Goal: Task Accomplishment & Management: Complete application form

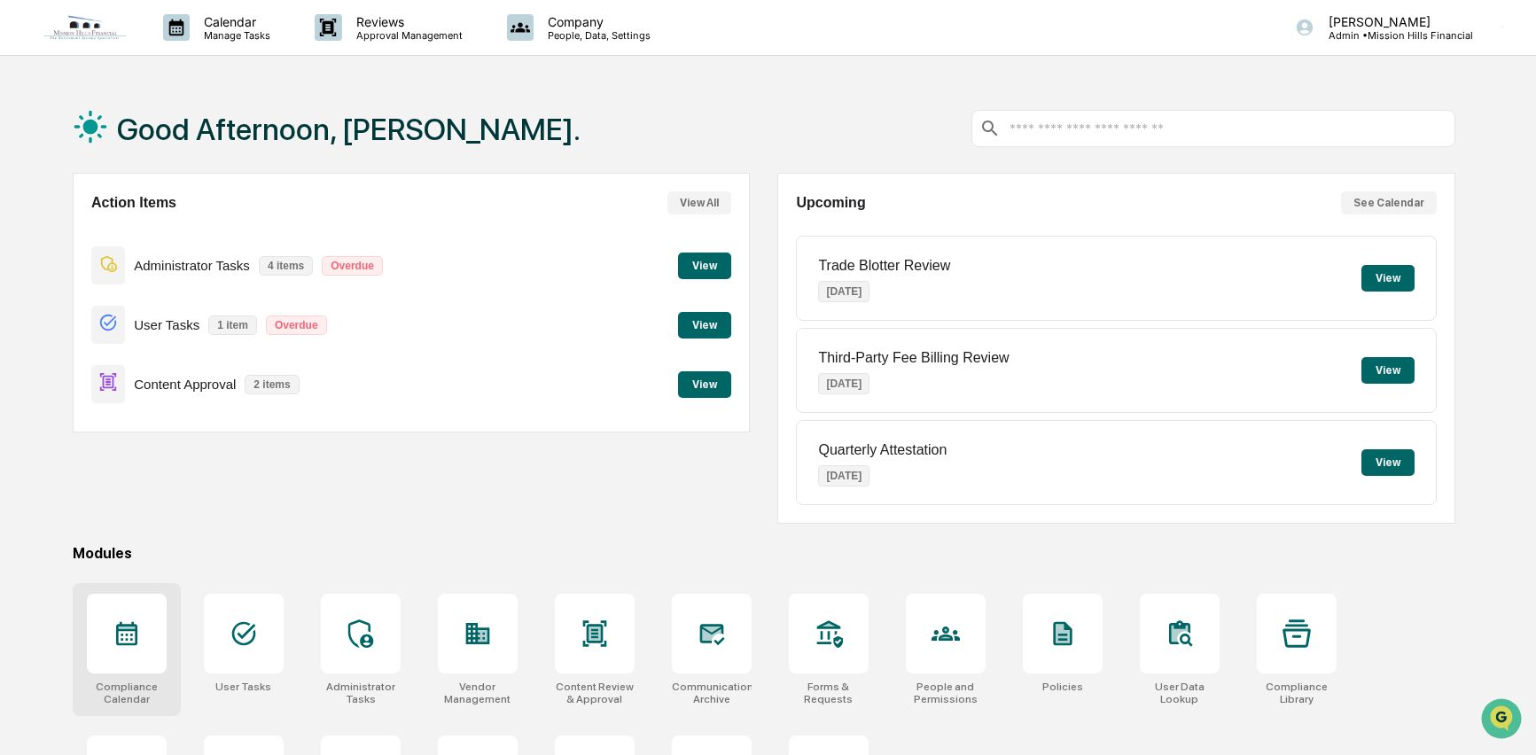
click at [138, 629] on icon at bounding box center [127, 634] width 28 height 28
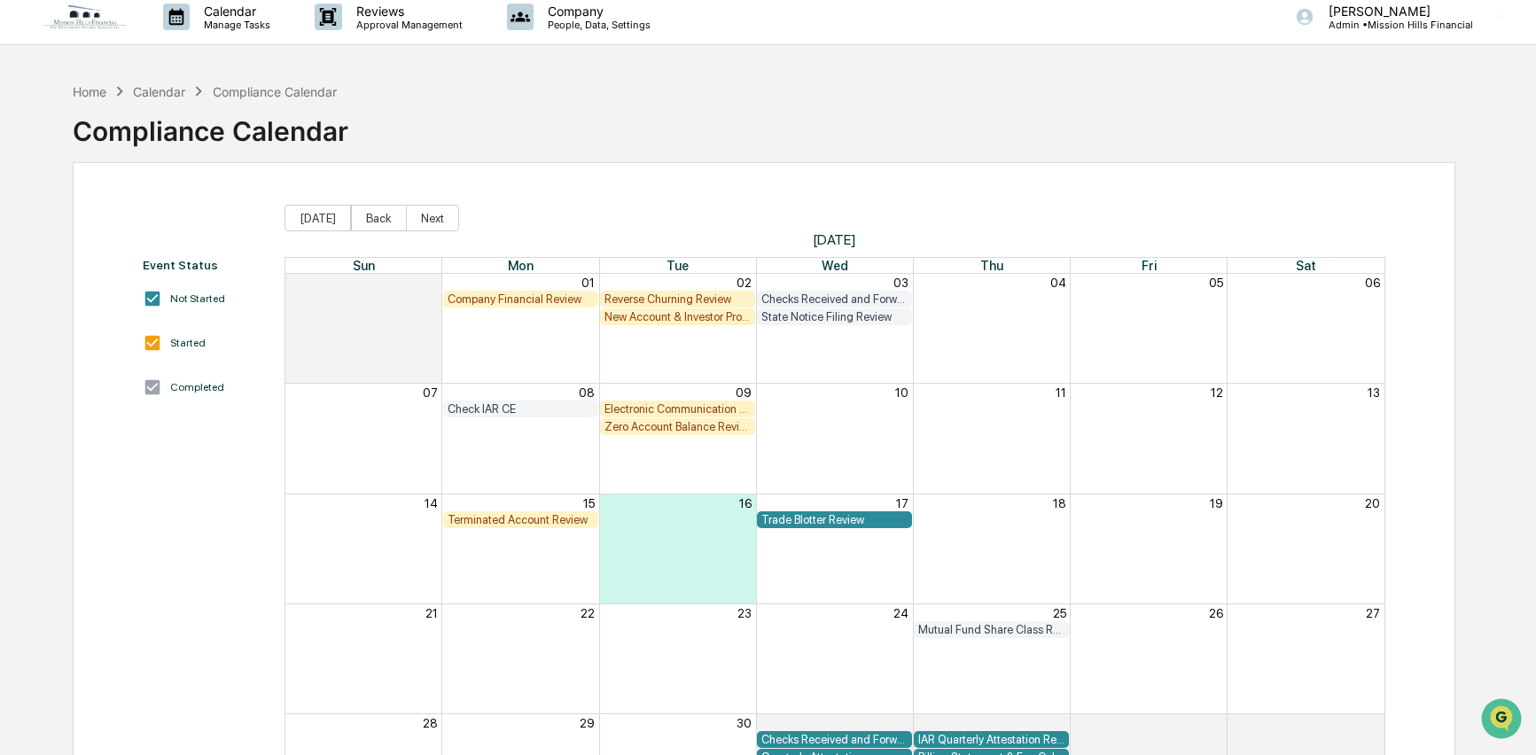
scroll to position [12, 0]
click at [159, 91] on div "Calendar" at bounding box center [159, 90] width 52 height 15
click at [375, 214] on button "Back" at bounding box center [379, 217] width 56 height 27
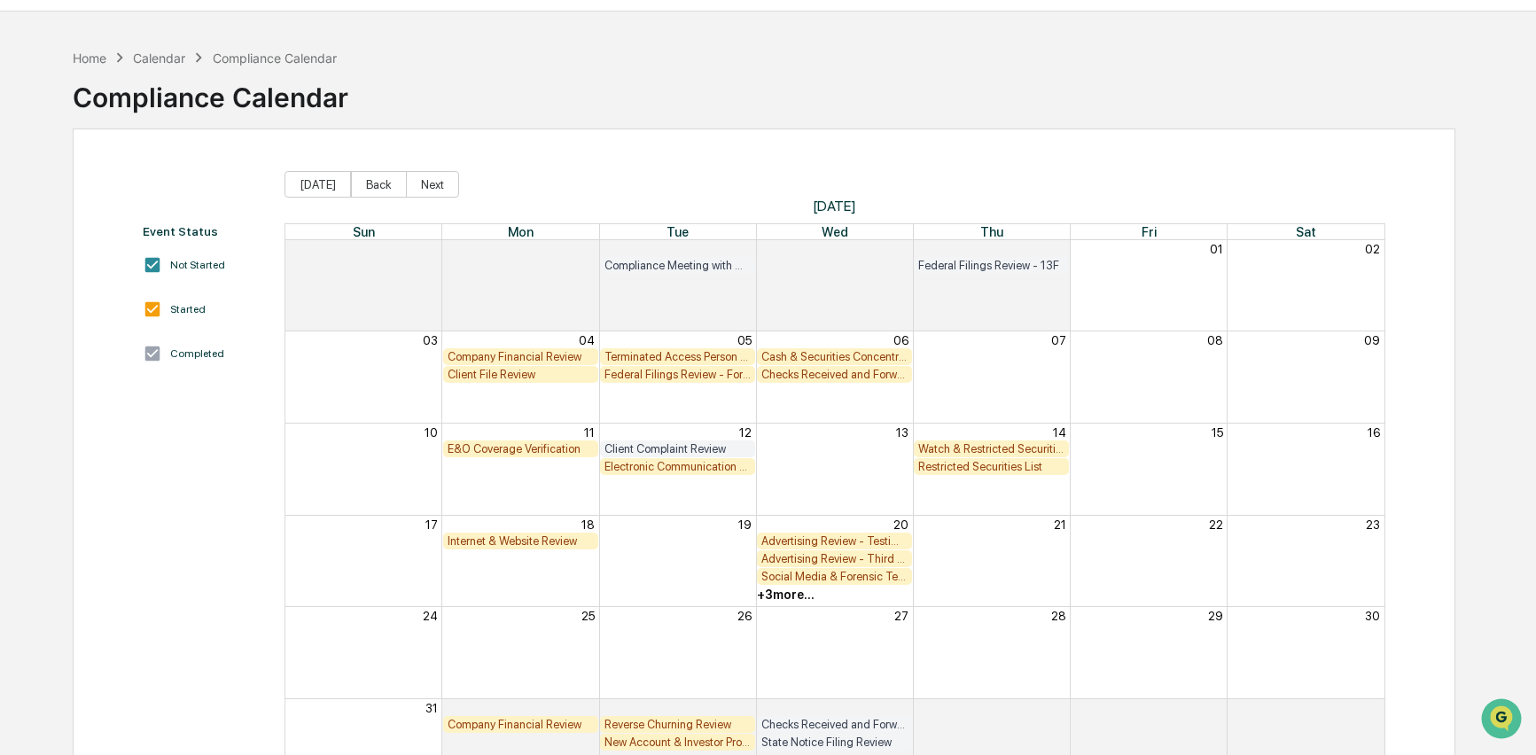
scroll to position [41, 0]
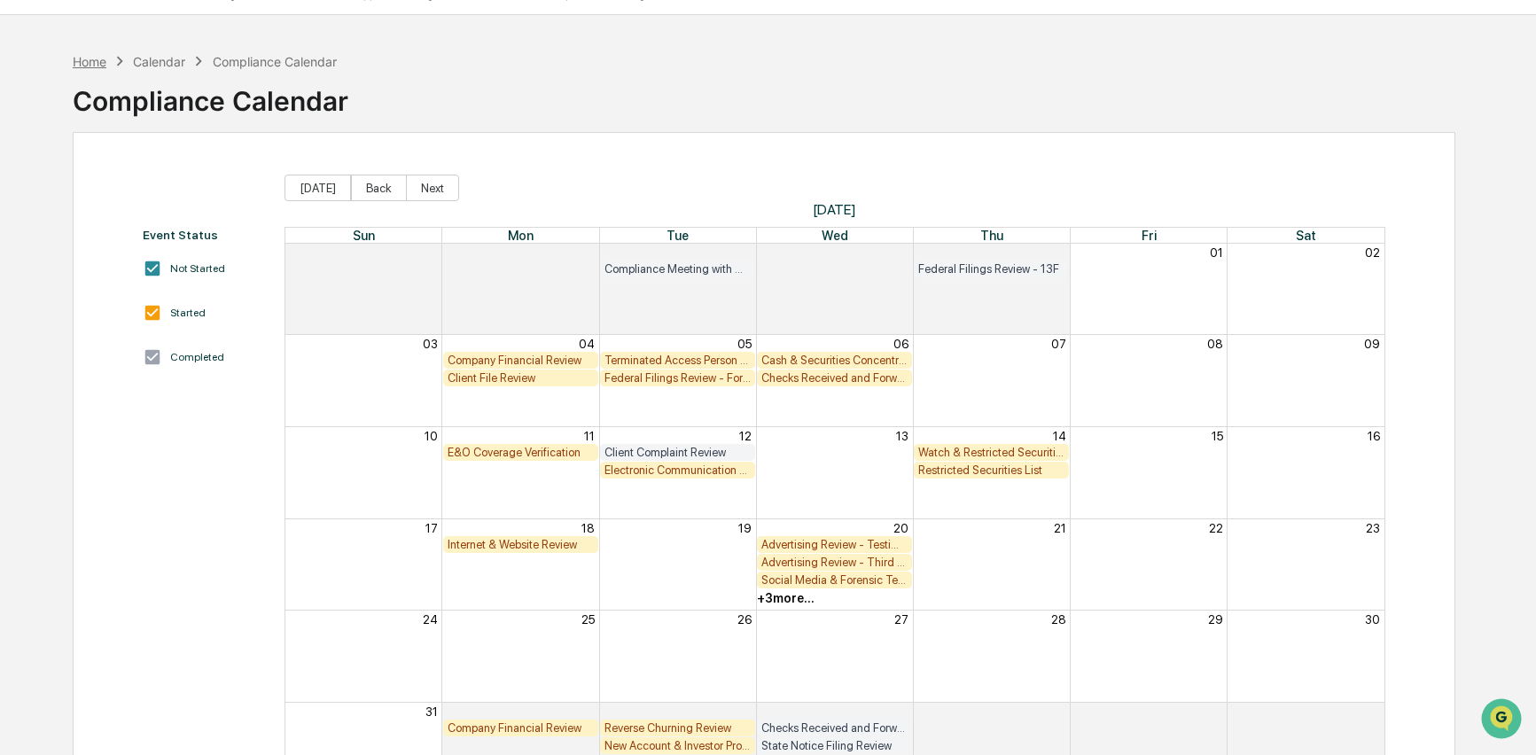
click at [88, 59] on div "Home" at bounding box center [90, 61] width 34 height 15
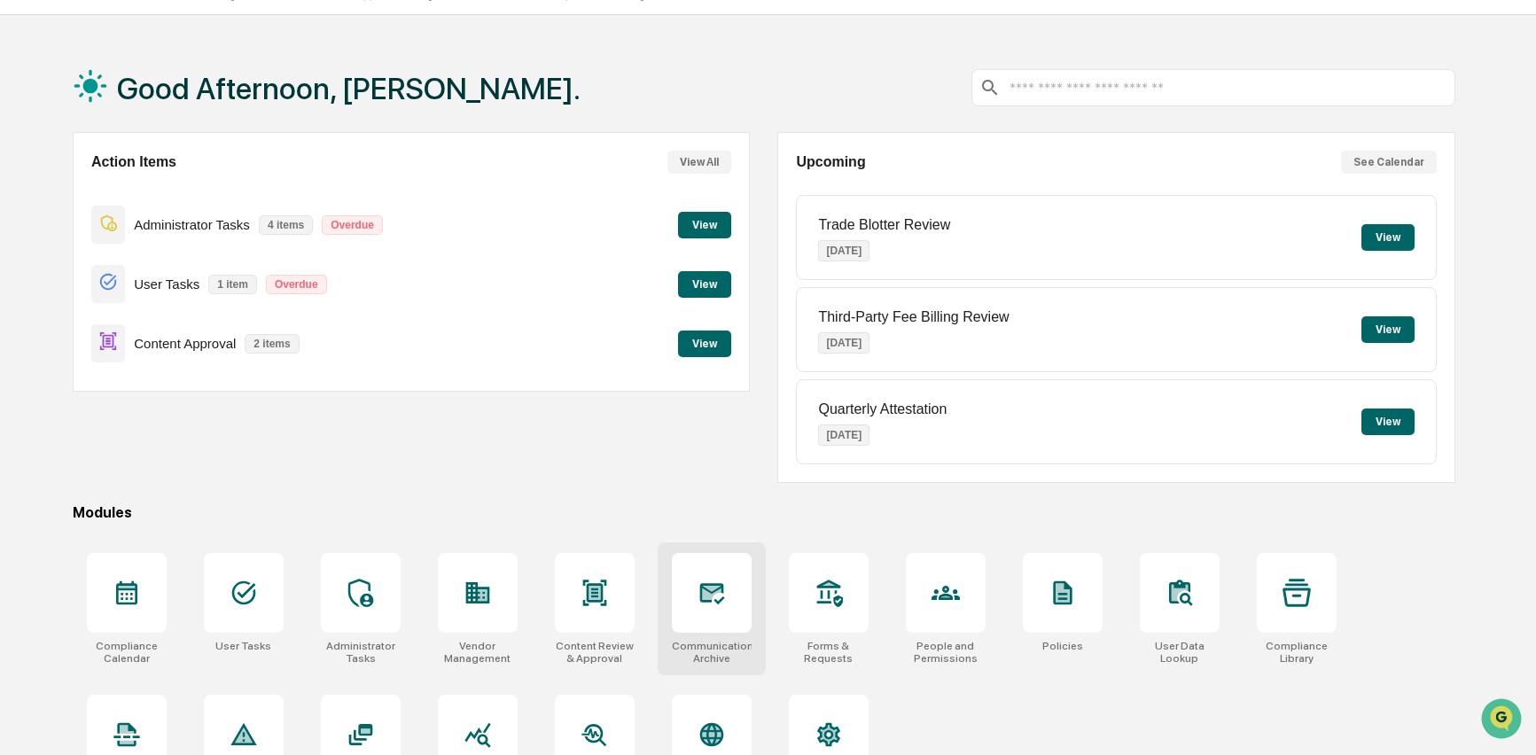
click at [713, 603] on icon at bounding box center [712, 593] width 28 height 28
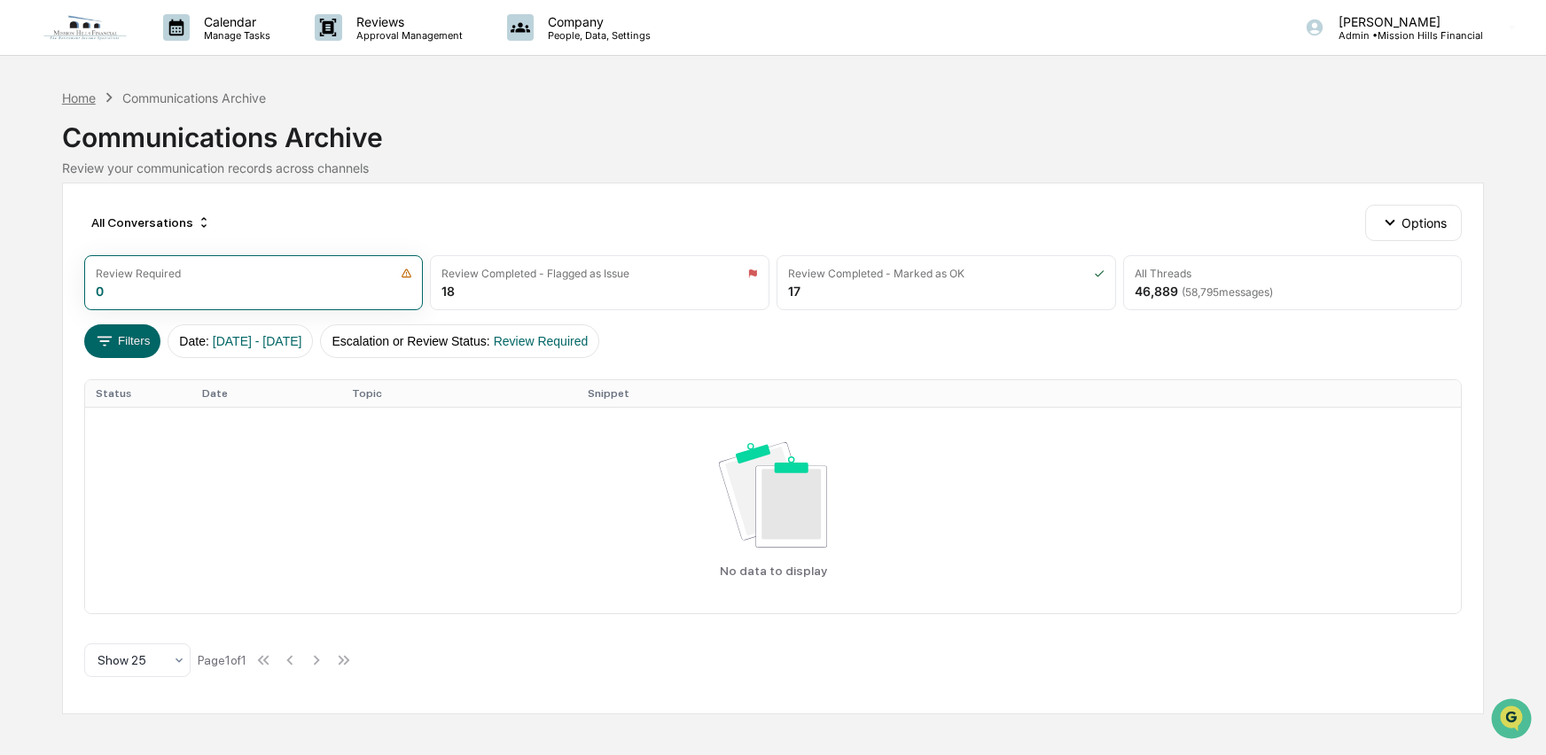
click at [75, 93] on div "Home" at bounding box center [79, 97] width 34 height 15
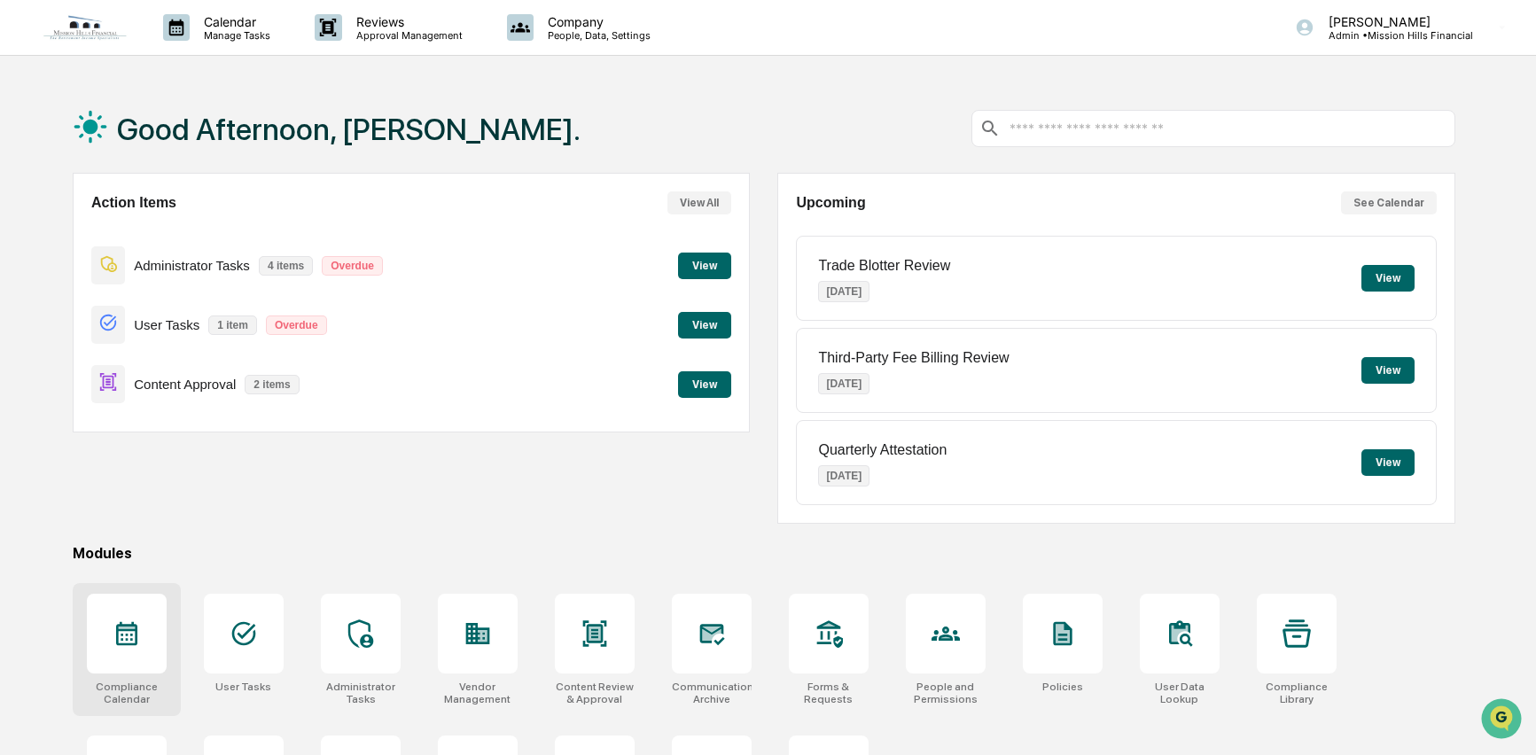
click at [140, 635] on icon at bounding box center [127, 634] width 28 height 28
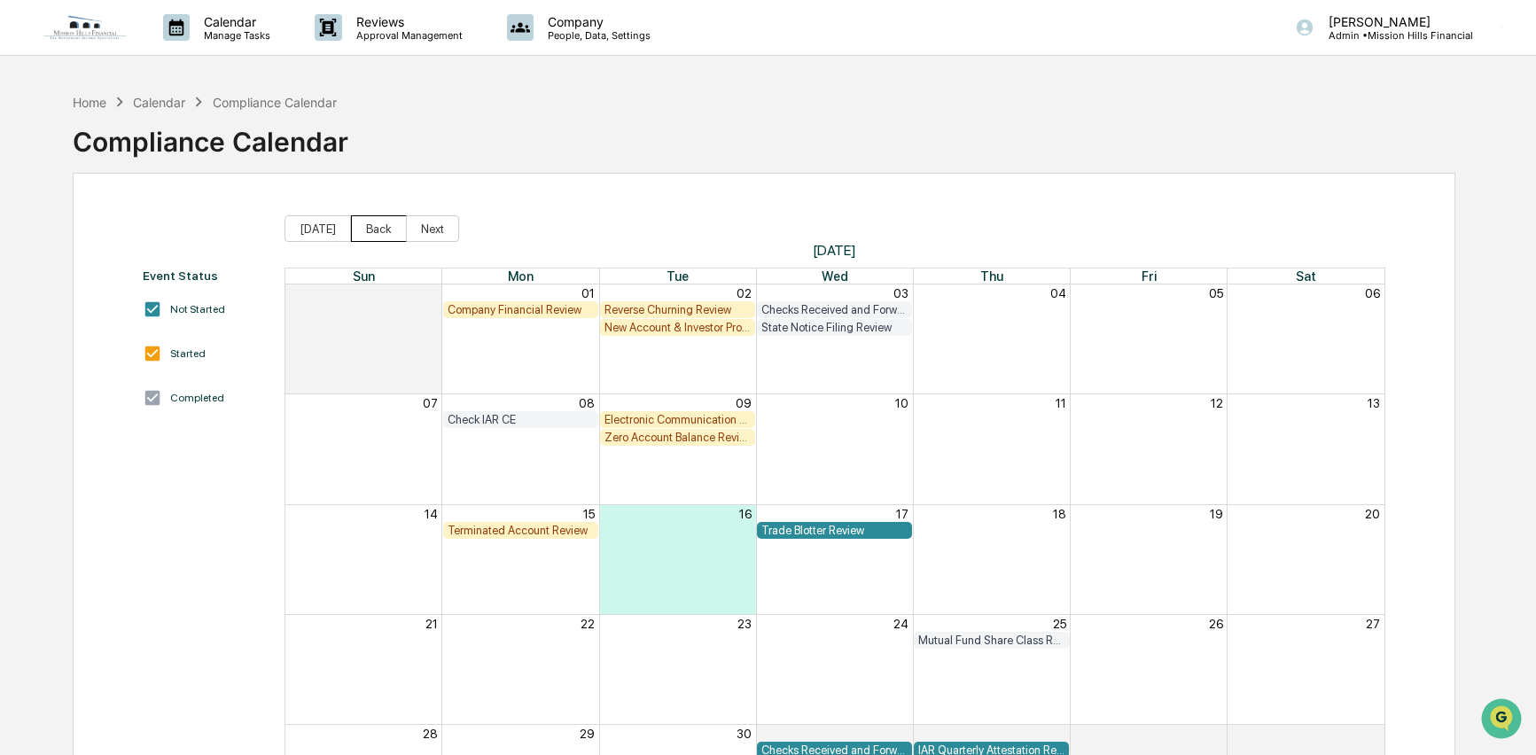
click at [382, 233] on button "Back" at bounding box center [379, 228] width 56 height 27
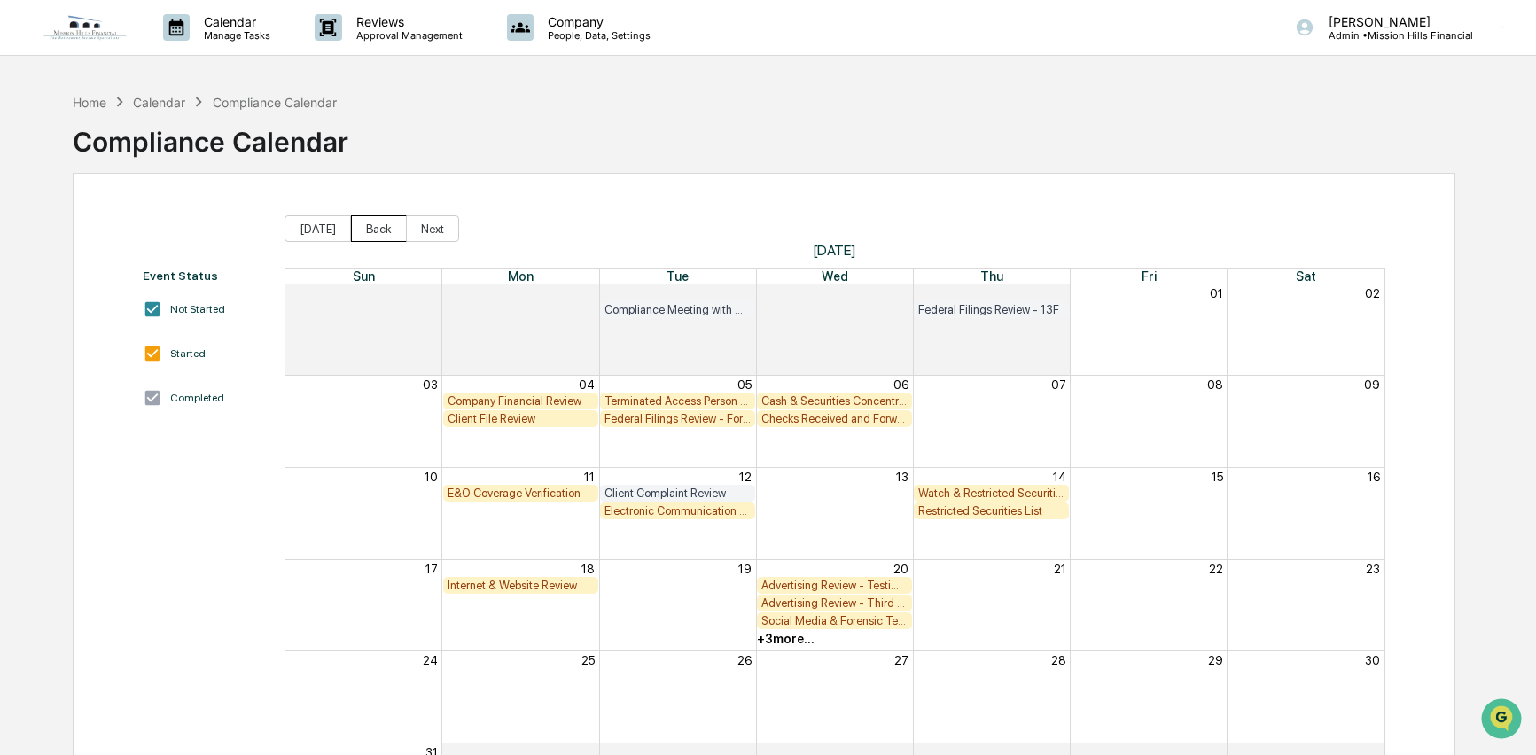
click at [382, 231] on button "Back" at bounding box center [379, 228] width 56 height 27
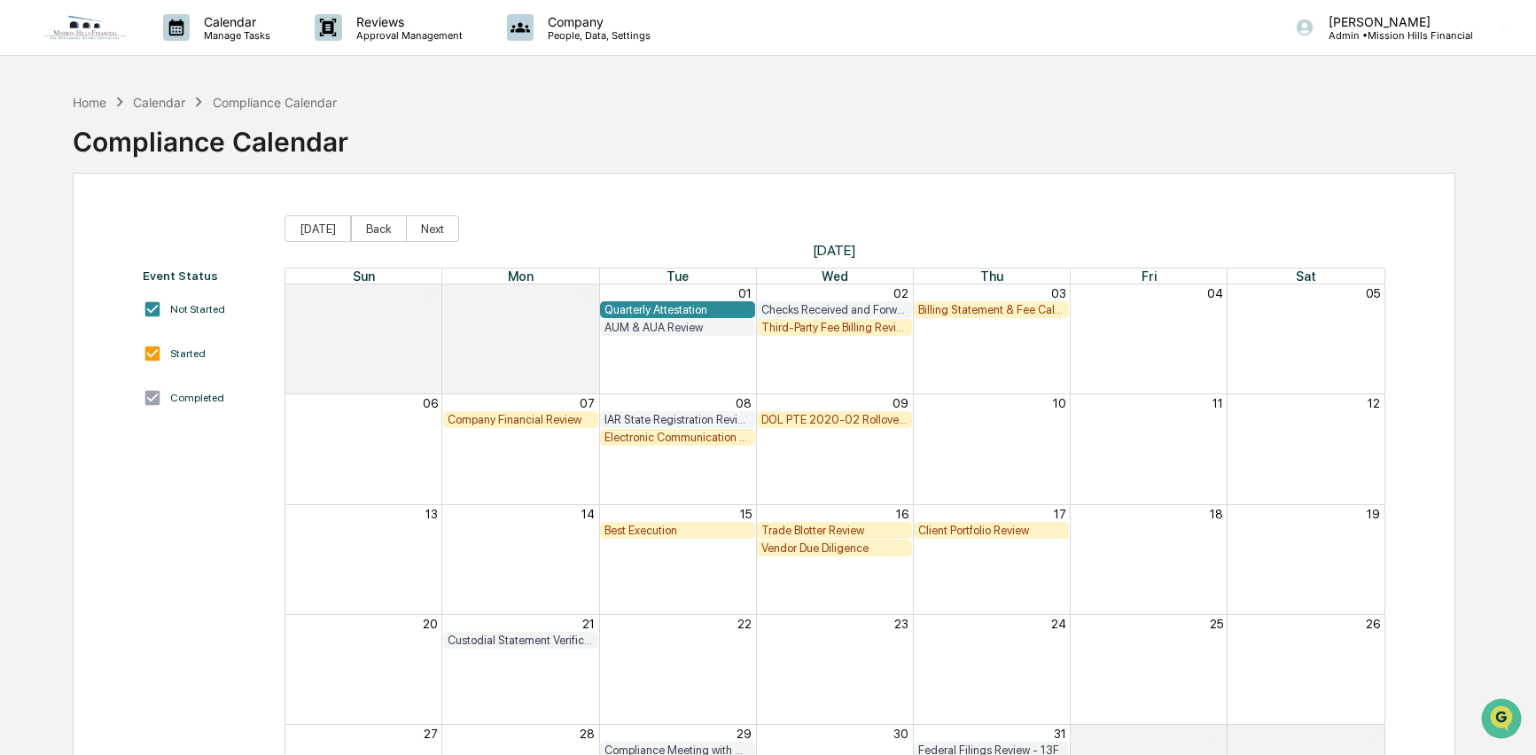
click at [684, 437] on div "Electronic Communication Review" at bounding box center [677, 437] width 146 height 13
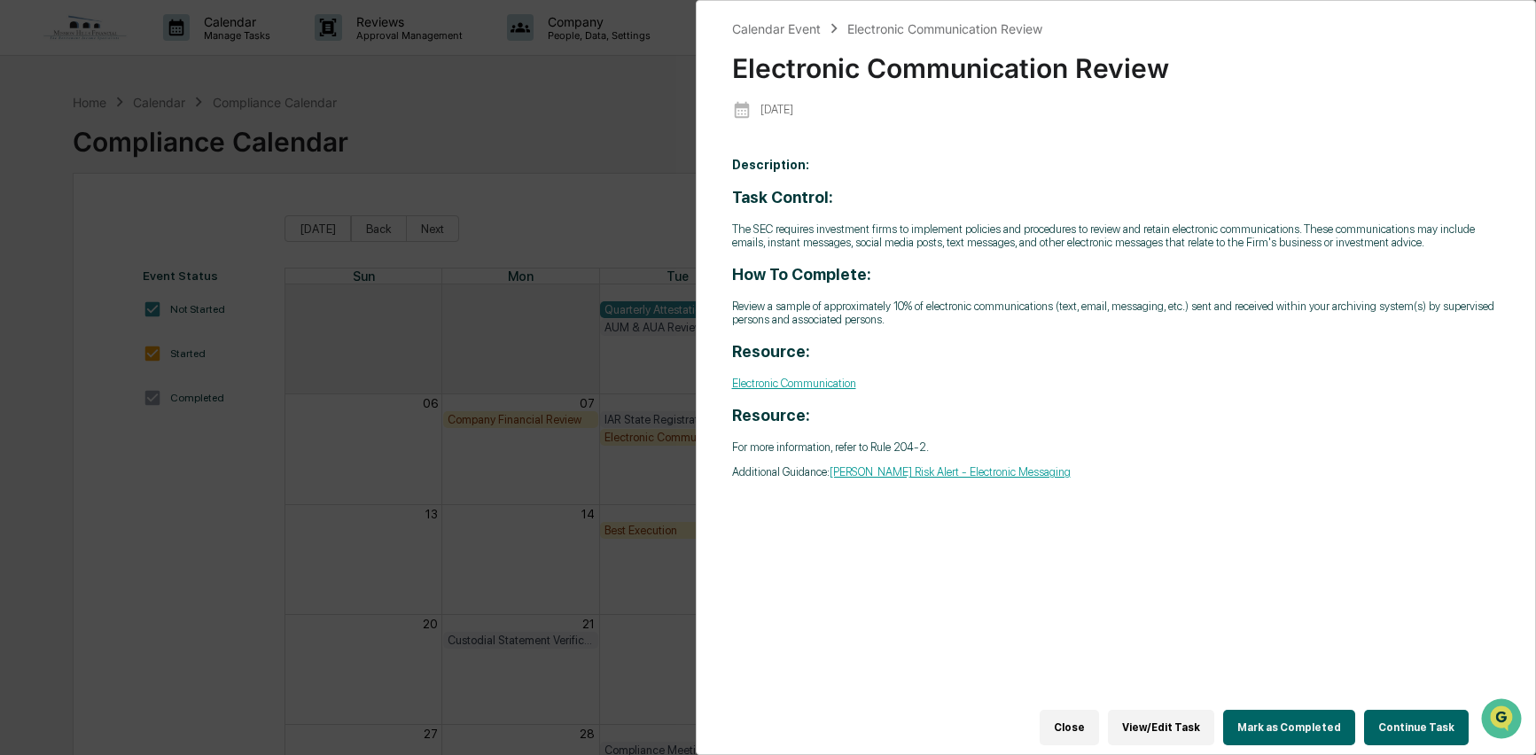
click at [1400, 710] on button "Continue Task" at bounding box center [1416, 727] width 105 height 35
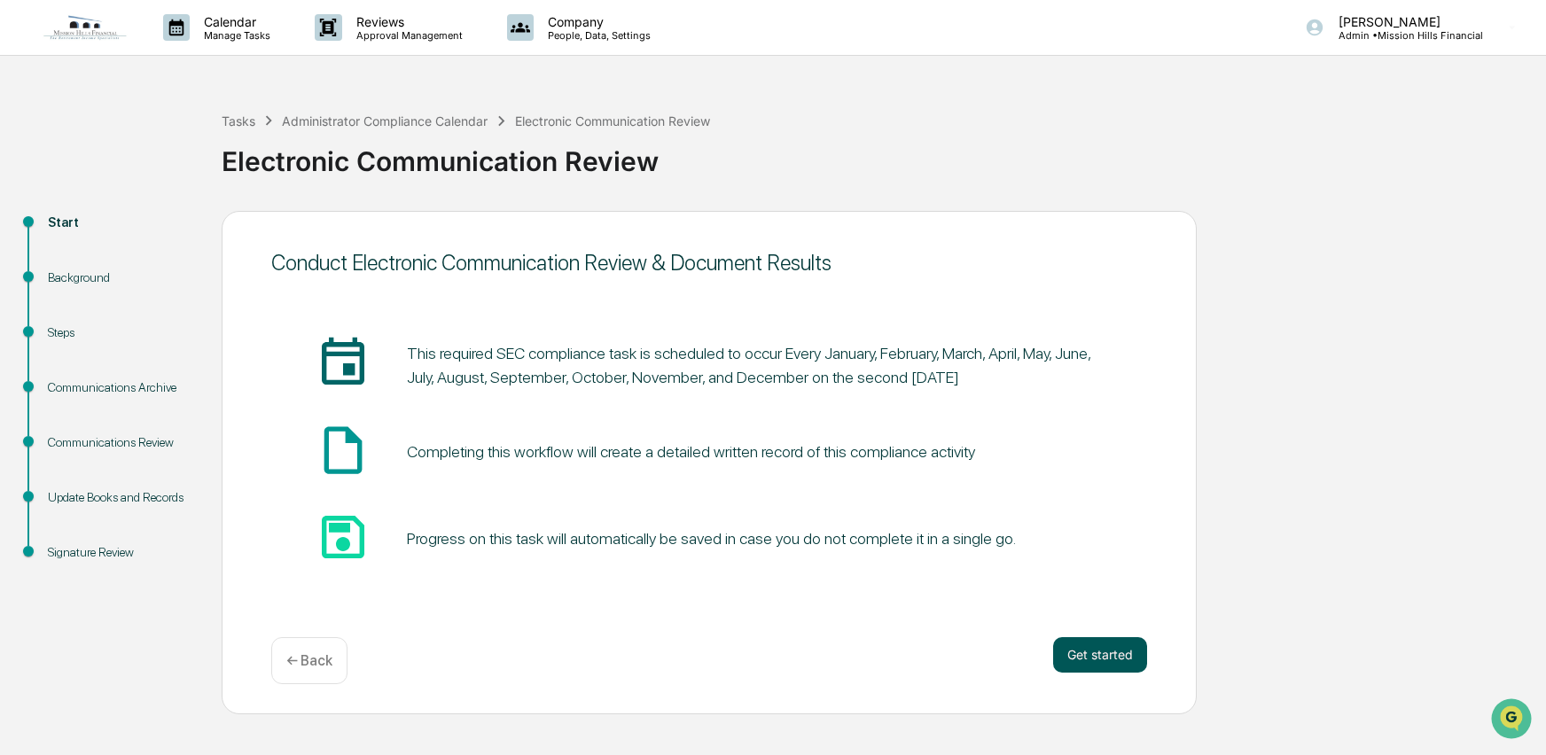
click at [1106, 653] on button "Get started" at bounding box center [1100, 654] width 94 height 35
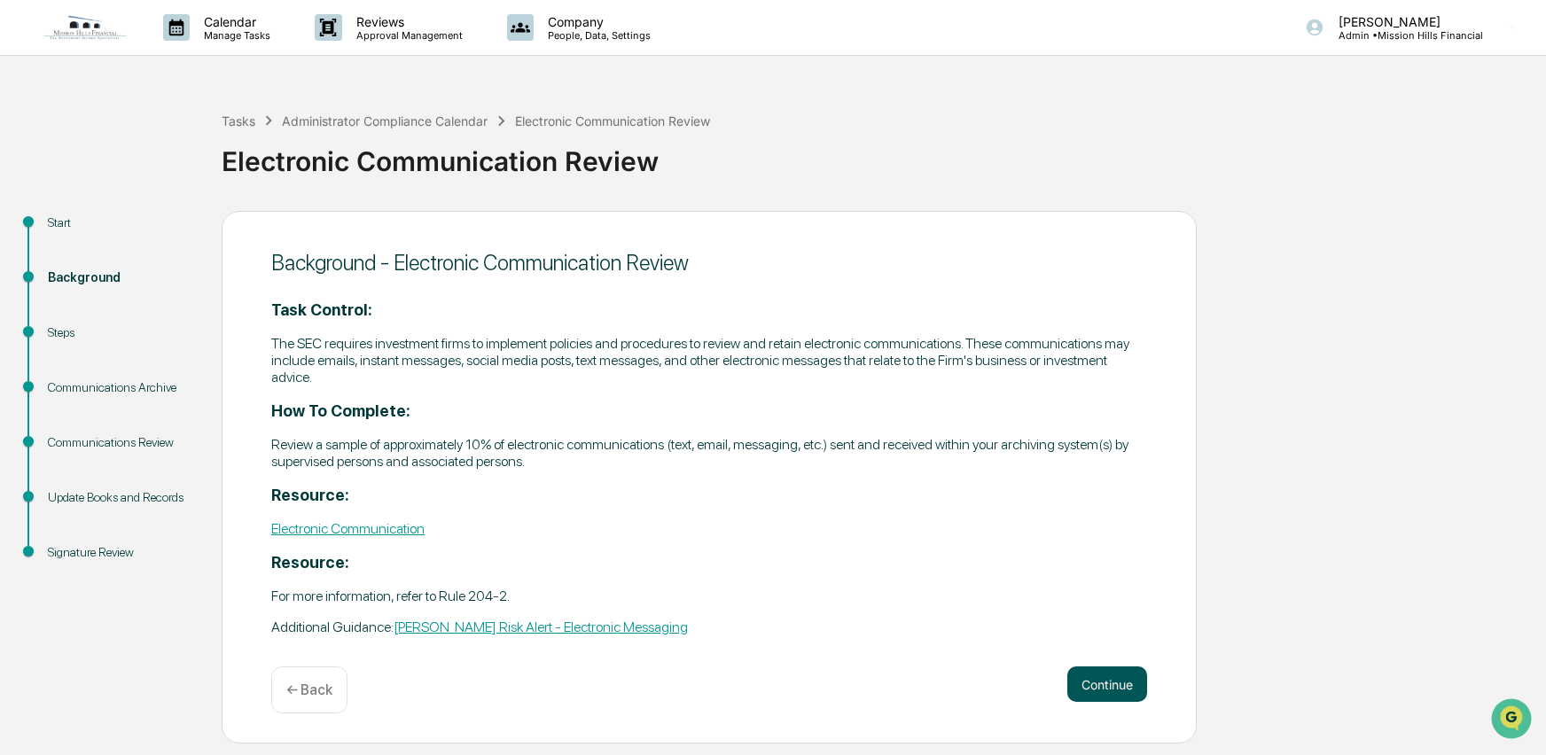
click at [1112, 673] on button "Continue" at bounding box center [1107, 684] width 80 height 35
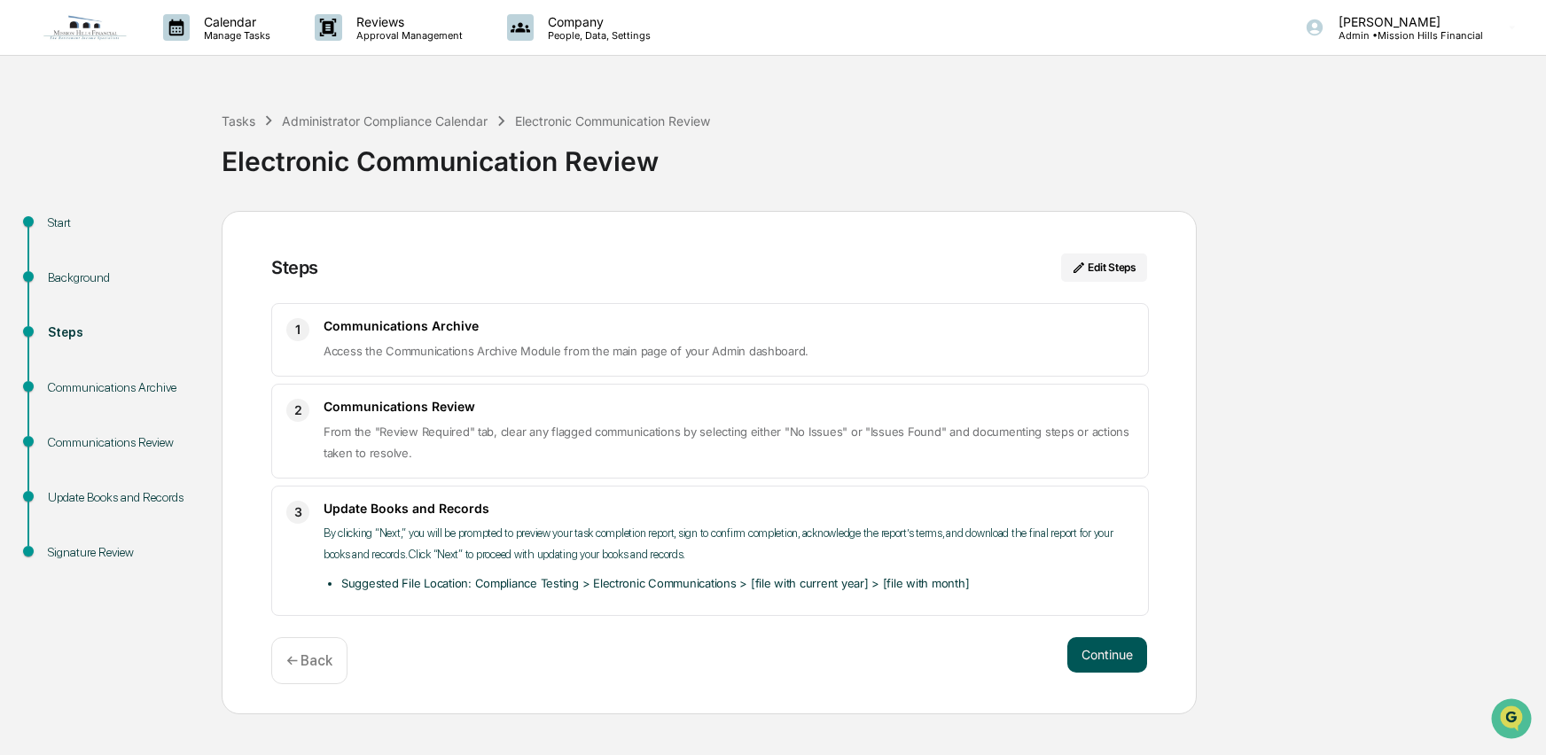
click at [1111, 659] on button "Continue" at bounding box center [1107, 654] width 80 height 35
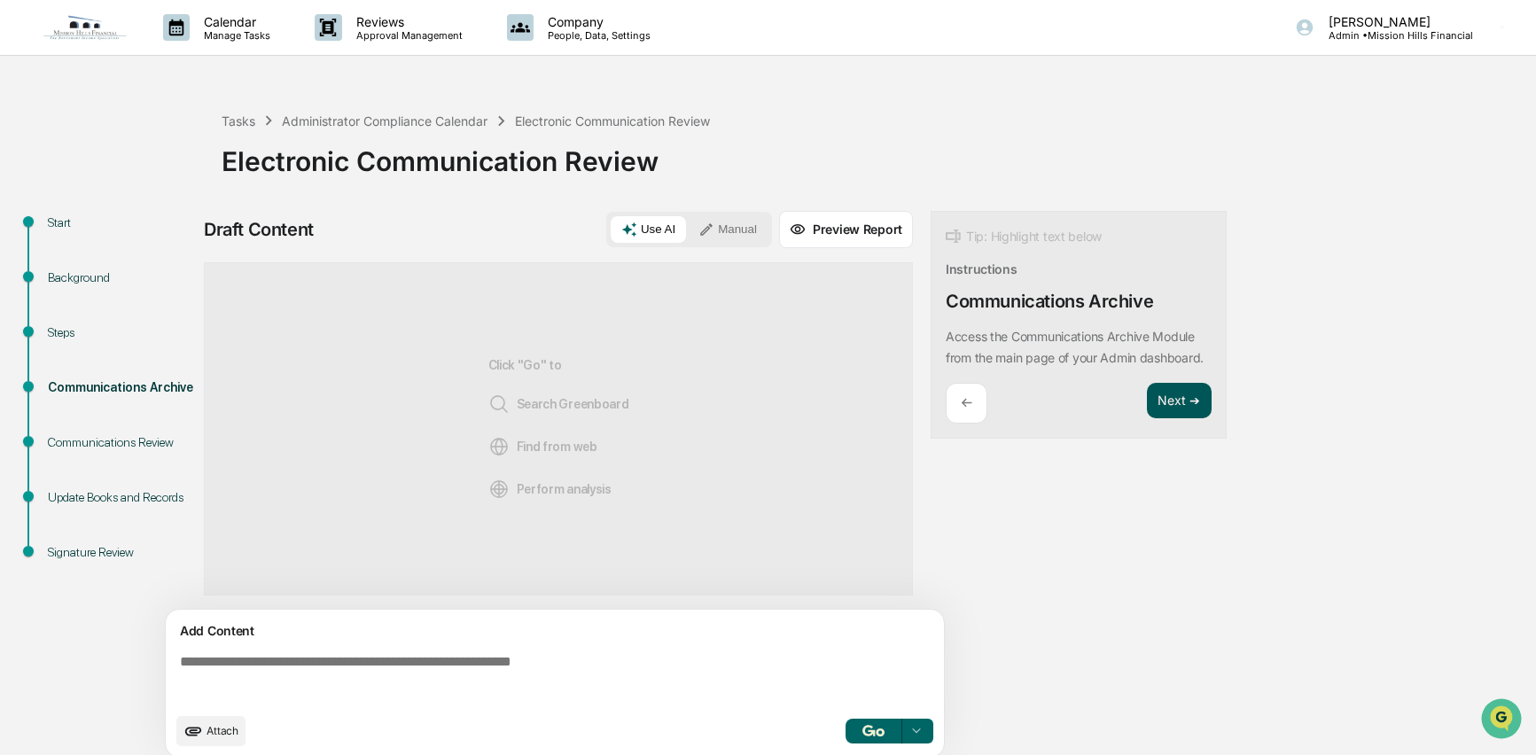
click at [1176, 414] on button "Next ➔" at bounding box center [1179, 401] width 65 height 36
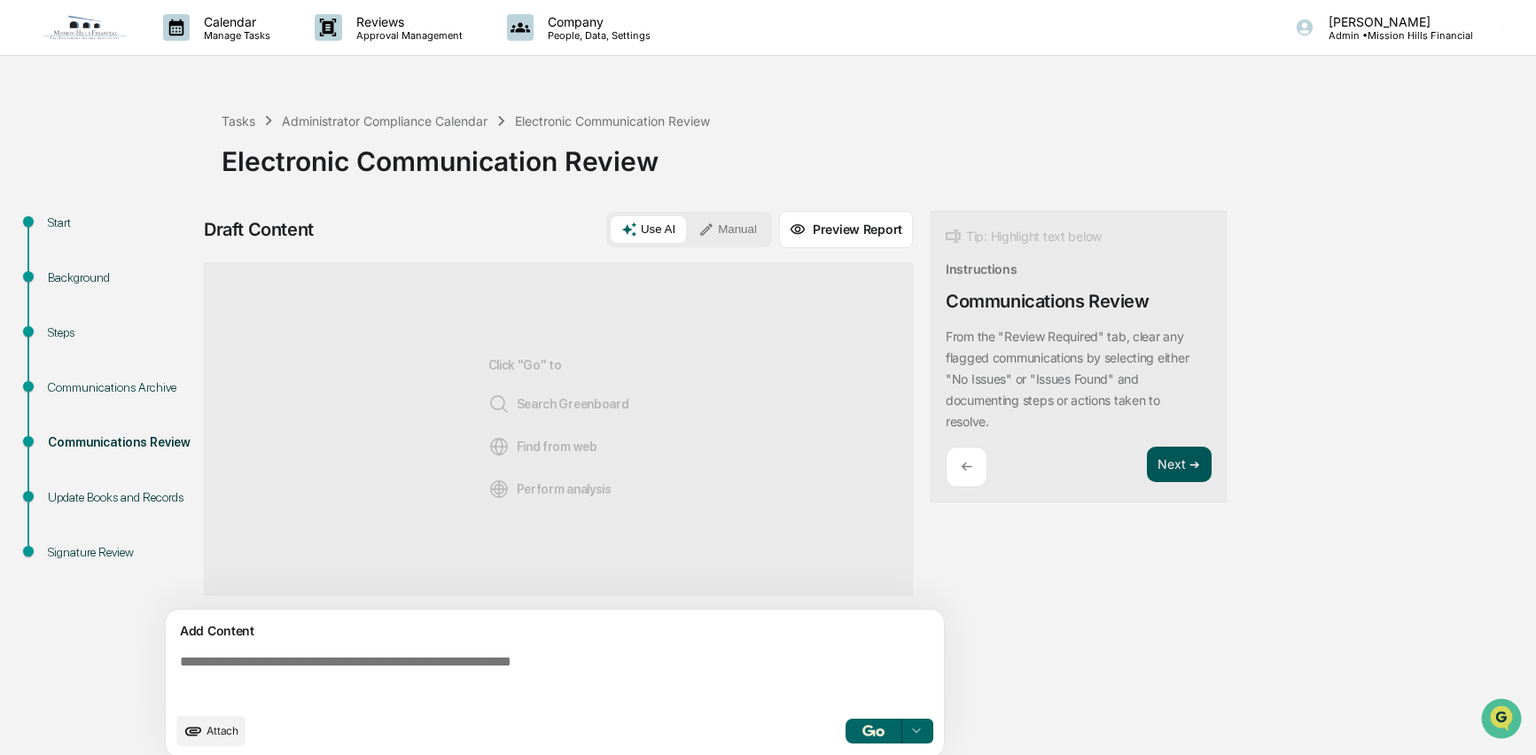
click at [1170, 456] on button "Next ➔" at bounding box center [1179, 465] width 65 height 36
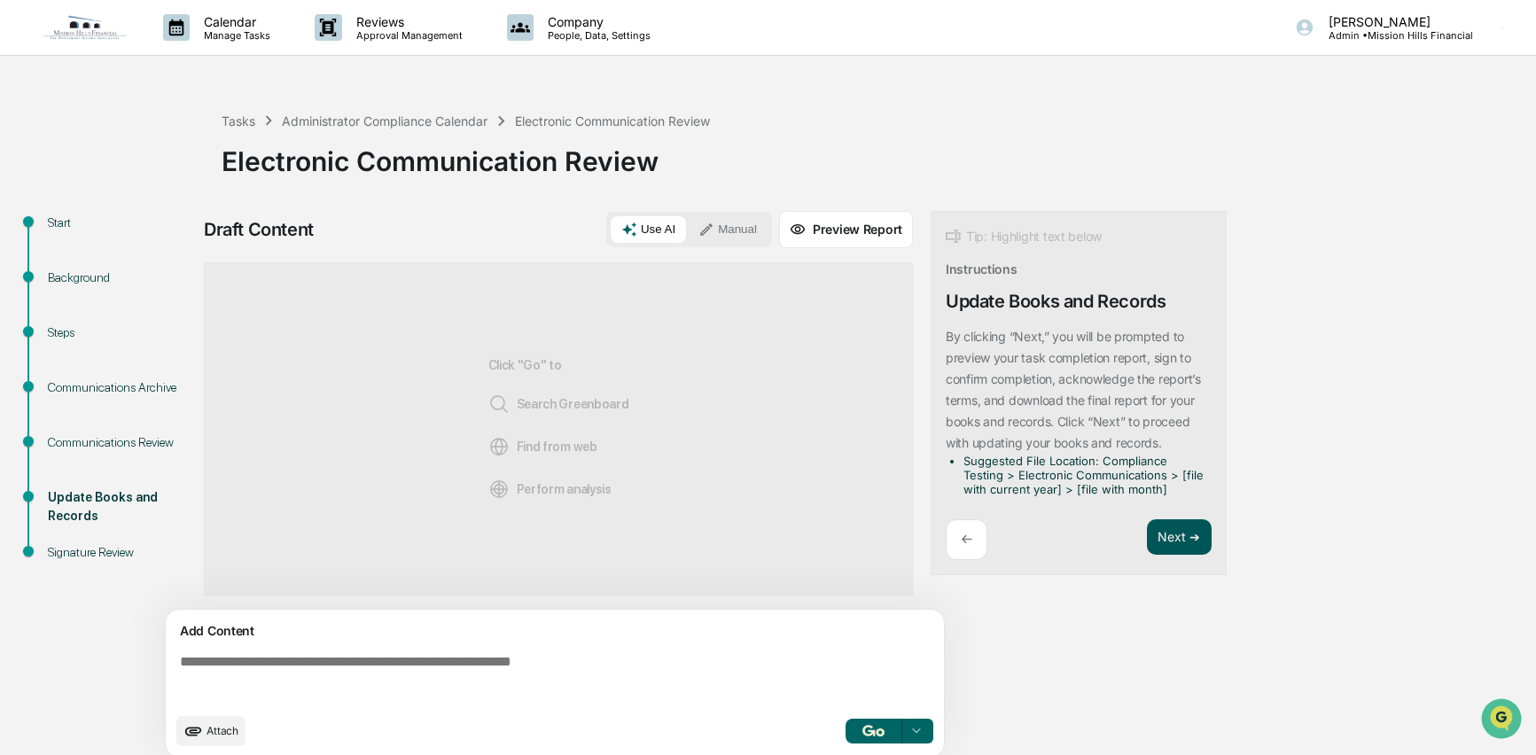
click at [1166, 531] on button "Next ➔" at bounding box center [1179, 537] width 65 height 36
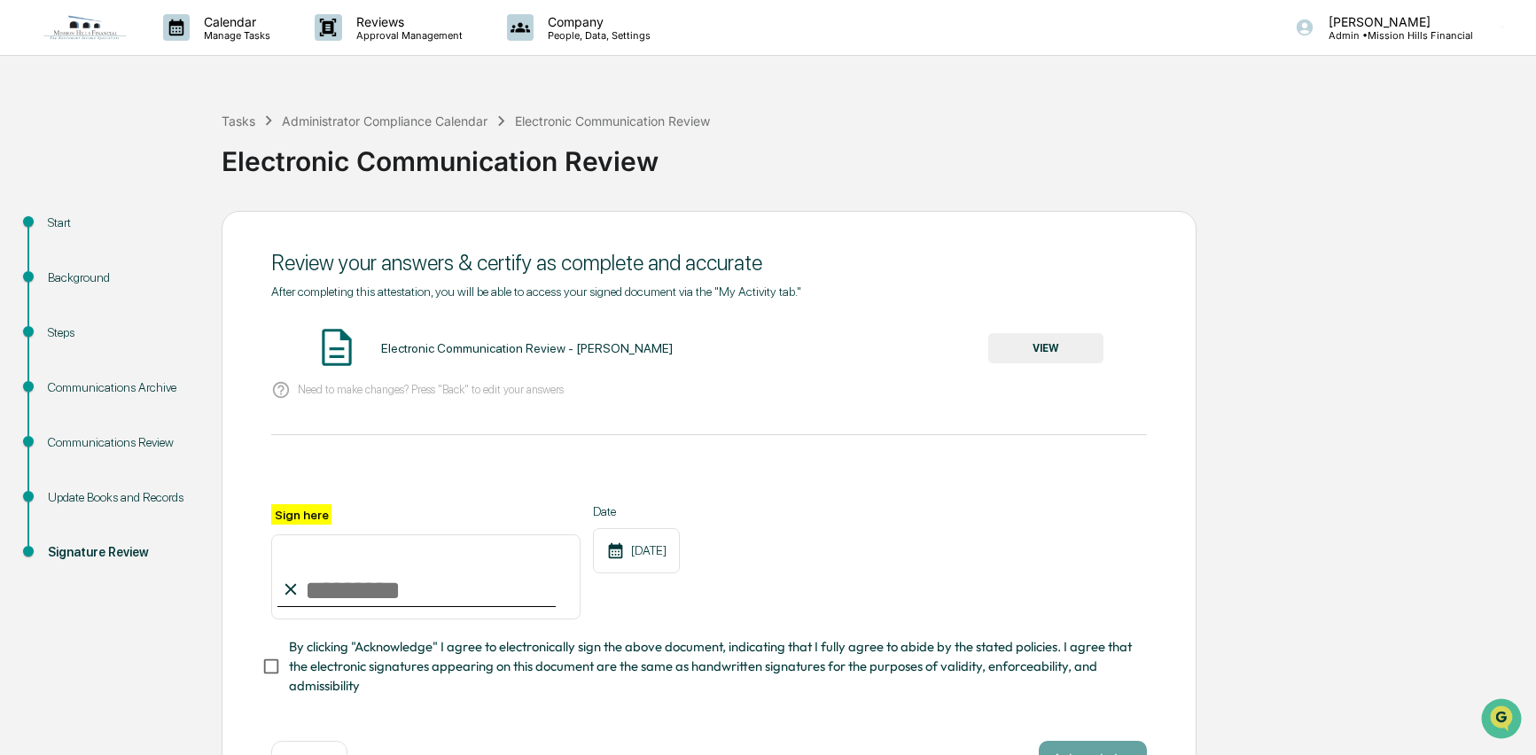
click at [1053, 353] on button "VIEW" at bounding box center [1045, 348] width 115 height 30
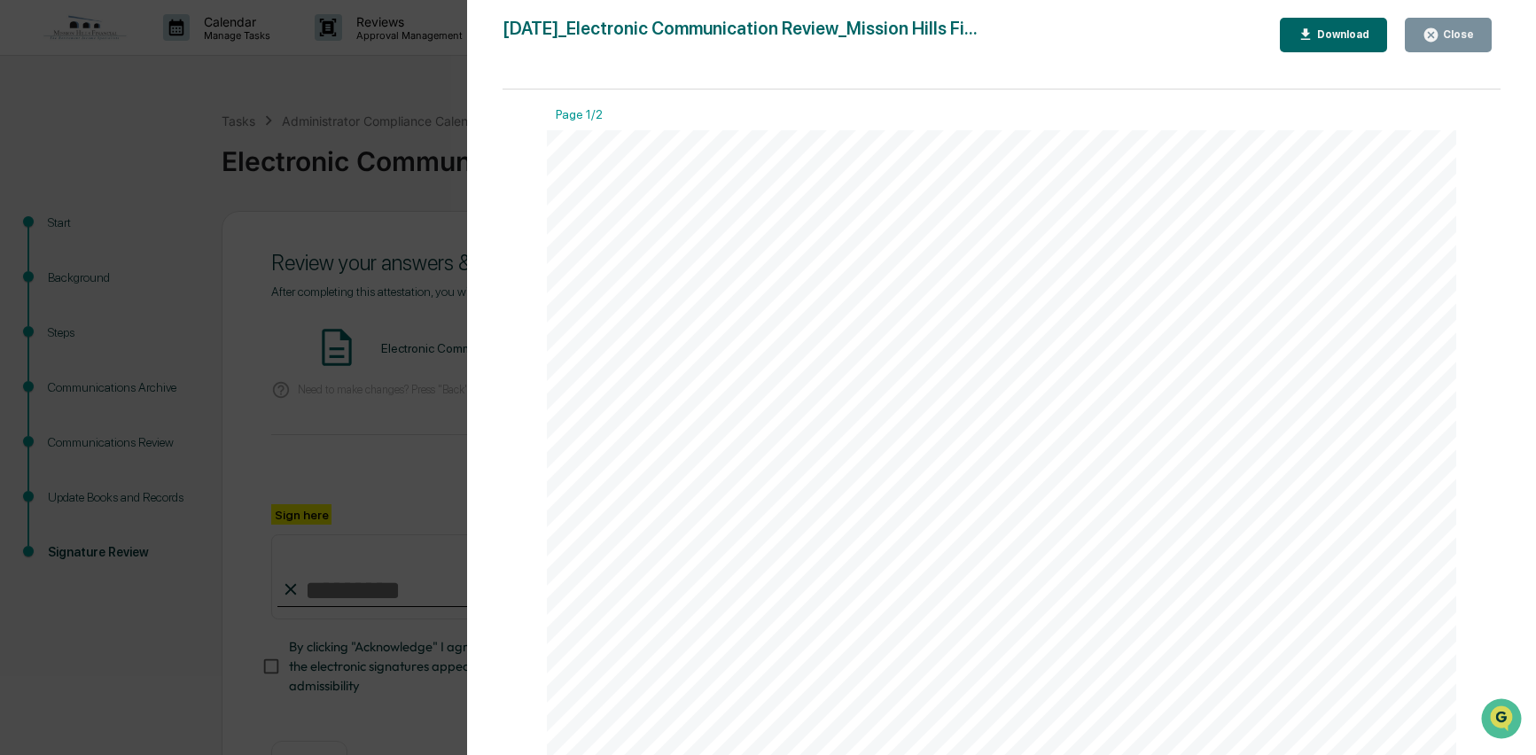
click at [1457, 37] on div "Close" at bounding box center [1456, 34] width 35 height 12
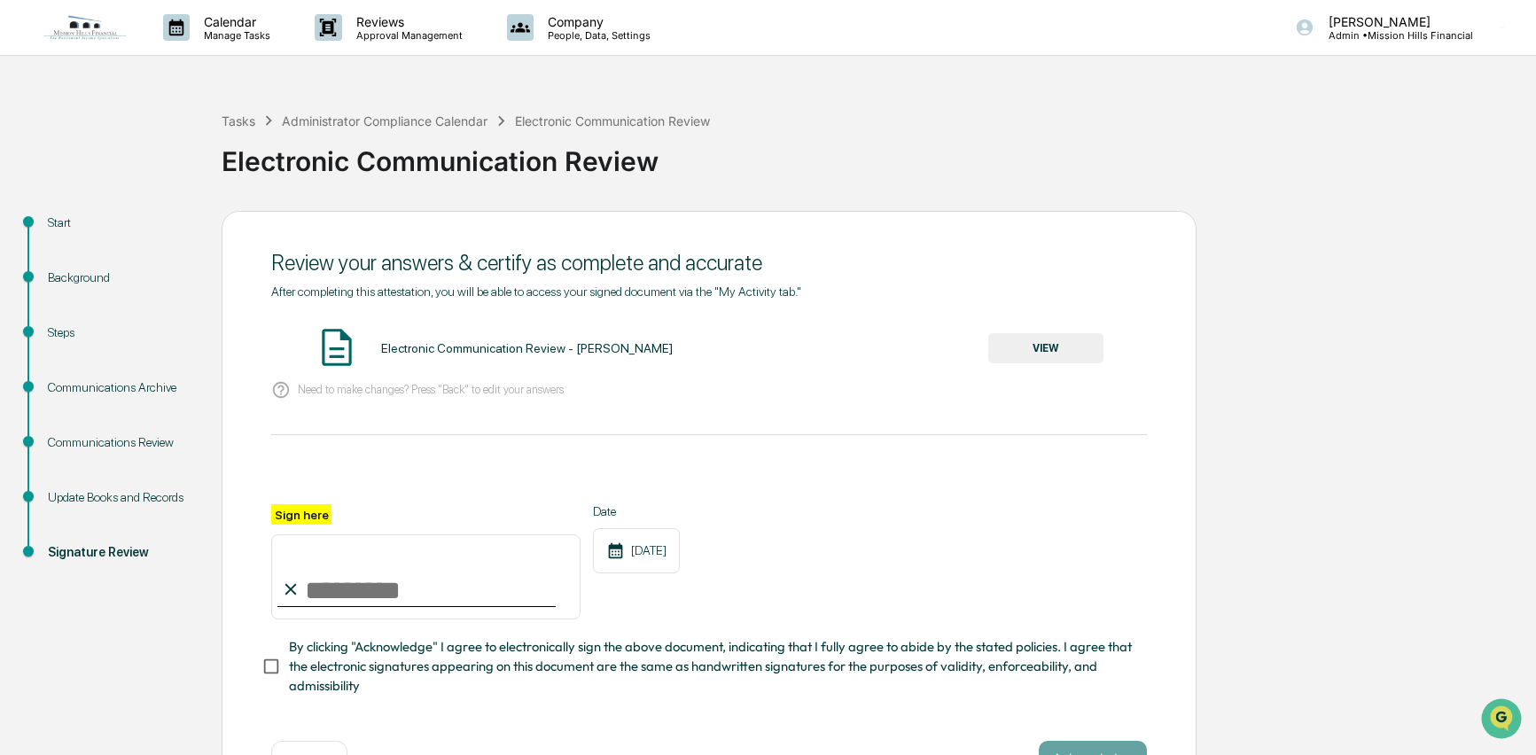
click at [358, 593] on input "Sign here" at bounding box center [425, 576] width 309 height 85
type input "**********"
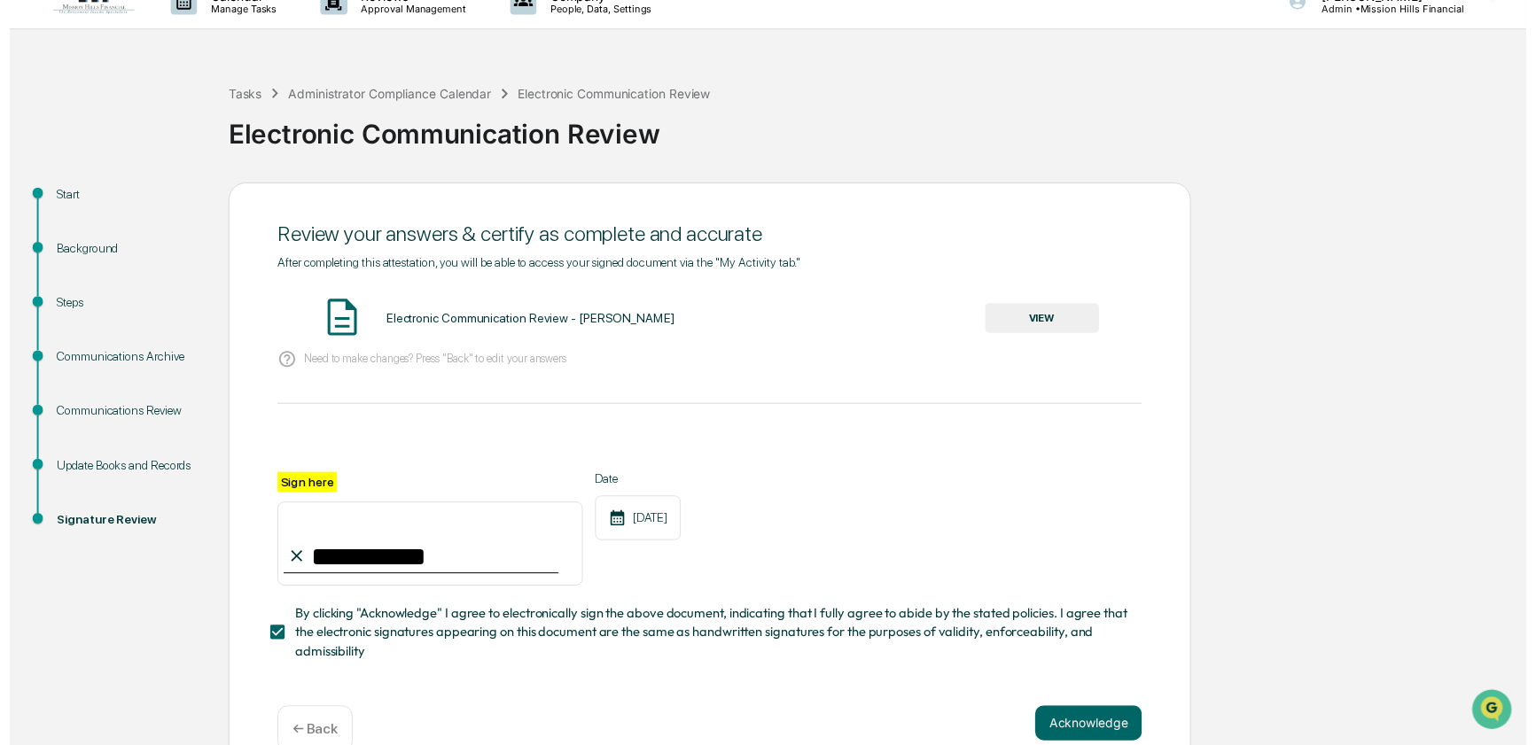
scroll to position [28, 0]
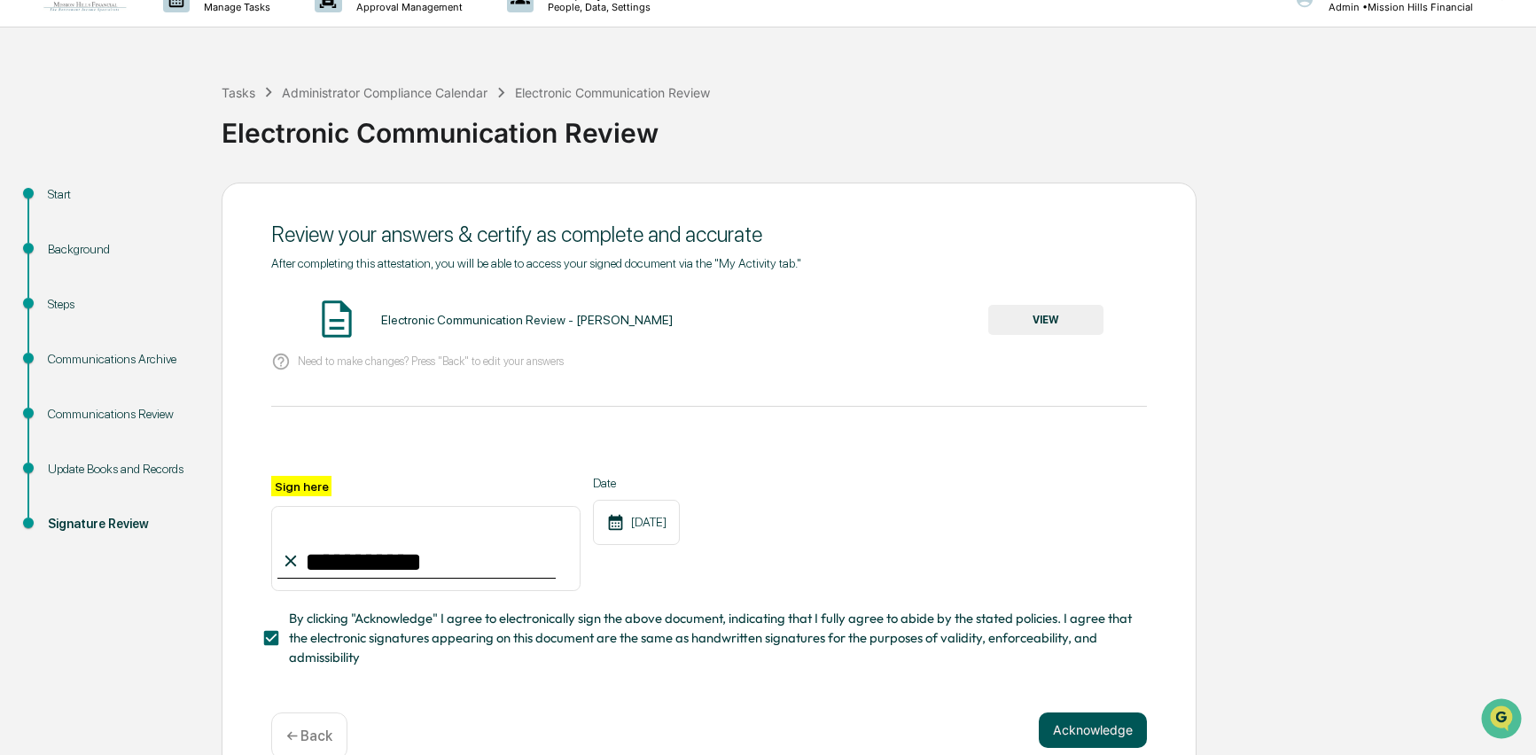
click at [1101, 725] on button "Acknowledge" at bounding box center [1093, 730] width 108 height 35
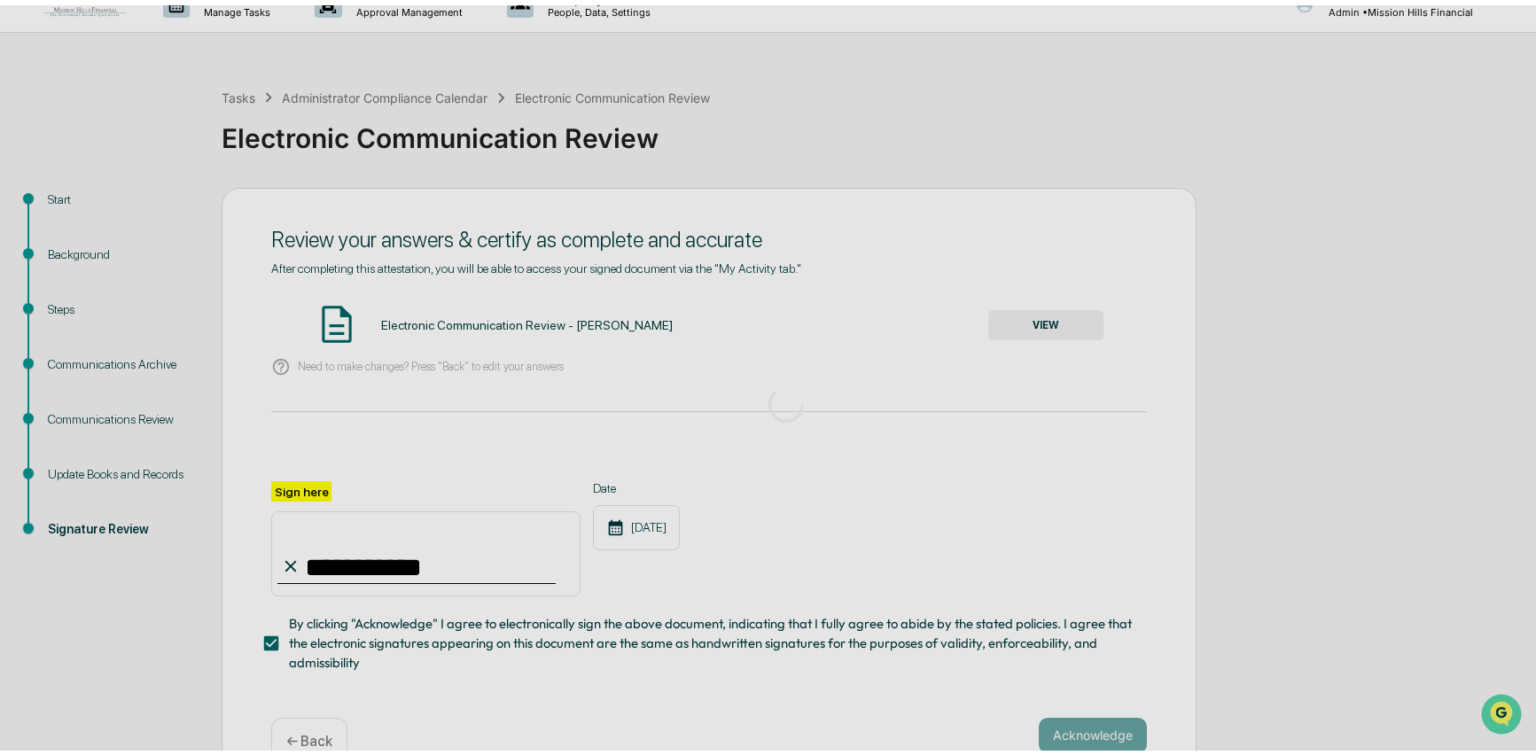
scroll to position [0, 0]
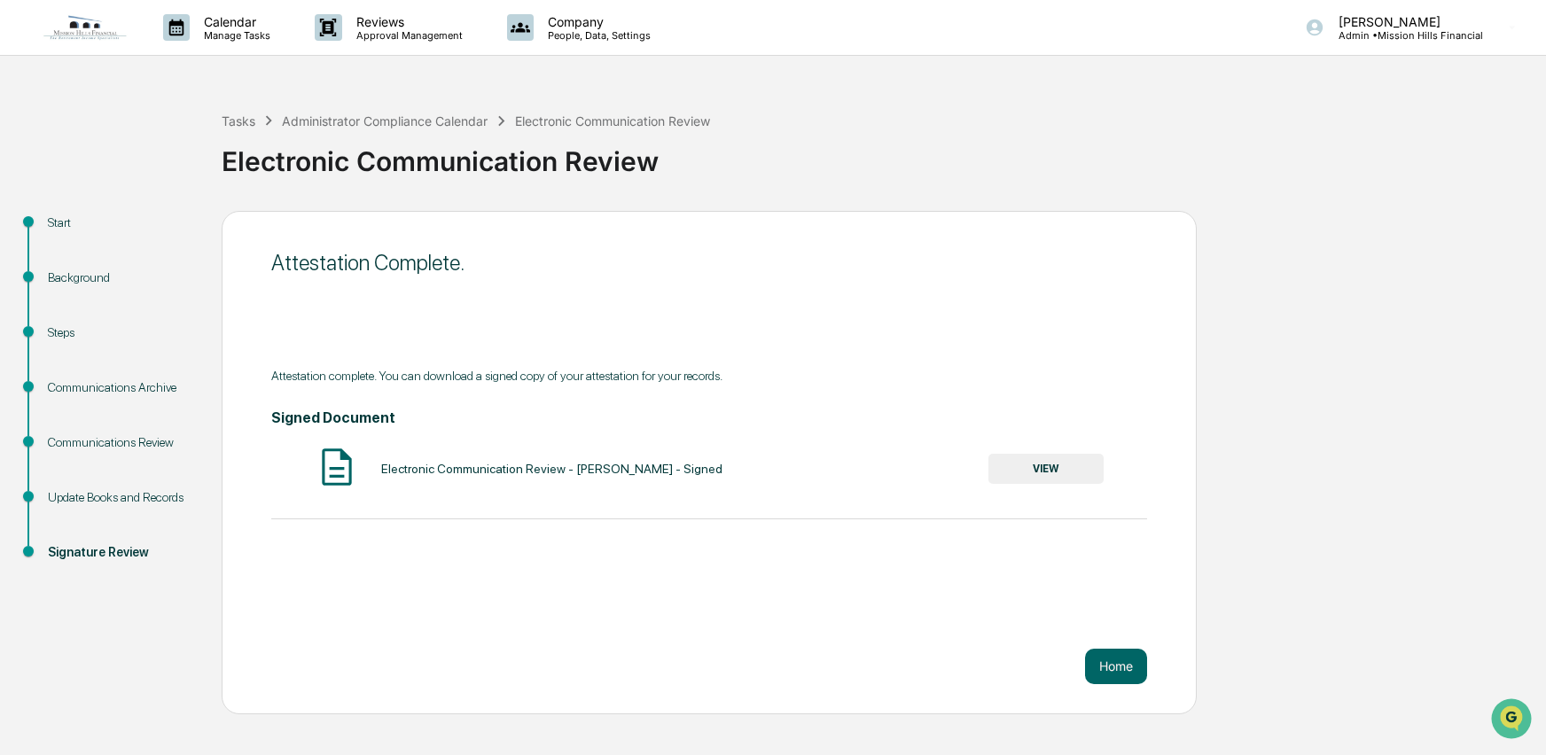
click at [1029, 459] on button "VIEW" at bounding box center [1045, 469] width 115 height 30
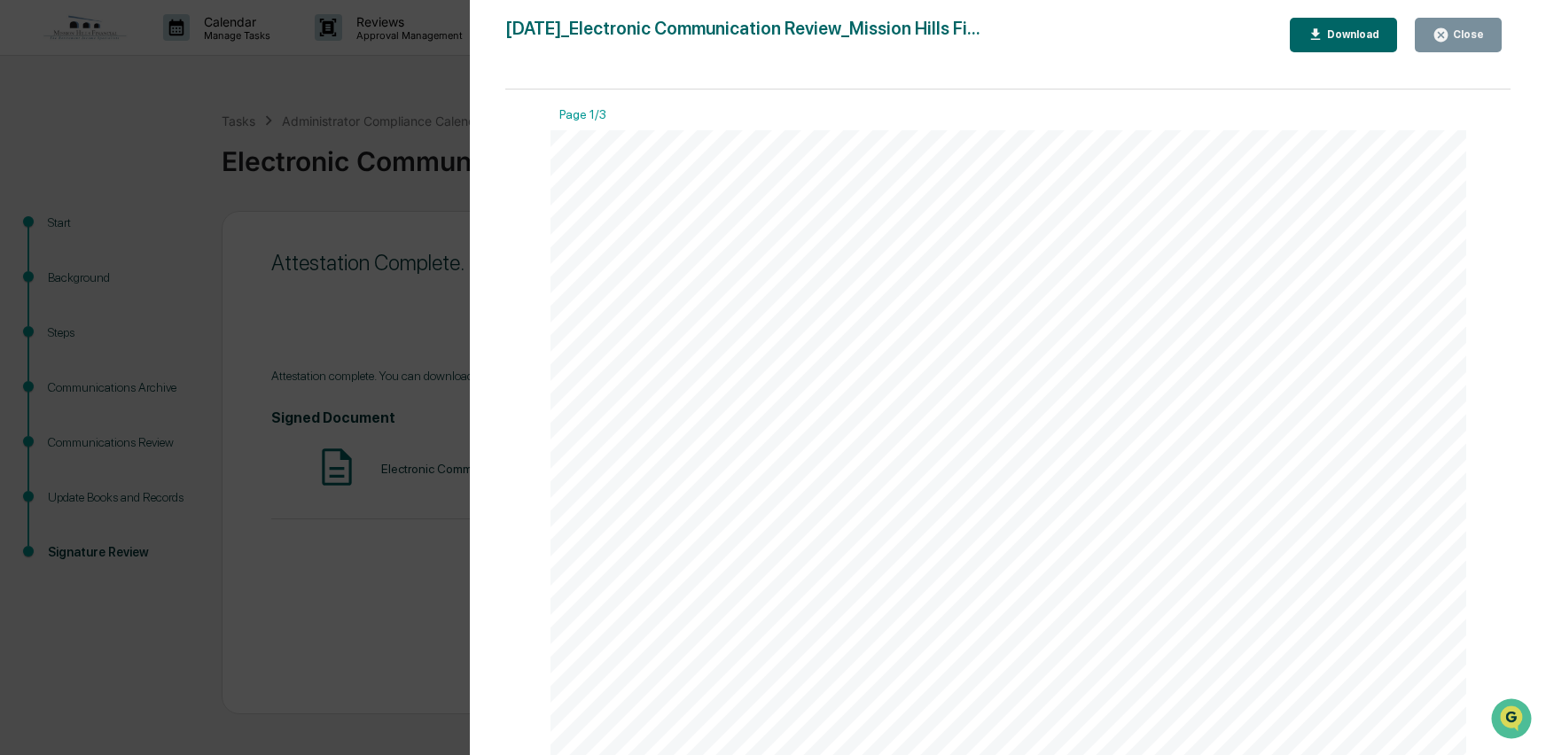
click at [1351, 27] on div "Download" at bounding box center [1343, 35] width 73 height 17
click at [1454, 31] on div "Close" at bounding box center [1466, 34] width 35 height 12
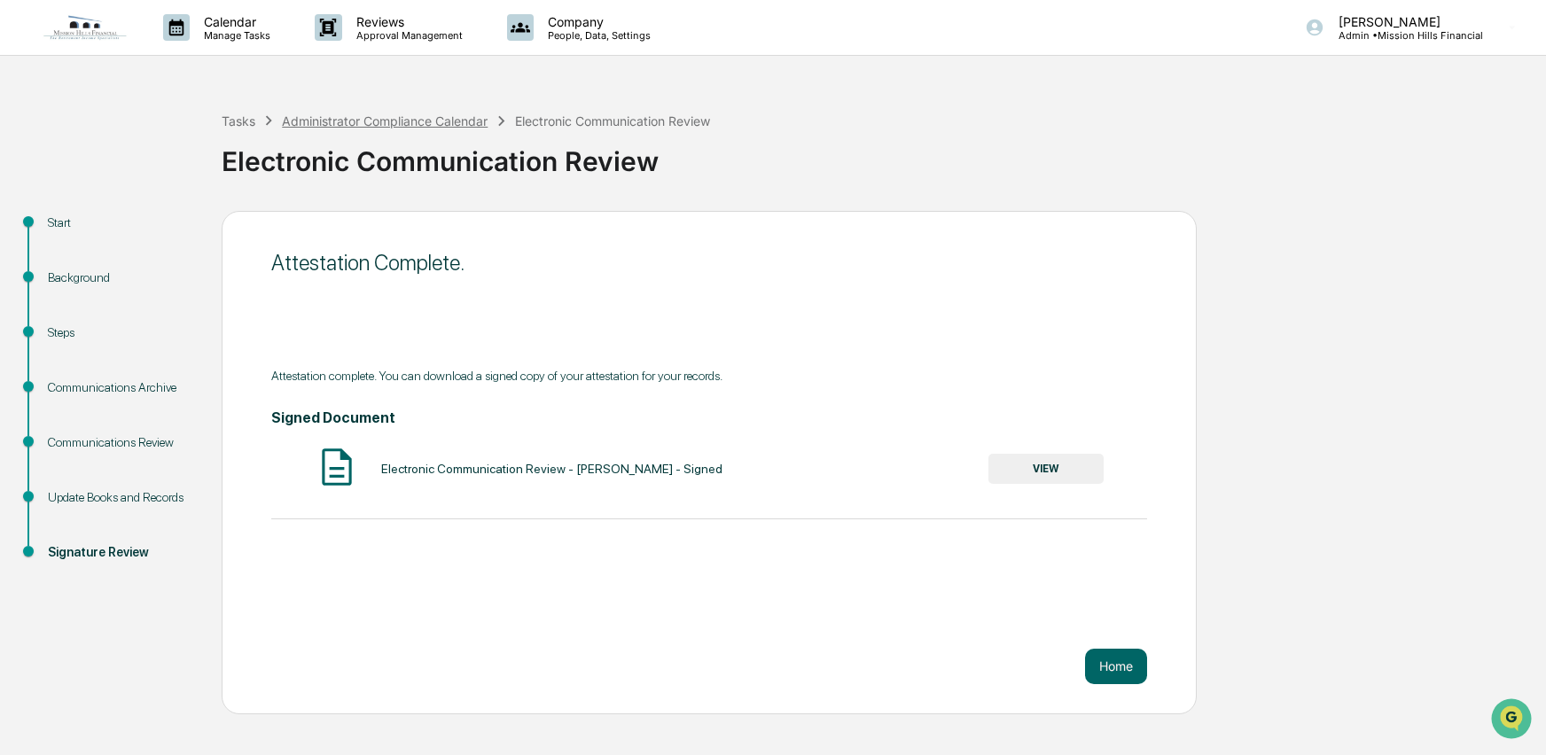
click at [335, 121] on div "Administrator Compliance Calendar" at bounding box center [385, 120] width 206 height 15
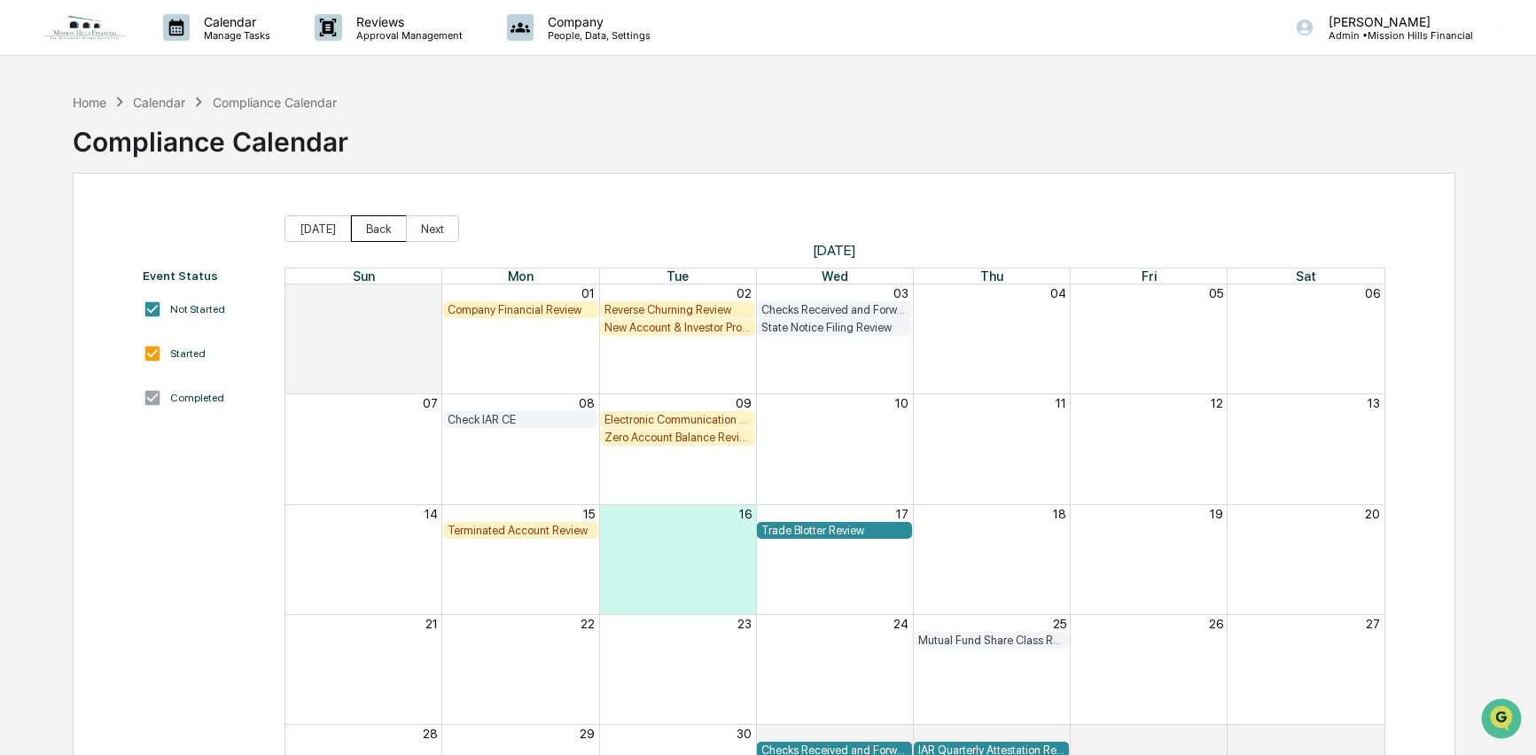
click at [386, 234] on button "Back" at bounding box center [379, 228] width 56 height 27
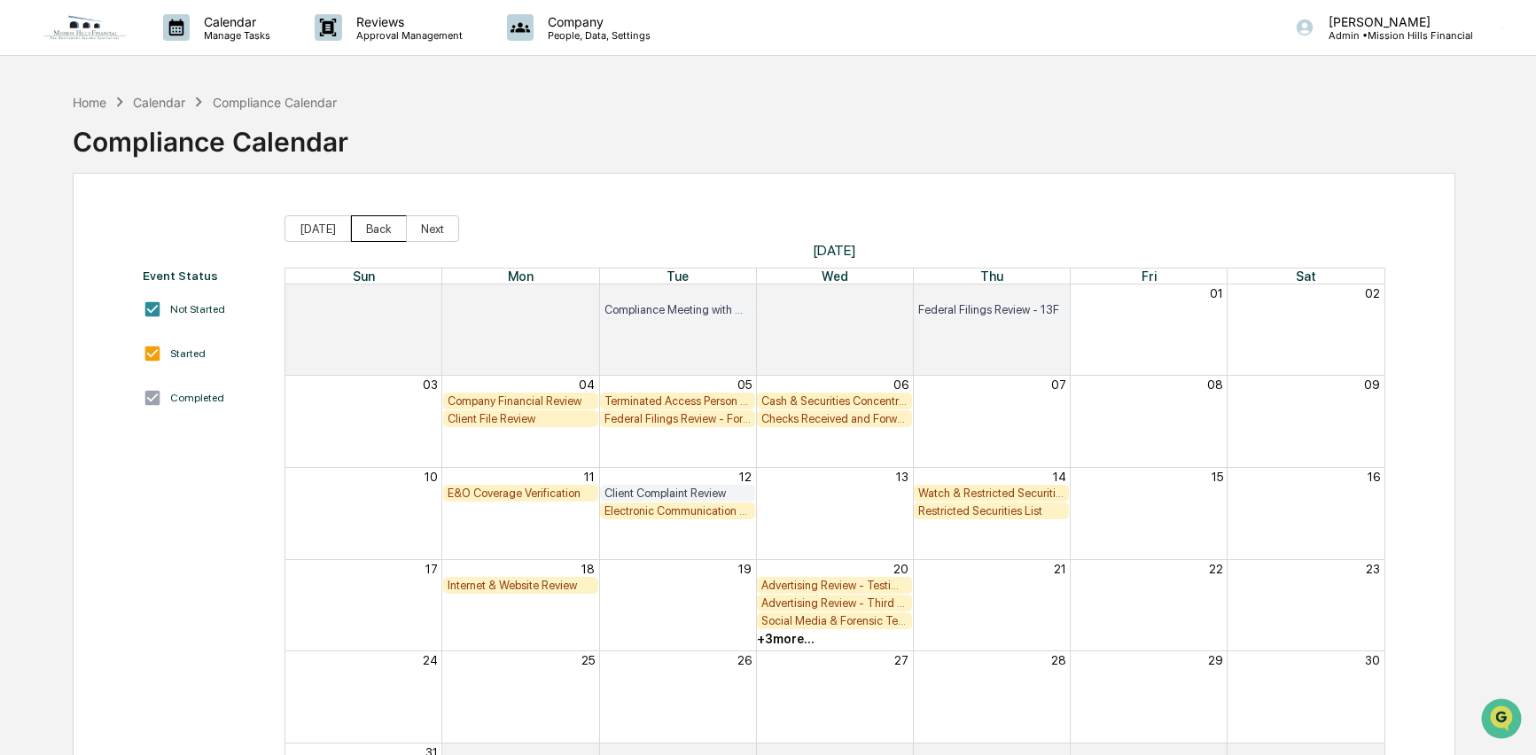
click at [378, 228] on button "Back" at bounding box center [379, 228] width 56 height 27
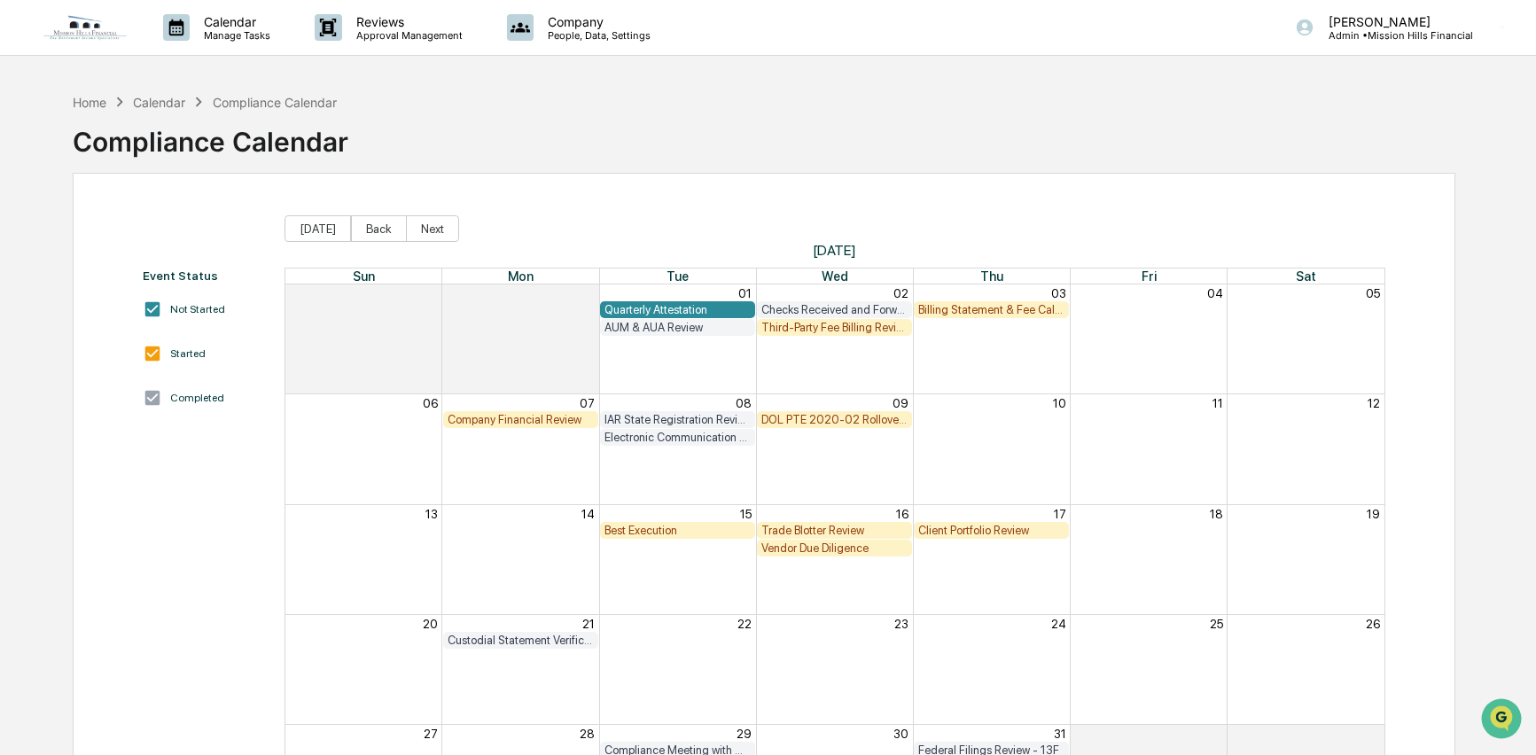
click at [655, 435] on div "Electronic Communication Review" at bounding box center [677, 437] width 146 height 13
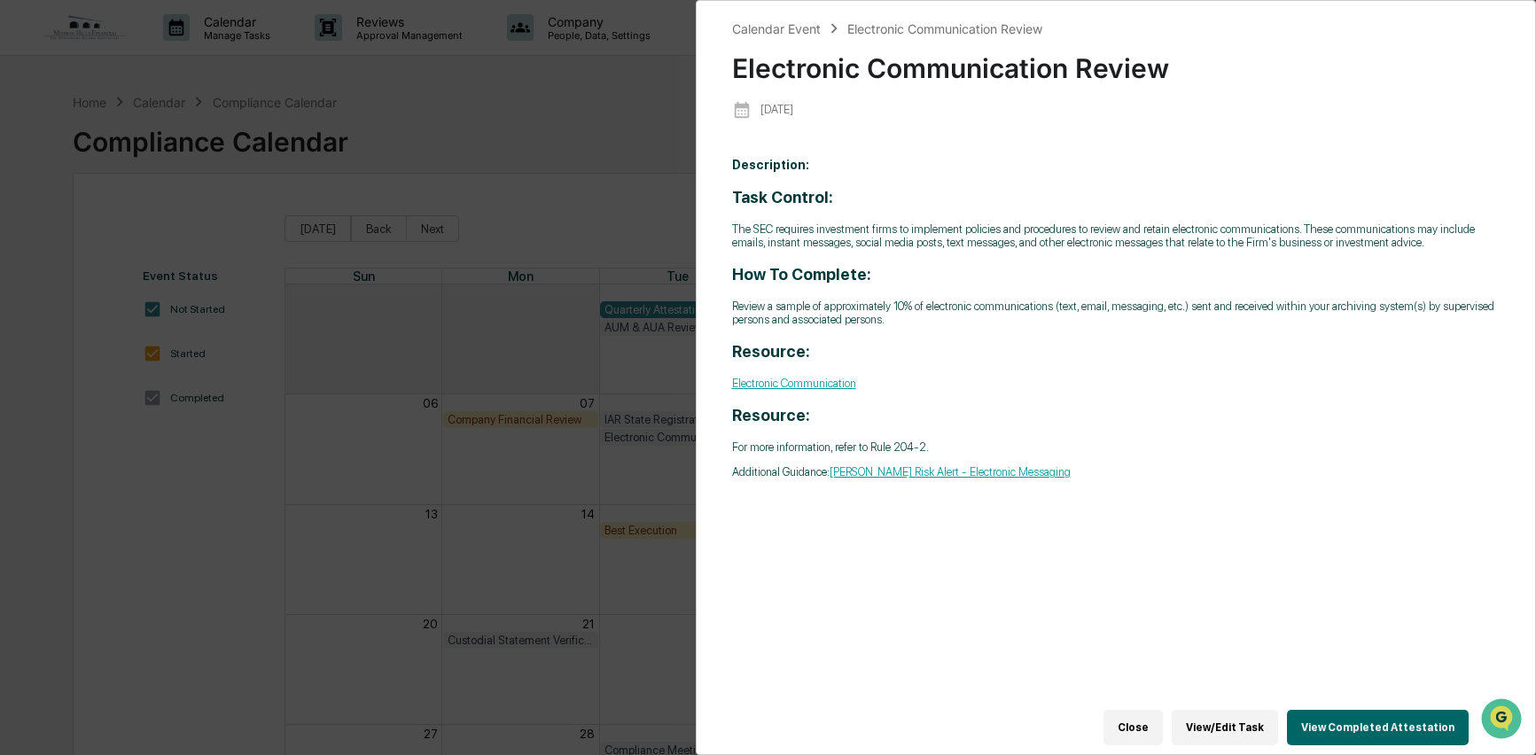
click at [1391, 716] on button "View Completed Attestation" at bounding box center [1378, 727] width 182 height 35
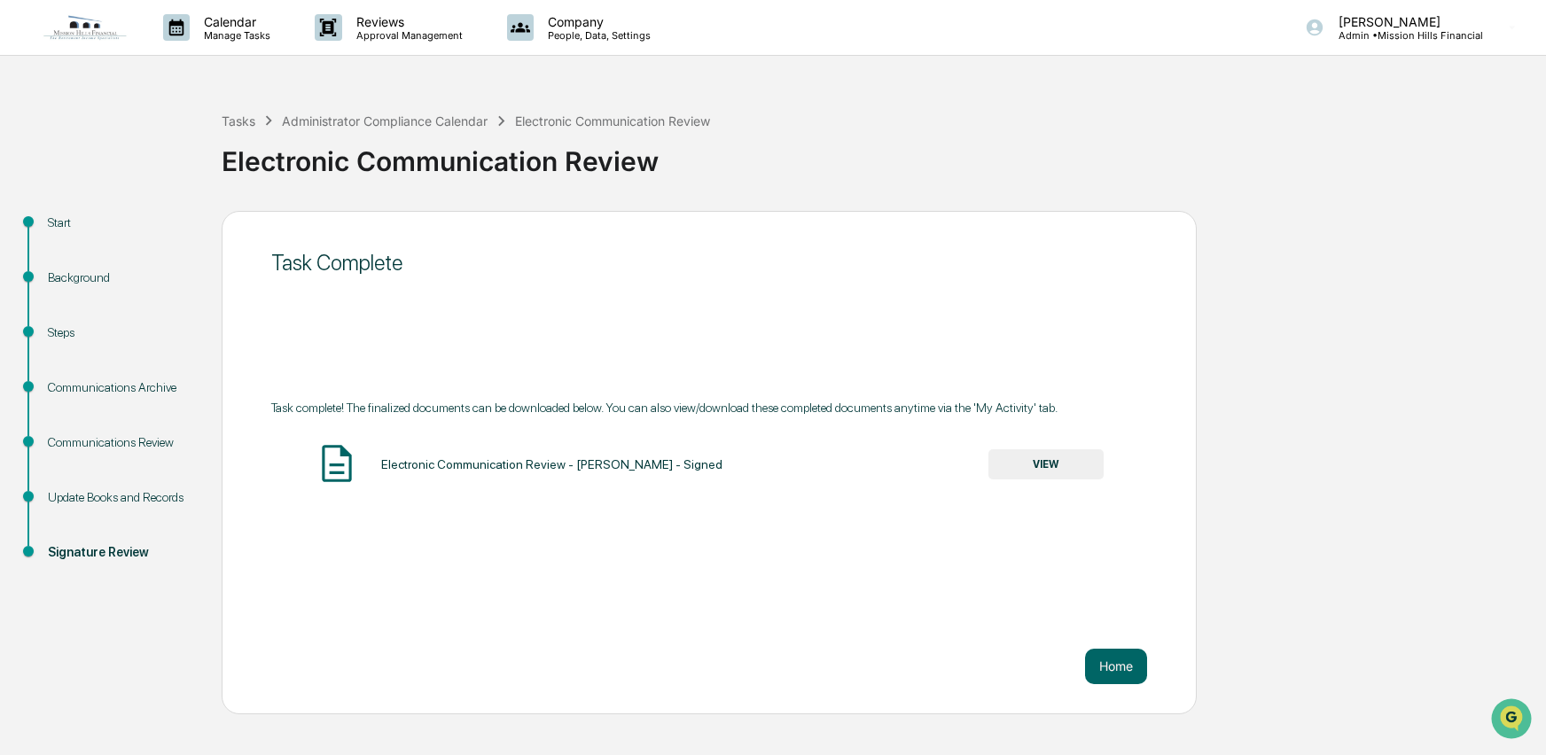
click at [1041, 476] on button "VIEW" at bounding box center [1045, 464] width 115 height 30
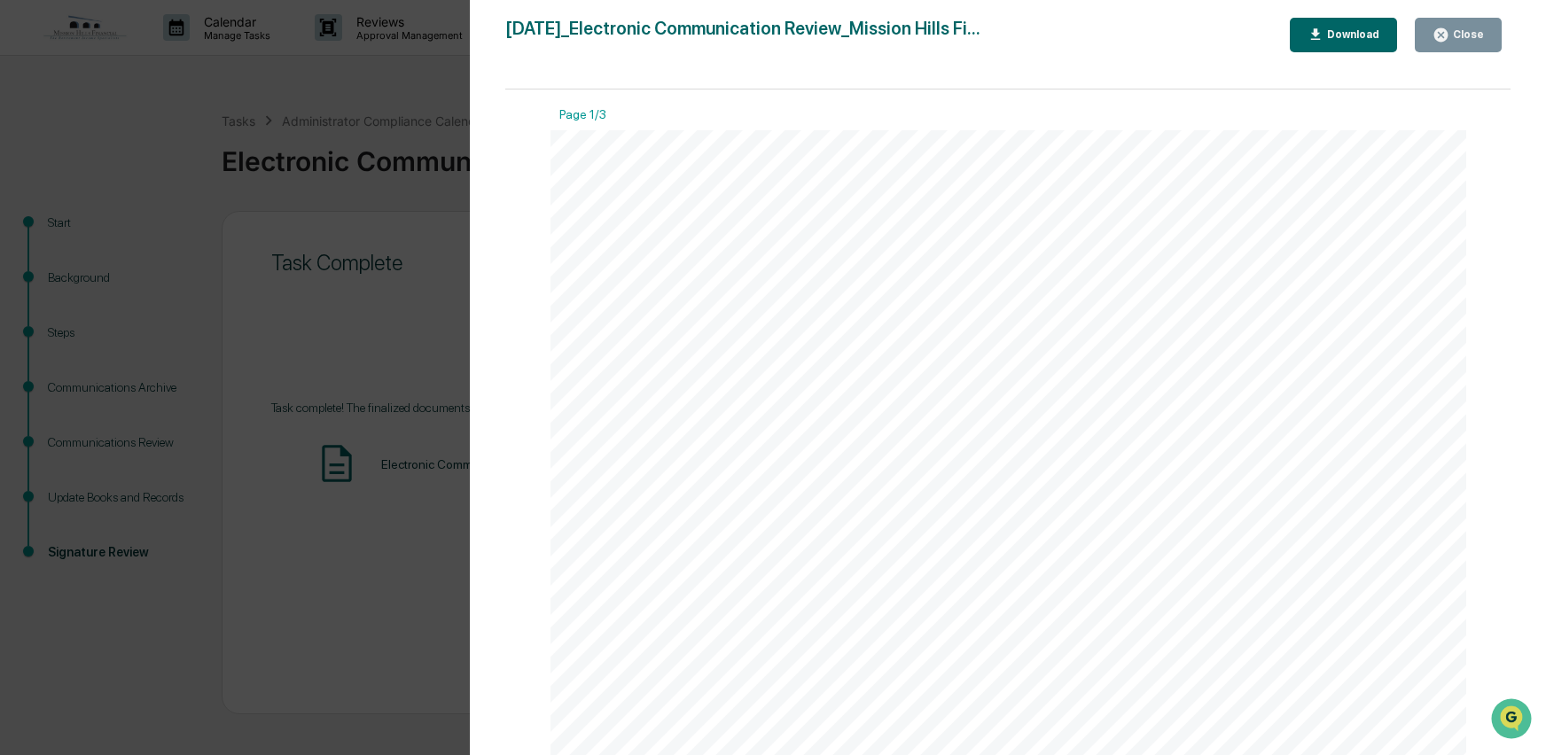
click at [1335, 33] on div "Download" at bounding box center [1351, 34] width 56 height 12
click at [1476, 38] on div "Close" at bounding box center [1466, 34] width 35 height 12
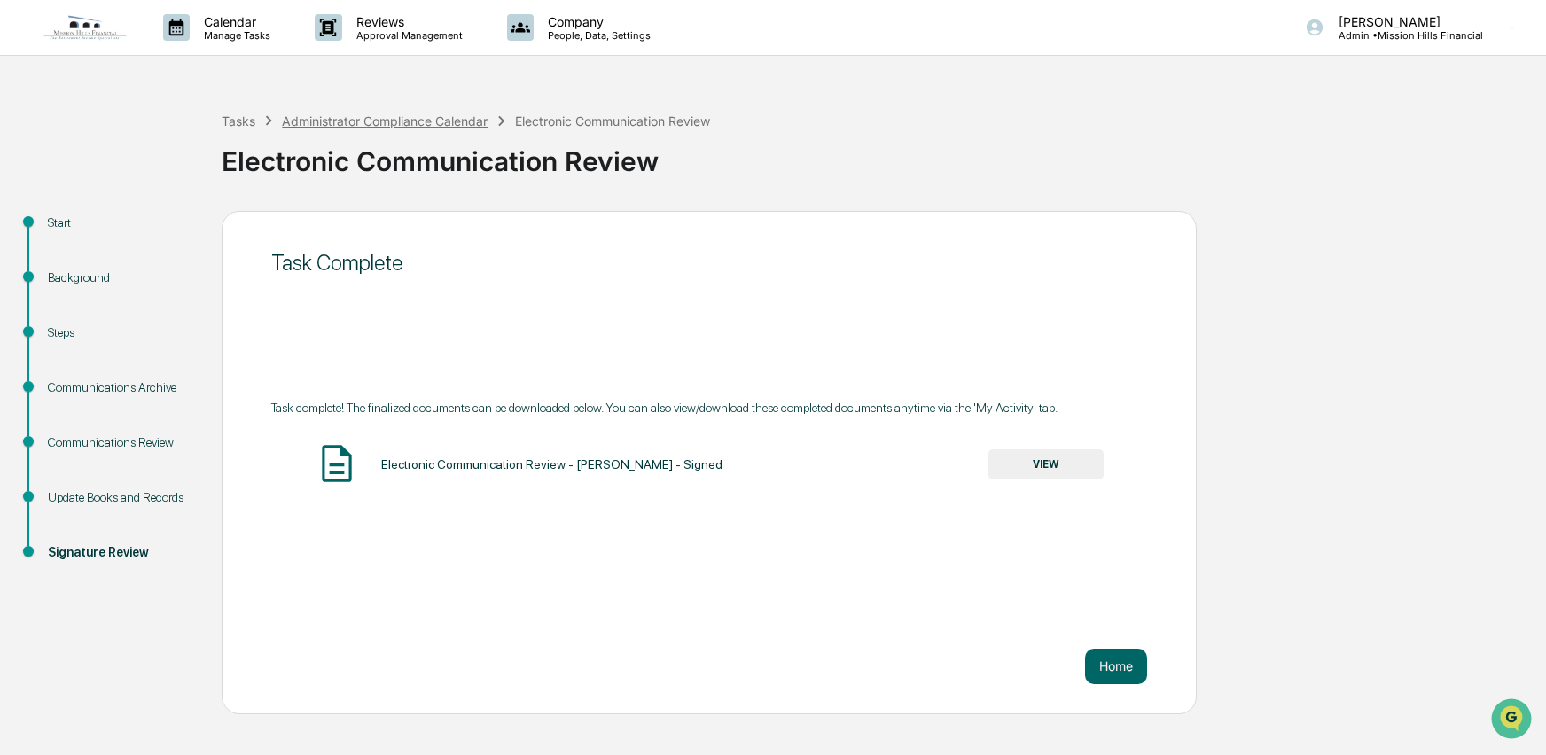
click at [344, 123] on div "Administrator Compliance Calendar" at bounding box center [385, 120] width 206 height 15
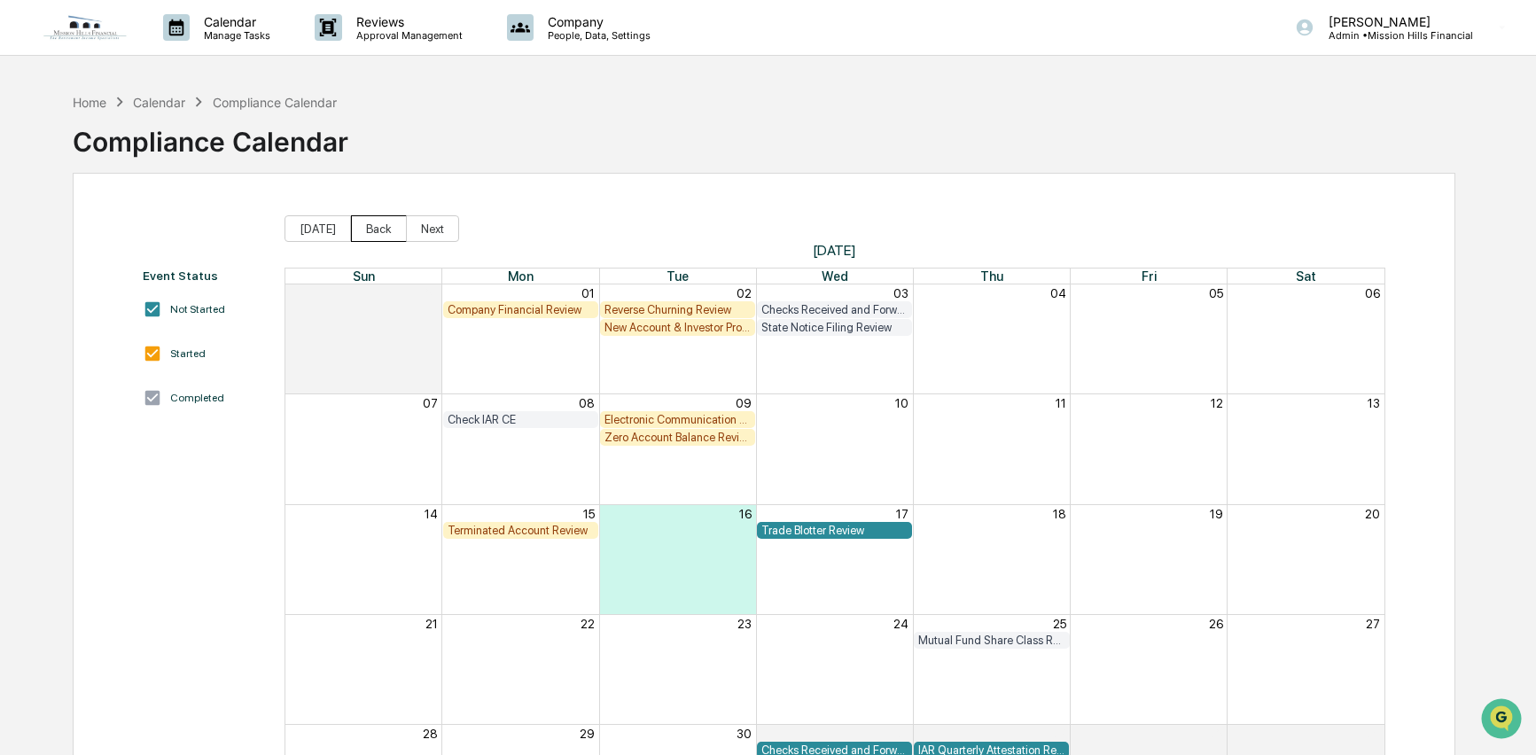
click at [386, 226] on button "Back" at bounding box center [379, 228] width 56 height 27
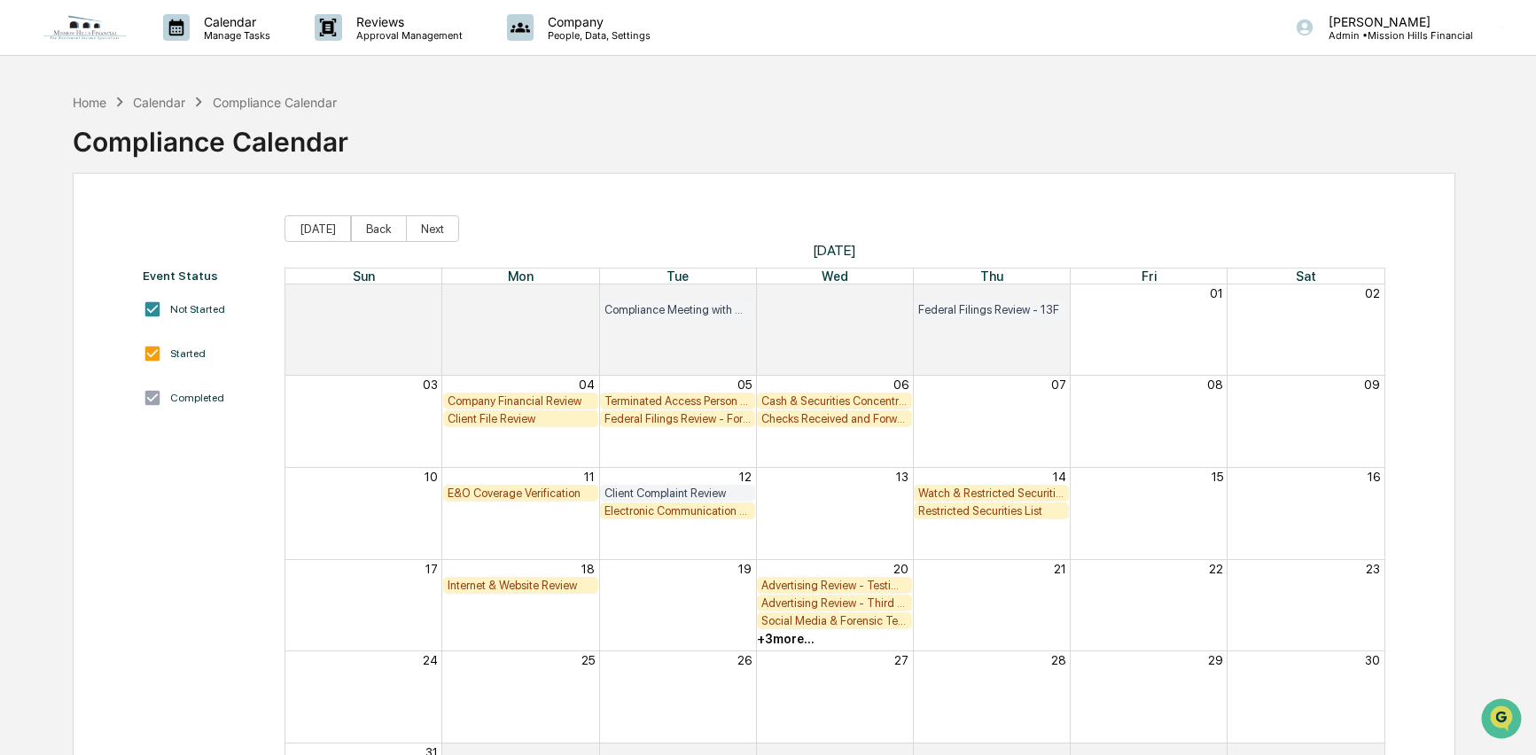
click at [660, 507] on div "Electronic Communication Review" at bounding box center [677, 510] width 146 height 13
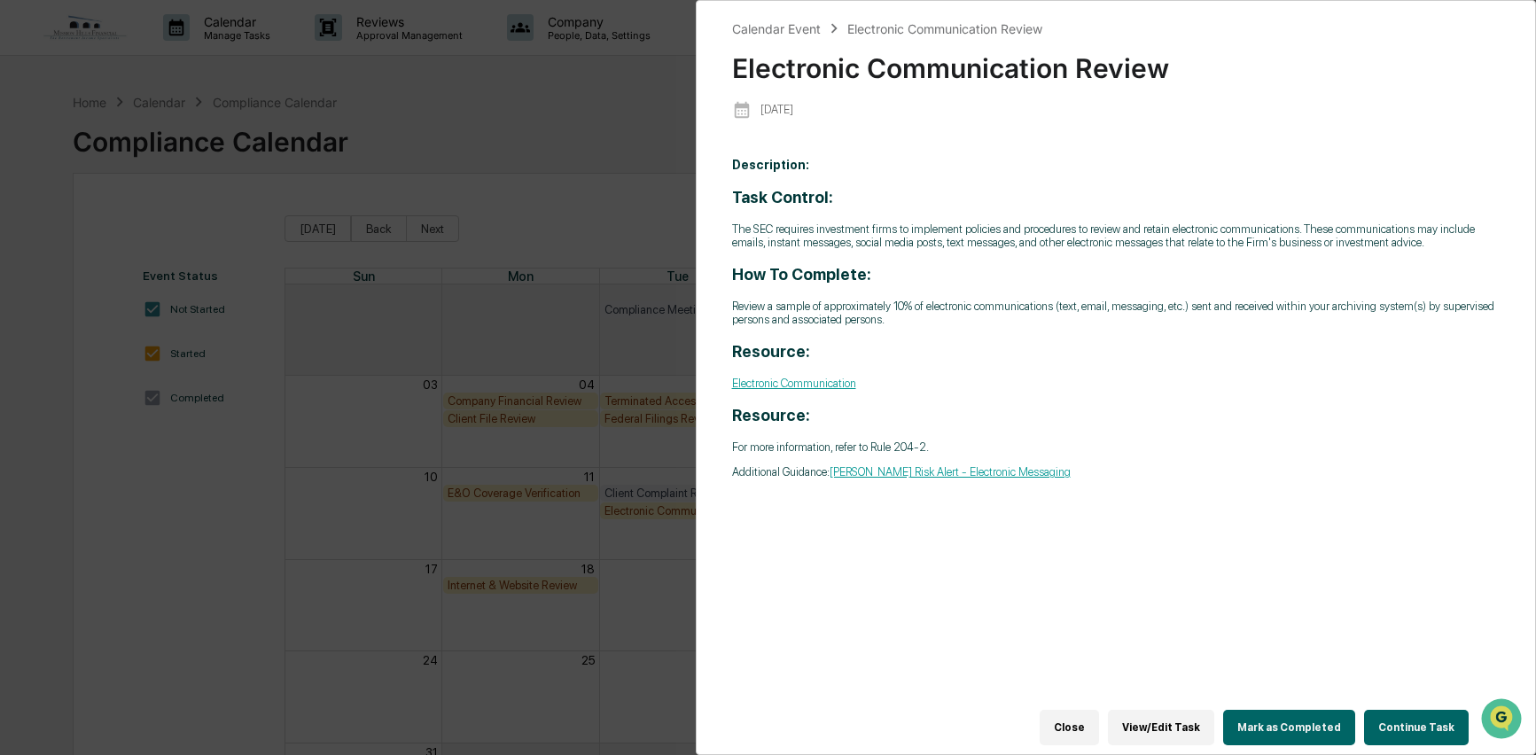
click at [1413, 713] on button "Continue Task" at bounding box center [1416, 727] width 105 height 35
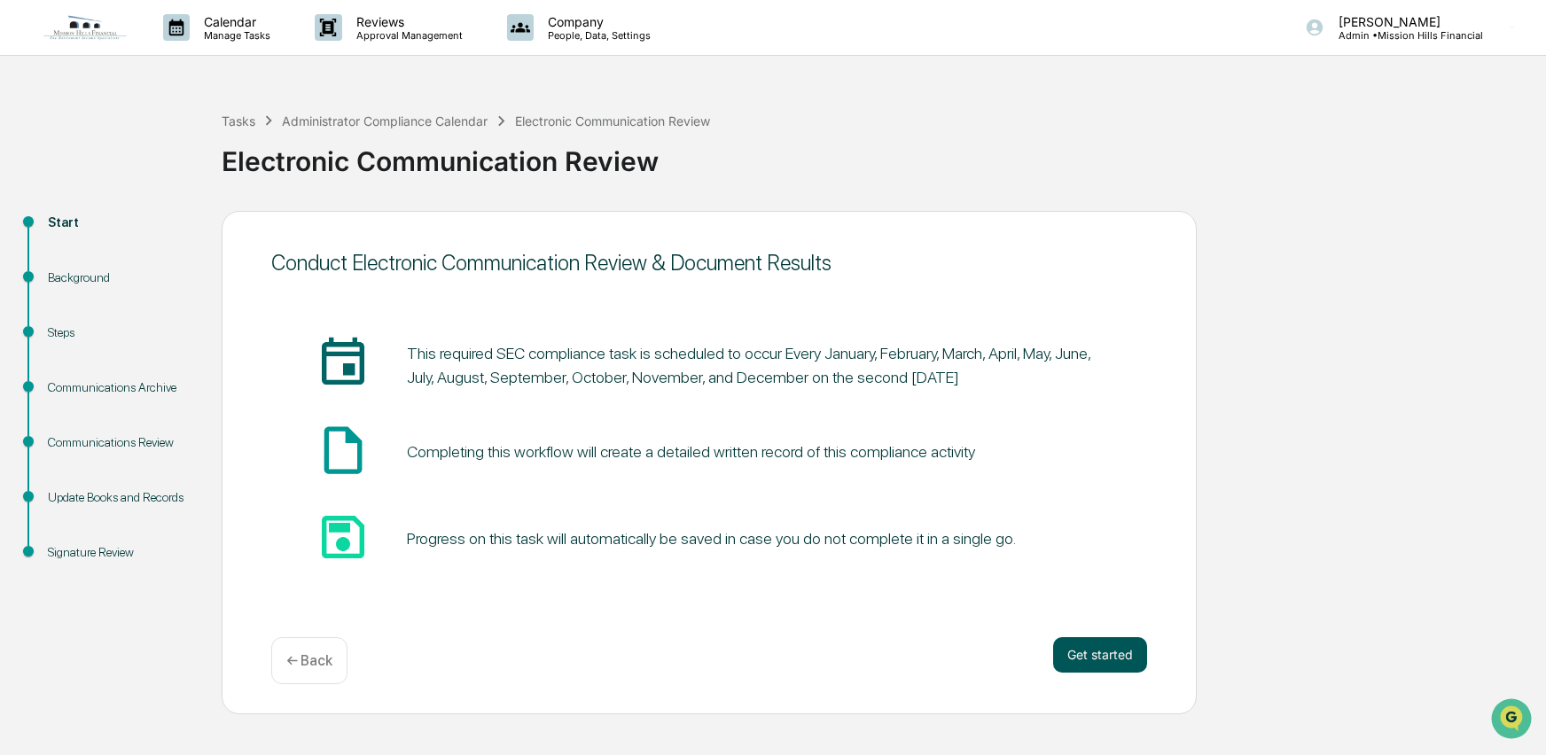
click at [1131, 659] on button "Get started" at bounding box center [1100, 654] width 94 height 35
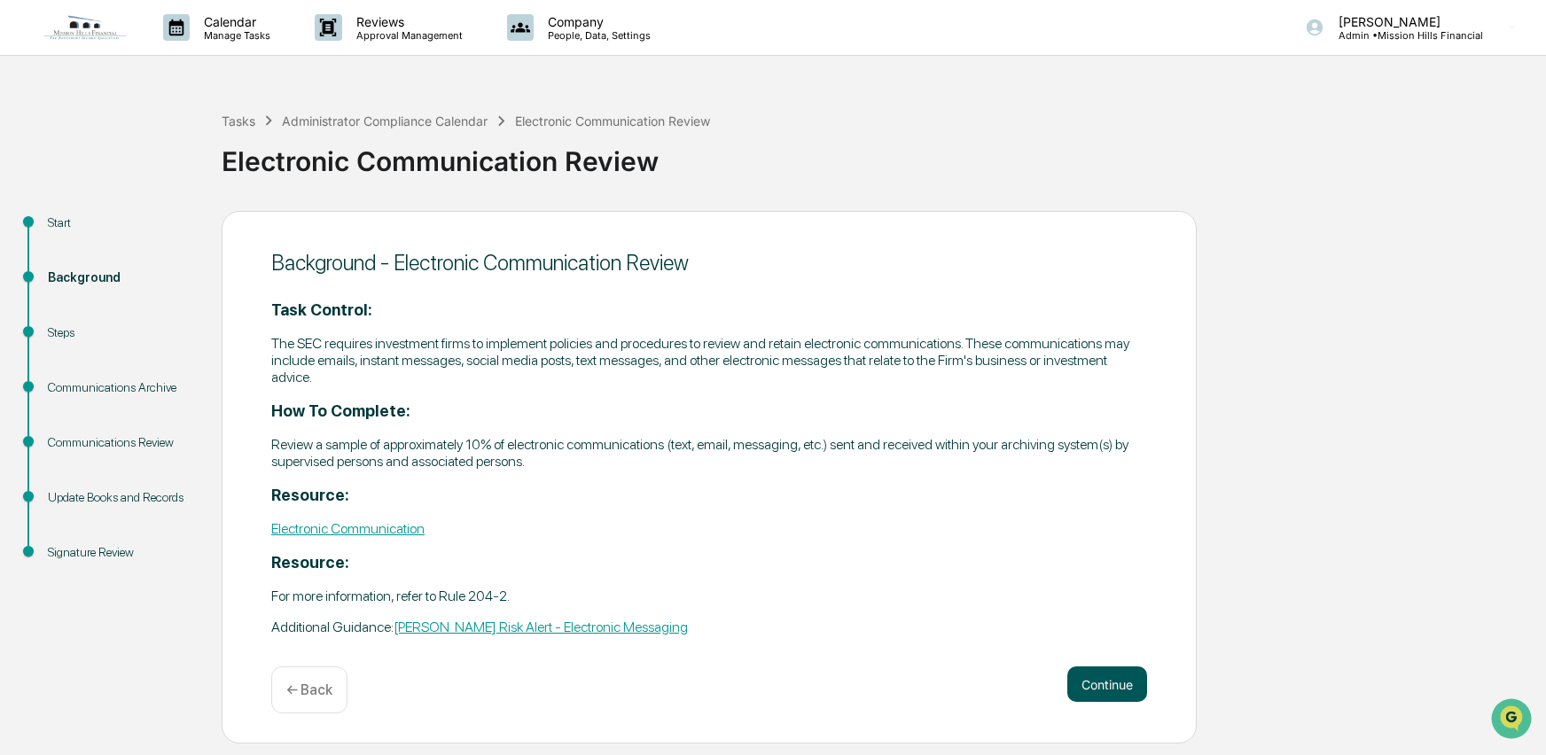
click at [1119, 671] on button "Continue" at bounding box center [1107, 684] width 80 height 35
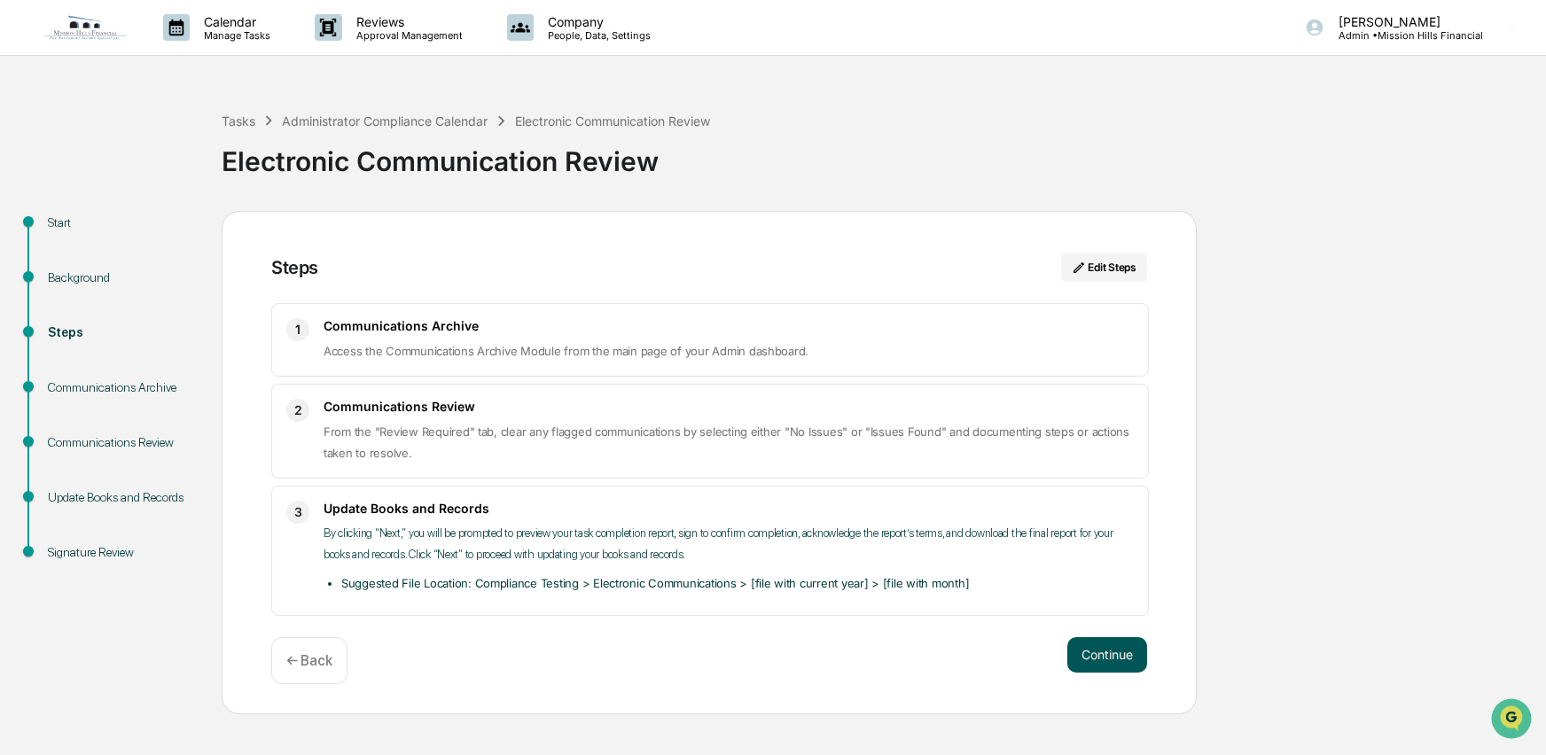
click at [1116, 662] on button "Continue" at bounding box center [1107, 654] width 80 height 35
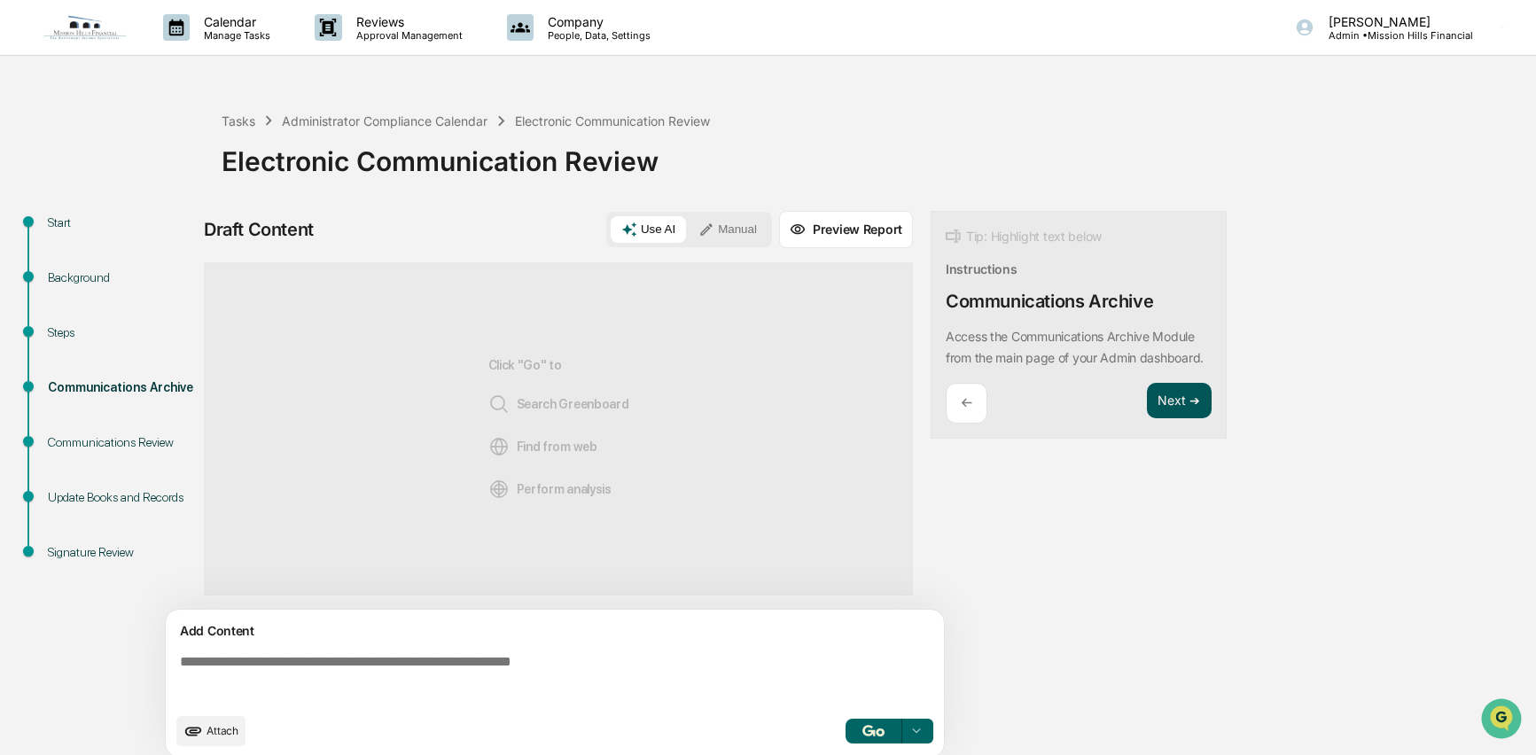
click at [1177, 414] on button "Next ➔" at bounding box center [1179, 401] width 65 height 36
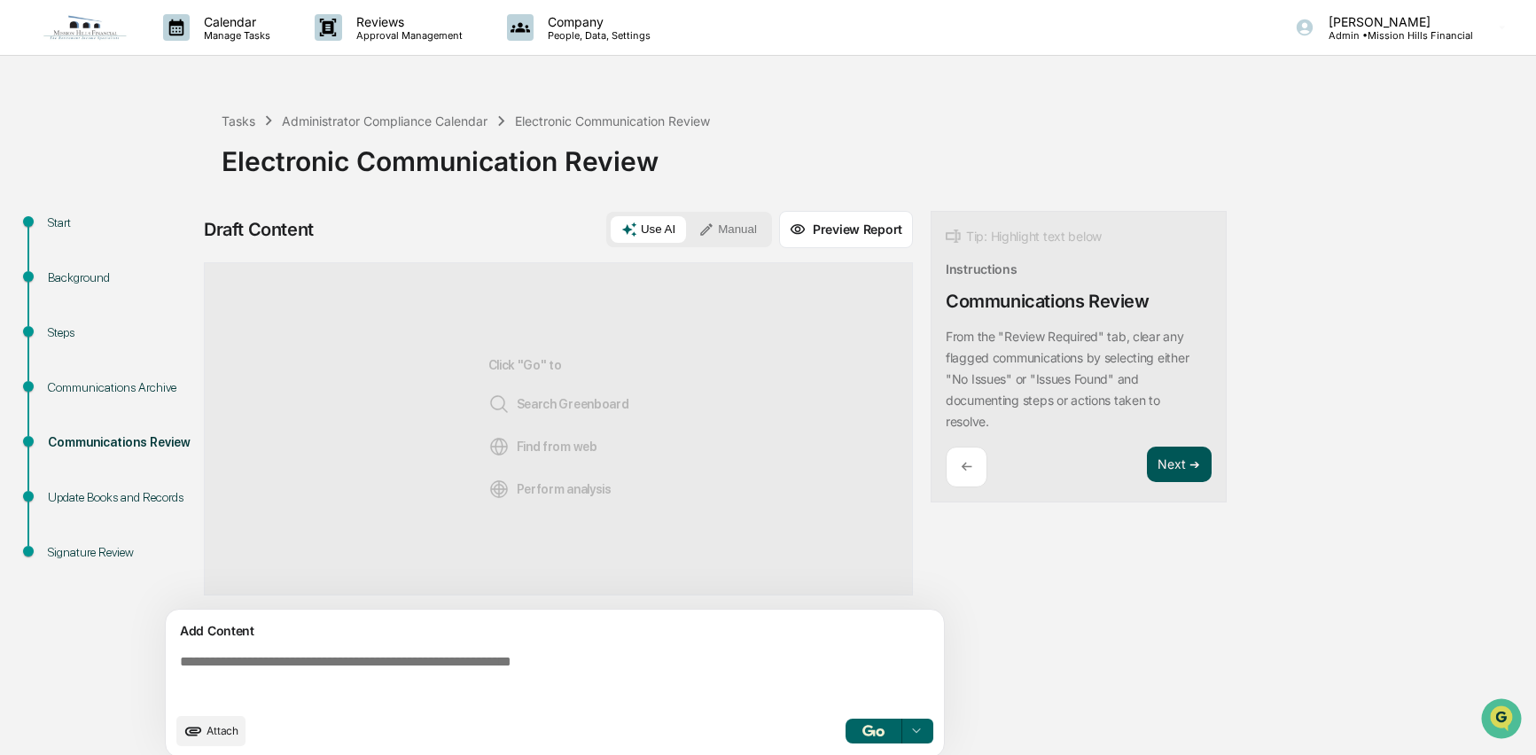
click at [1178, 468] on button "Next ➔" at bounding box center [1179, 465] width 65 height 36
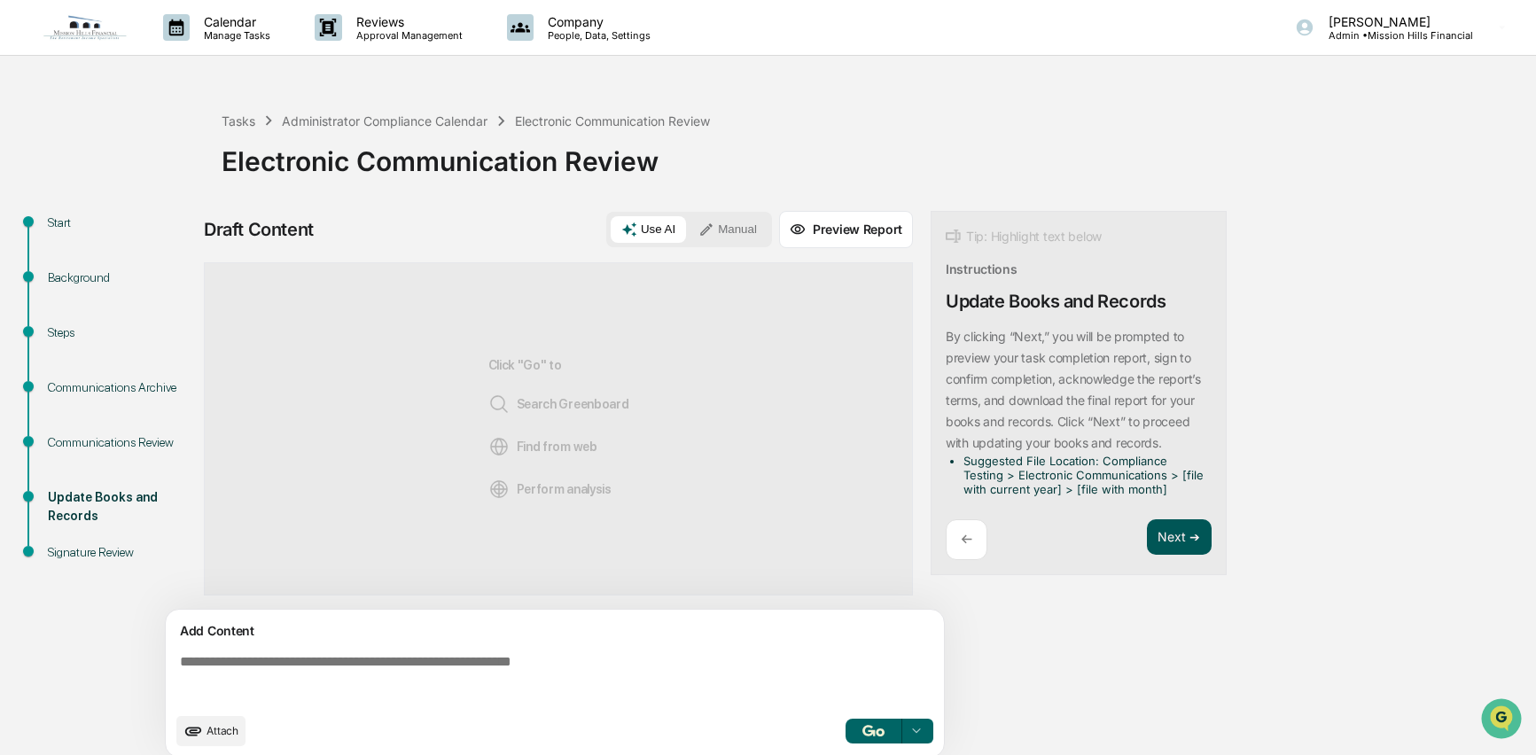
click at [1177, 532] on button "Next ➔" at bounding box center [1179, 537] width 65 height 36
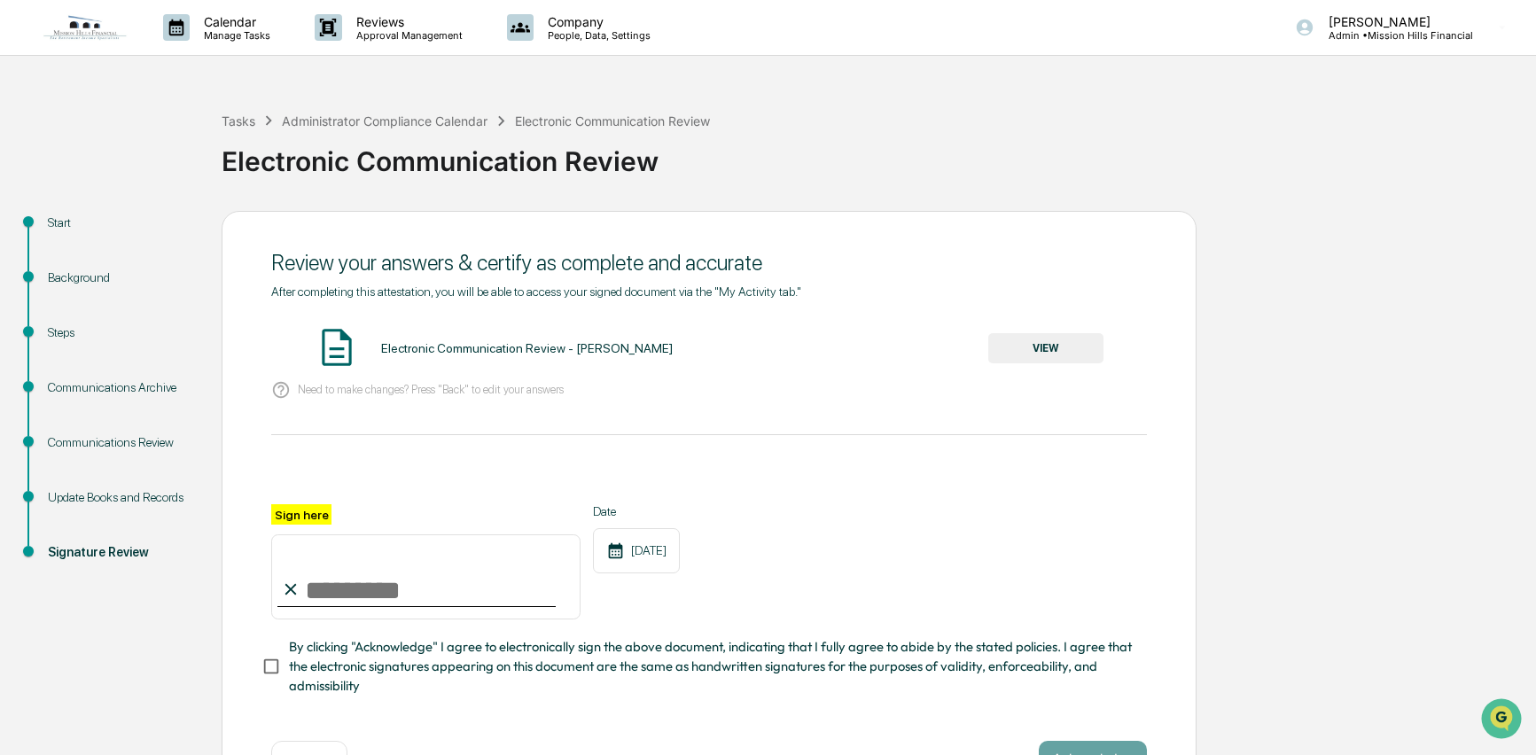
click at [1043, 338] on button "VIEW" at bounding box center [1045, 348] width 115 height 30
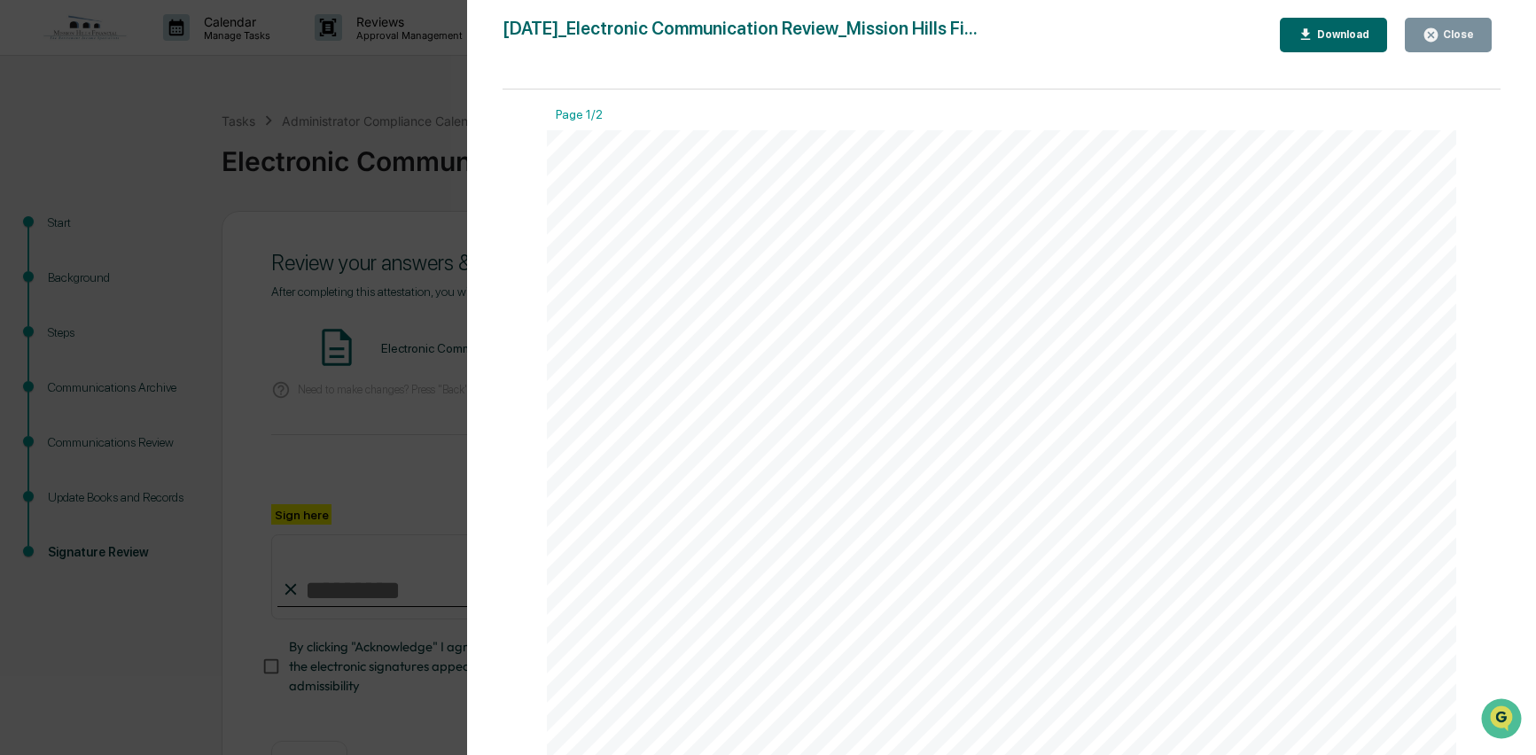
click at [1457, 33] on div "Close" at bounding box center [1456, 34] width 35 height 12
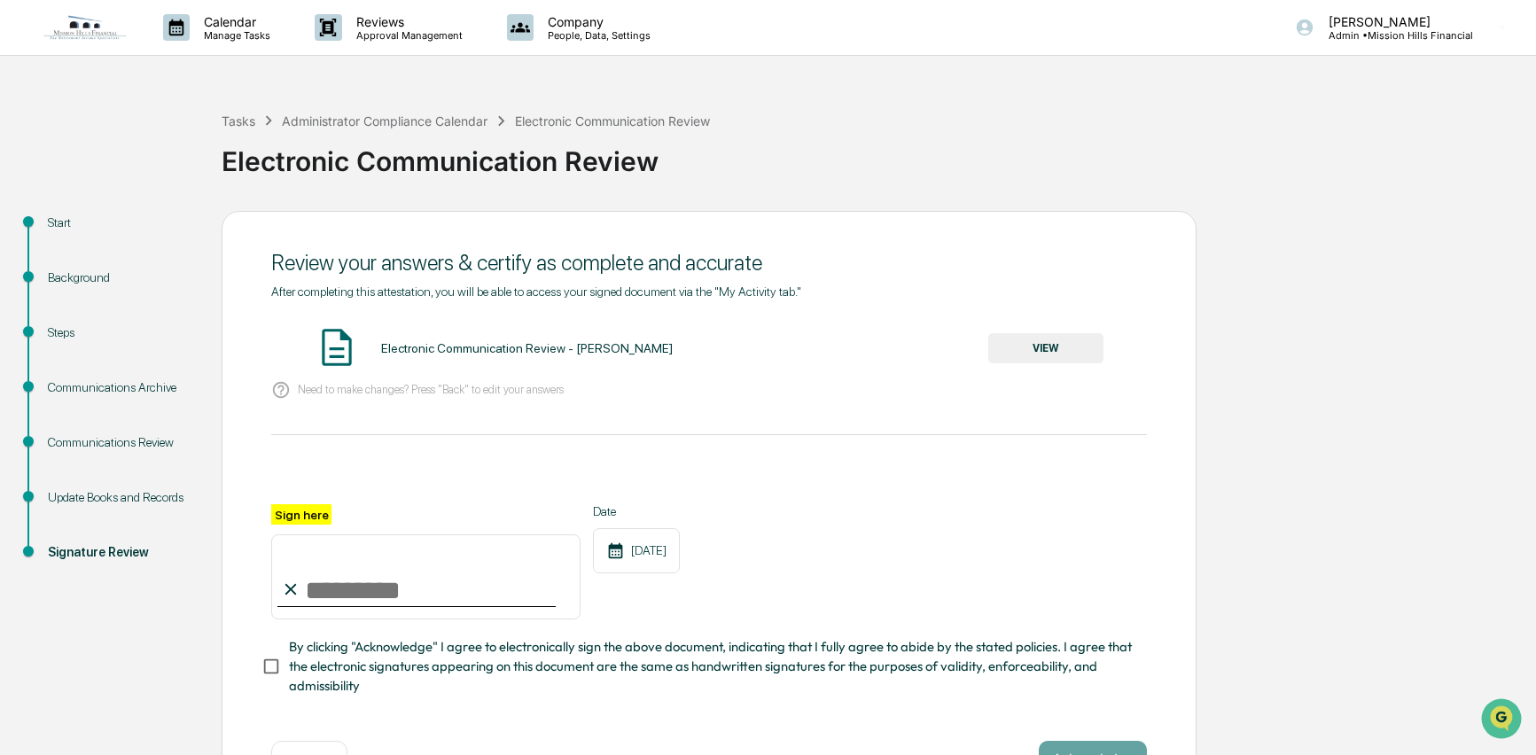
click at [337, 581] on input "Sign here" at bounding box center [425, 576] width 309 height 85
type input "**********"
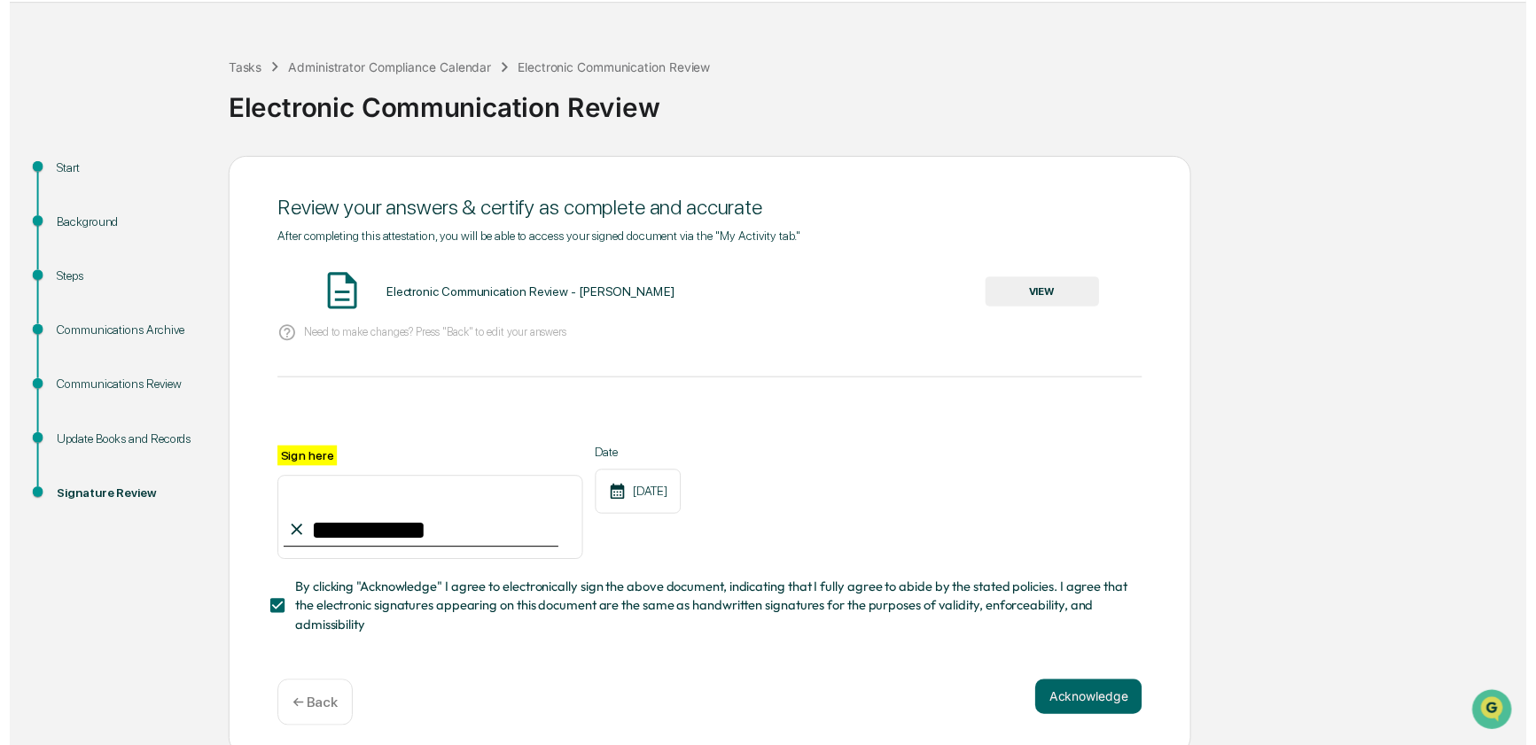
scroll to position [61, 0]
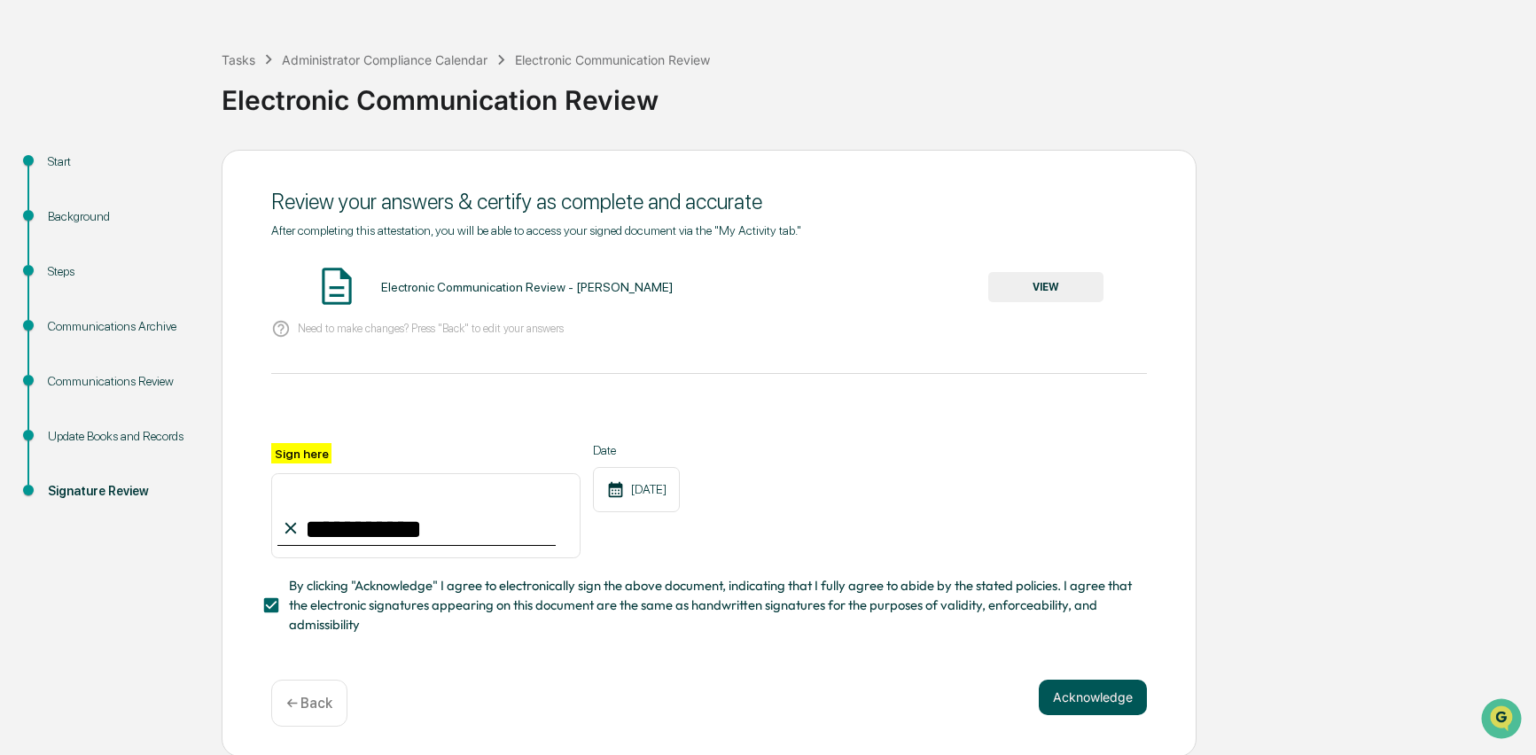
click at [1106, 694] on button "Acknowledge" at bounding box center [1093, 697] width 108 height 35
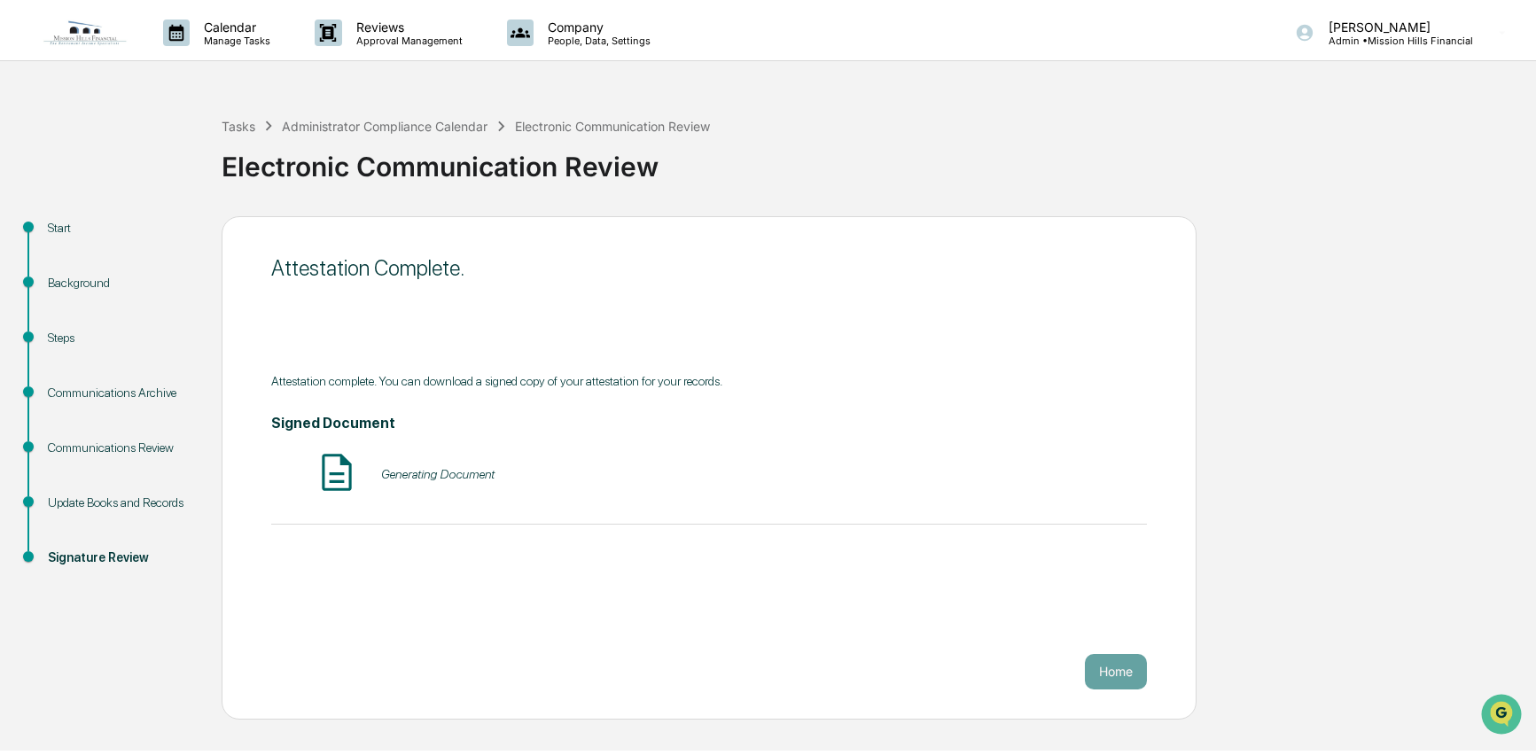
scroll to position [0, 0]
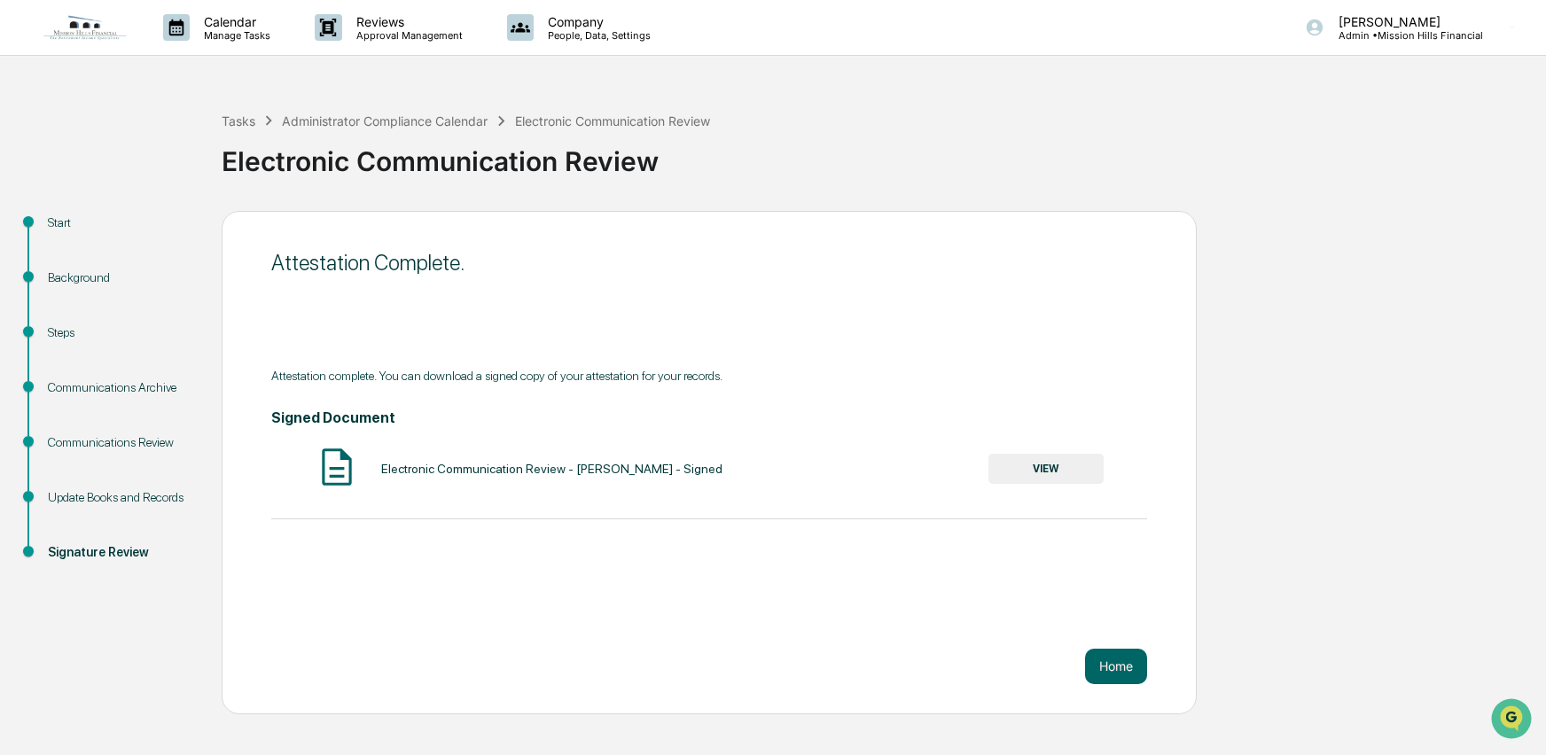
click at [1033, 463] on button "VIEW" at bounding box center [1045, 469] width 115 height 30
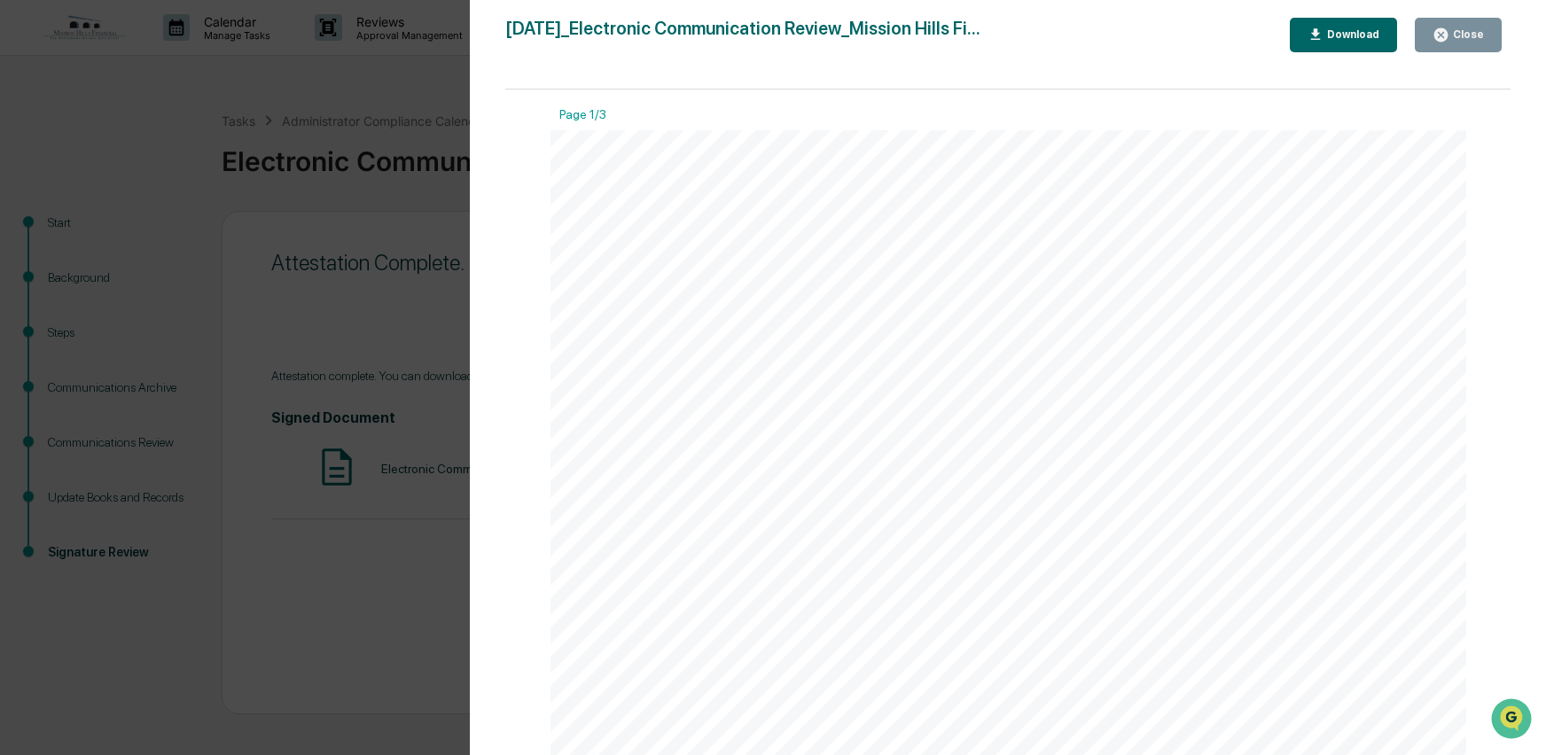
click at [1347, 32] on div "Download" at bounding box center [1351, 34] width 56 height 12
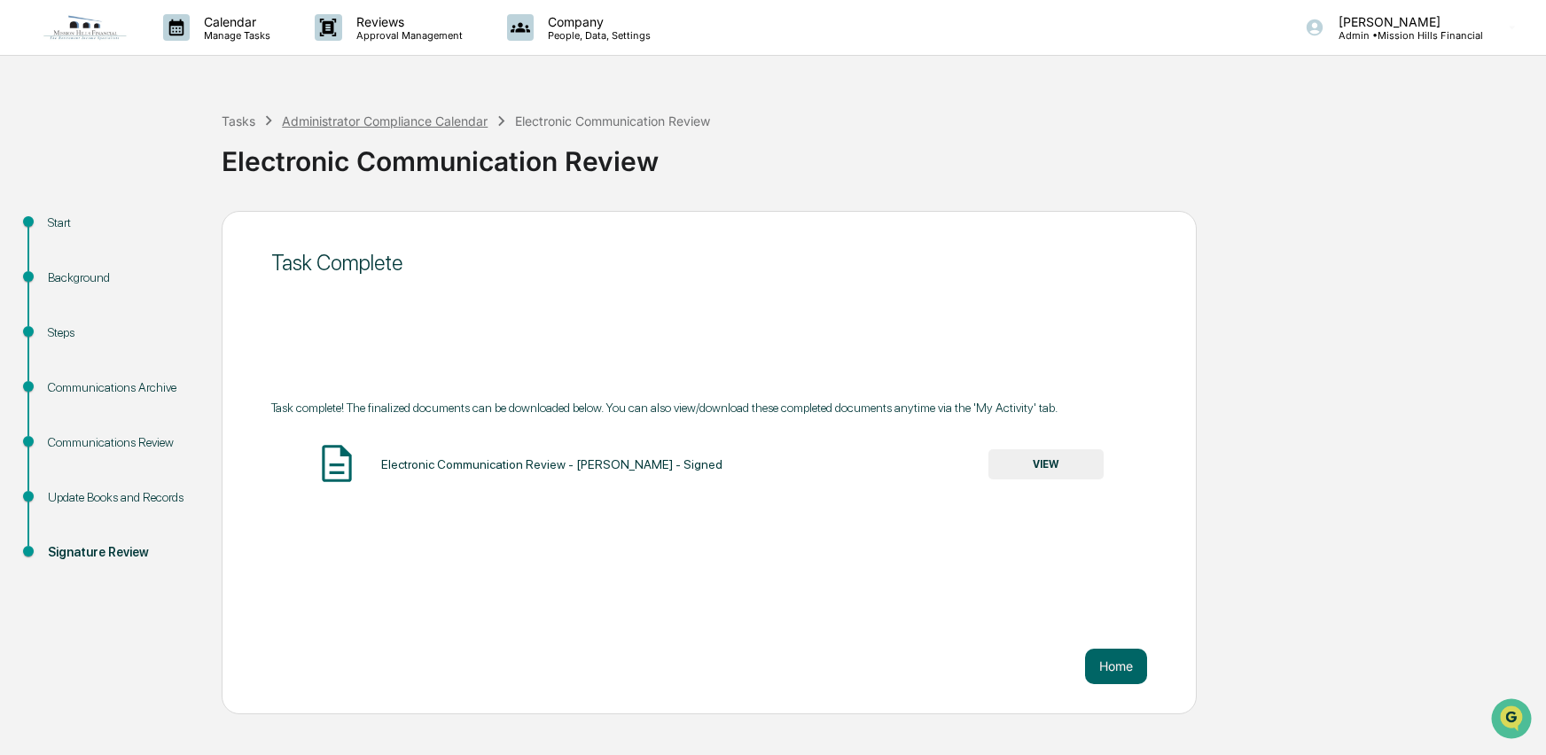
click at [360, 121] on div "Administrator Compliance Calendar" at bounding box center [385, 120] width 206 height 15
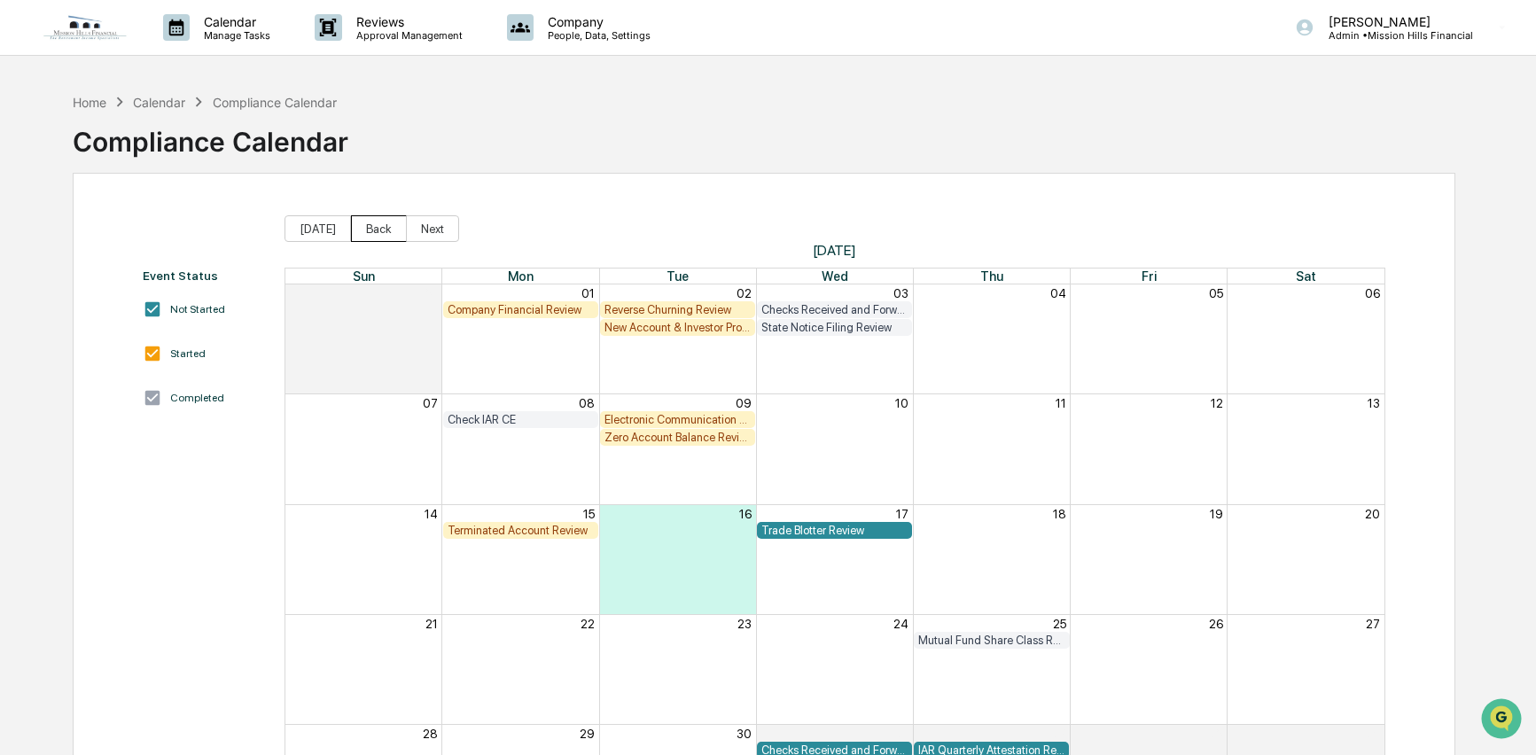
click at [374, 228] on button "Back" at bounding box center [379, 228] width 56 height 27
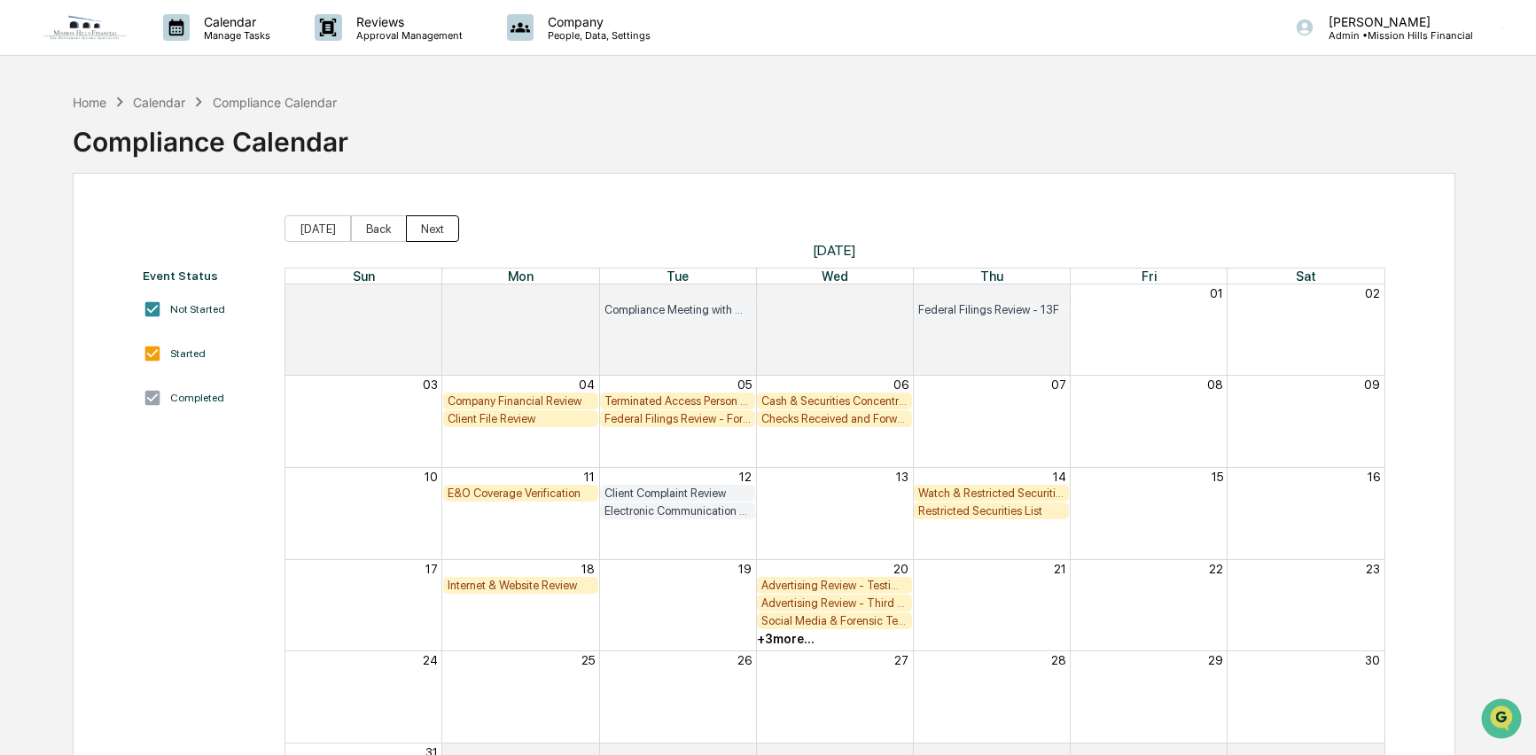
click at [422, 227] on button "Next" at bounding box center [432, 228] width 53 height 27
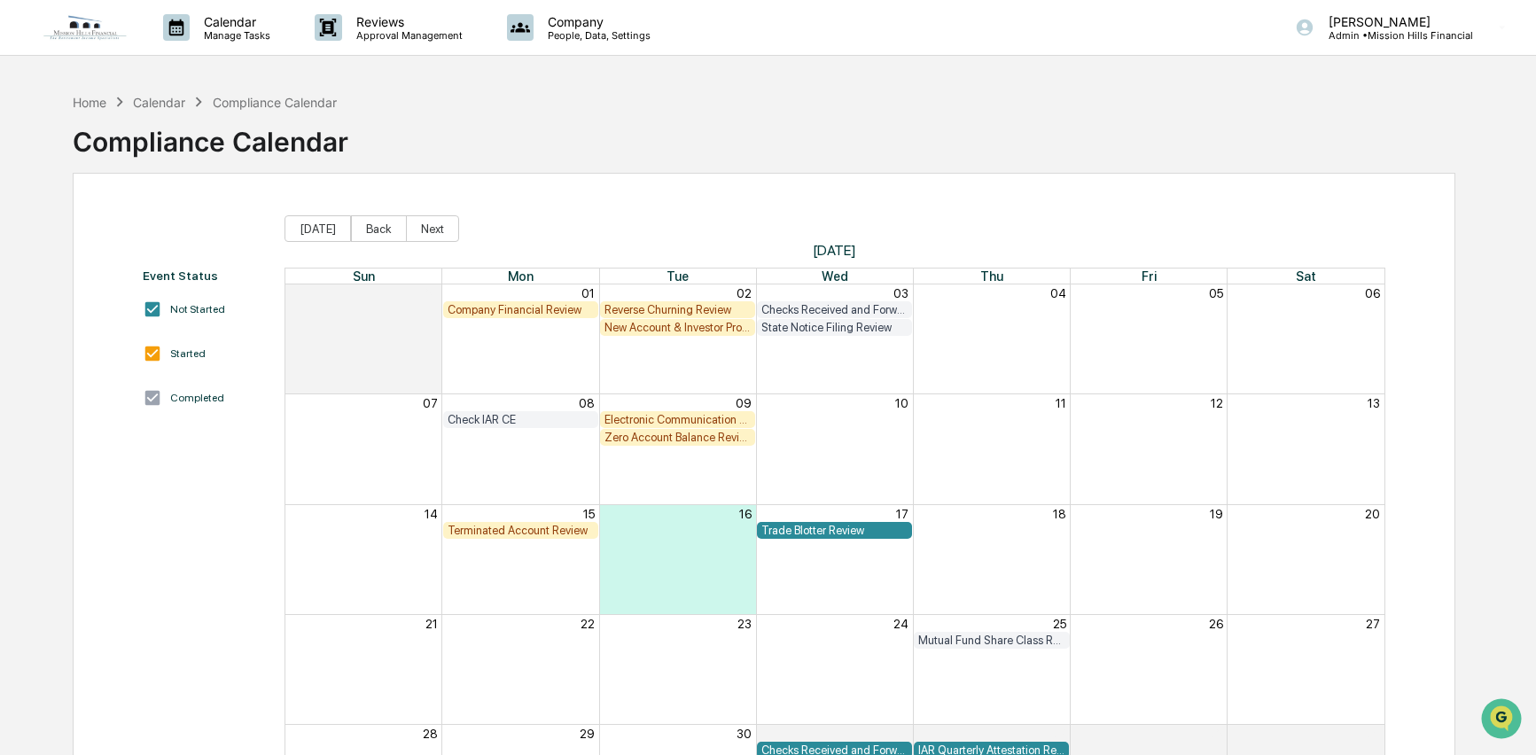
click at [667, 415] on div "Electronic Communication Review" at bounding box center [677, 419] width 146 height 13
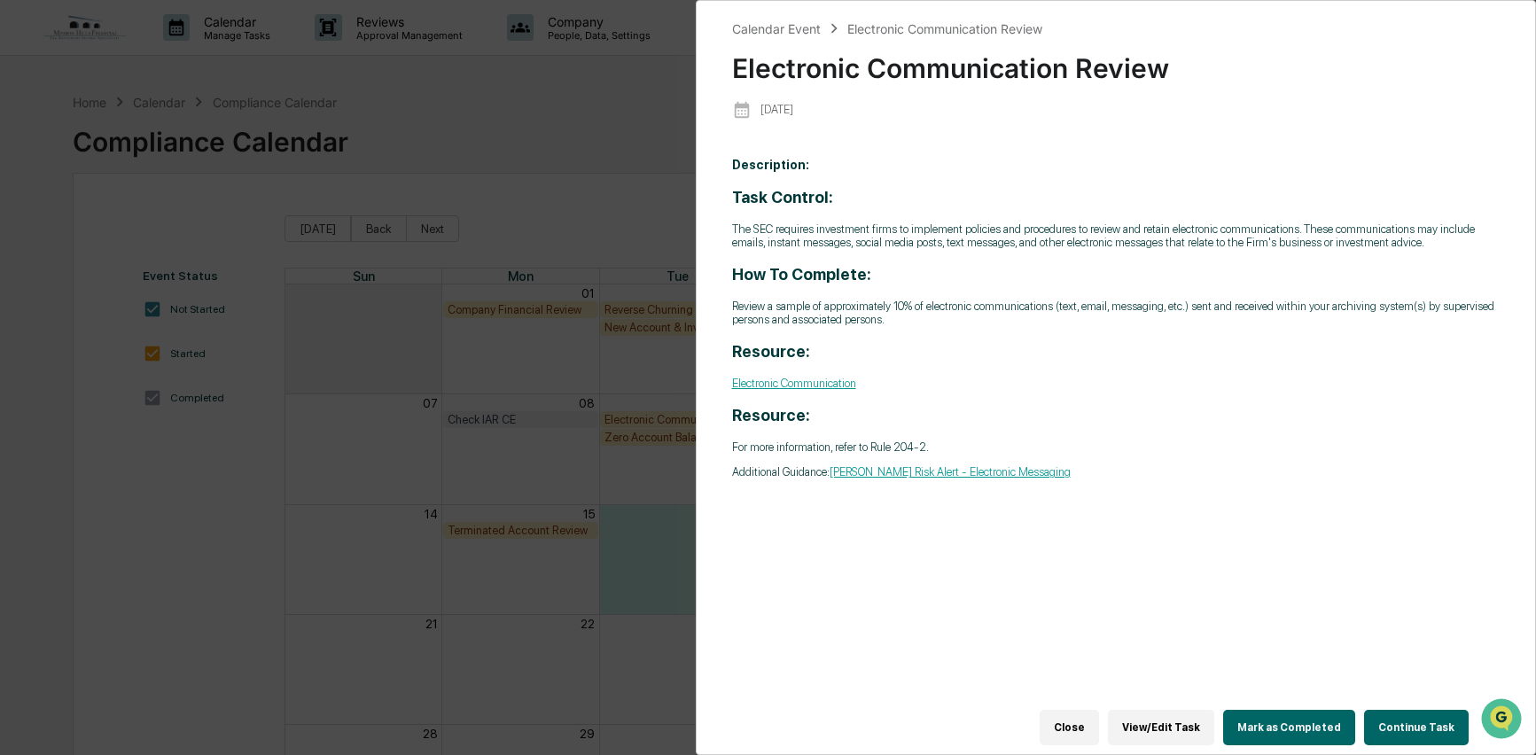
click at [1402, 717] on button "Continue Task" at bounding box center [1416, 727] width 105 height 35
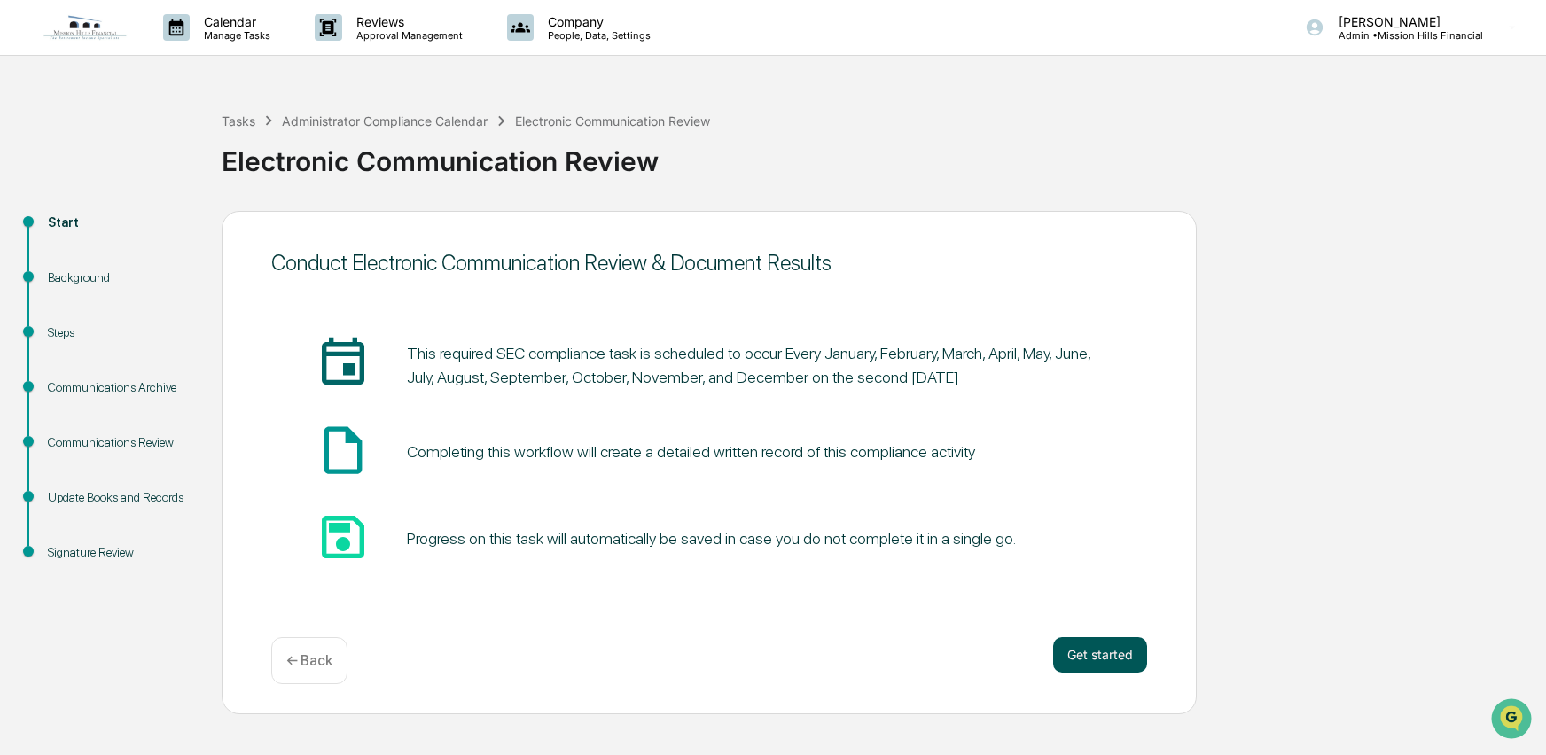
click at [1132, 666] on button "Get started" at bounding box center [1100, 654] width 94 height 35
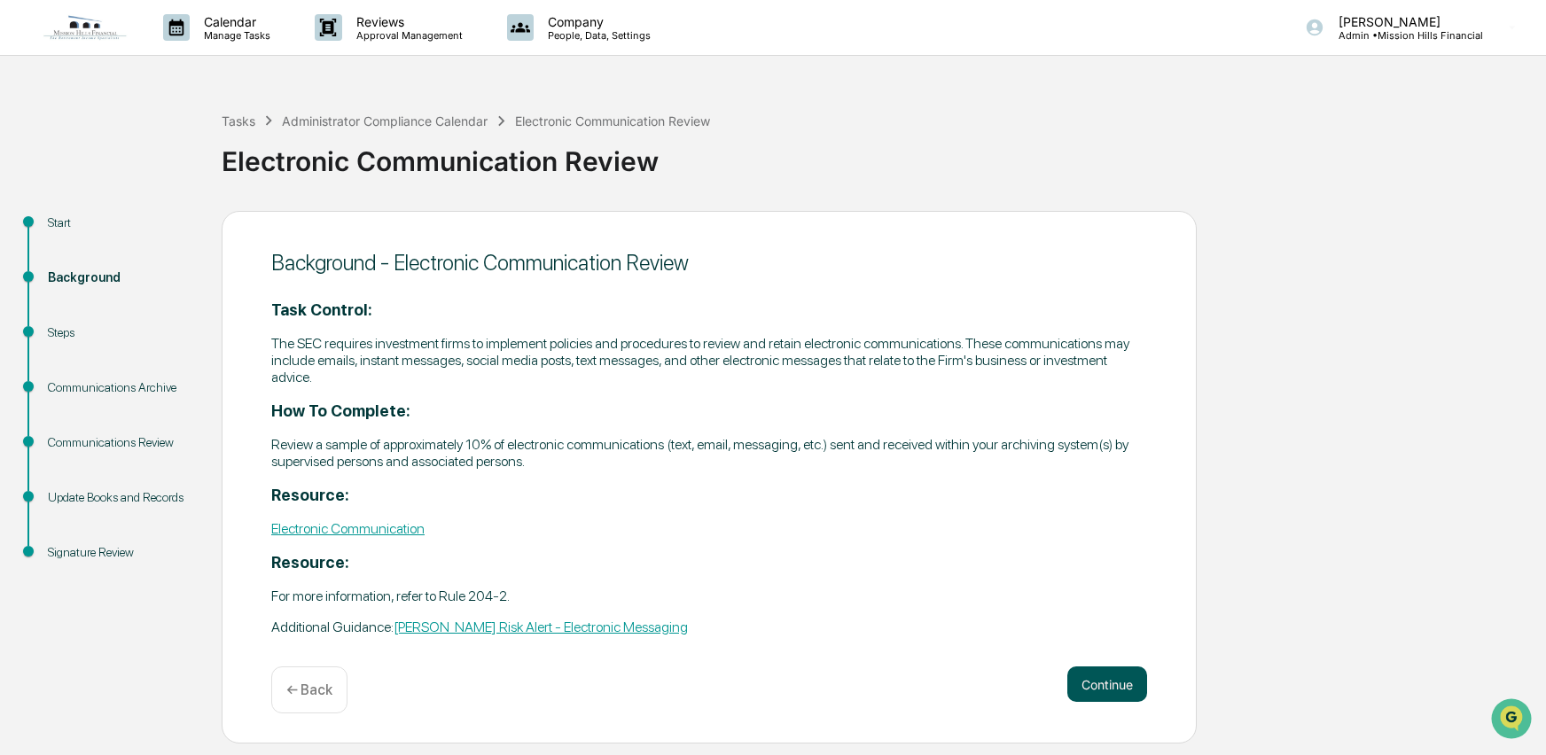
click at [1127, 674] on button "Continue" at bounding box center [1107, 684] width 80 height 35
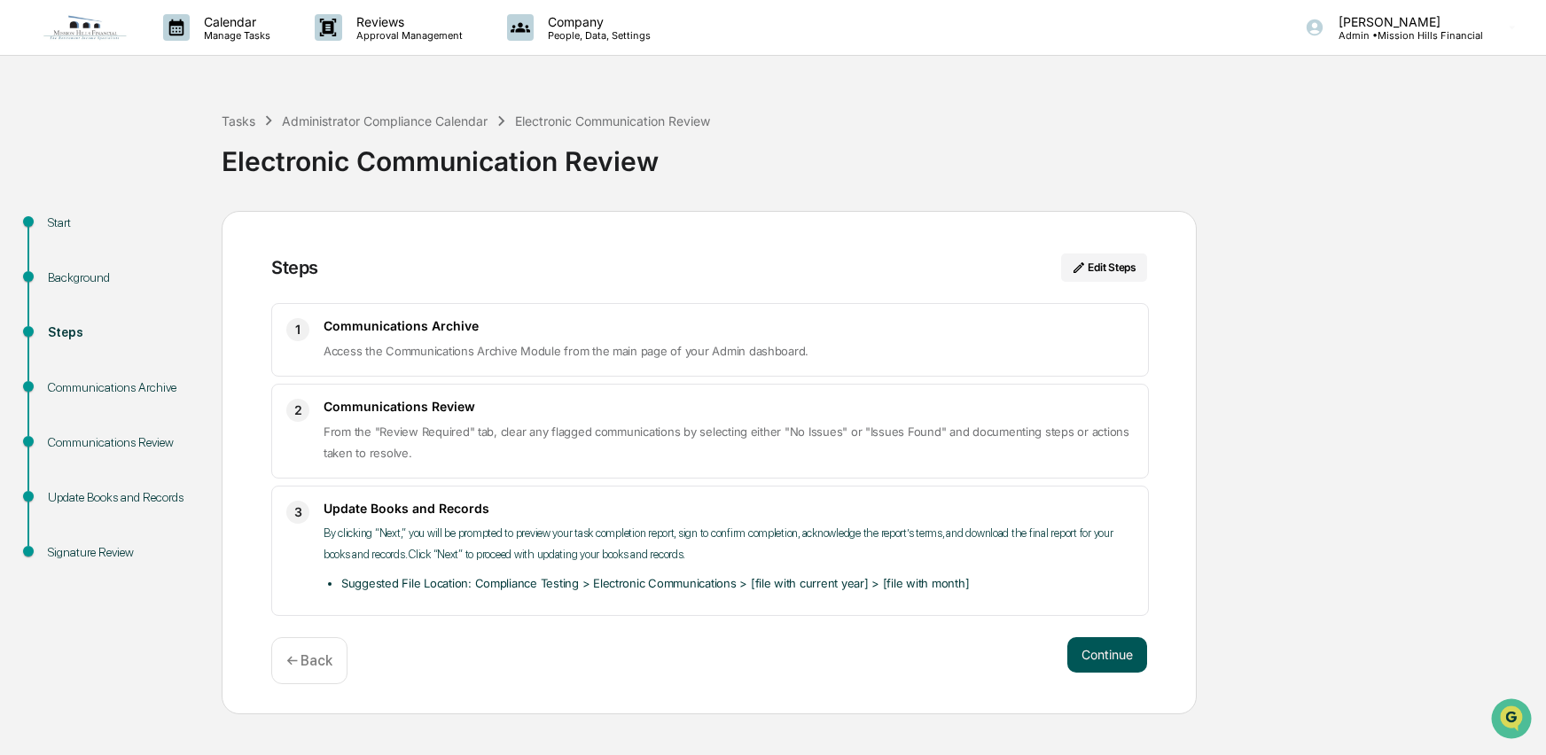
click at [1121, 665] on button "Continue" at bounding box center [1107, 654] width 80 height 35
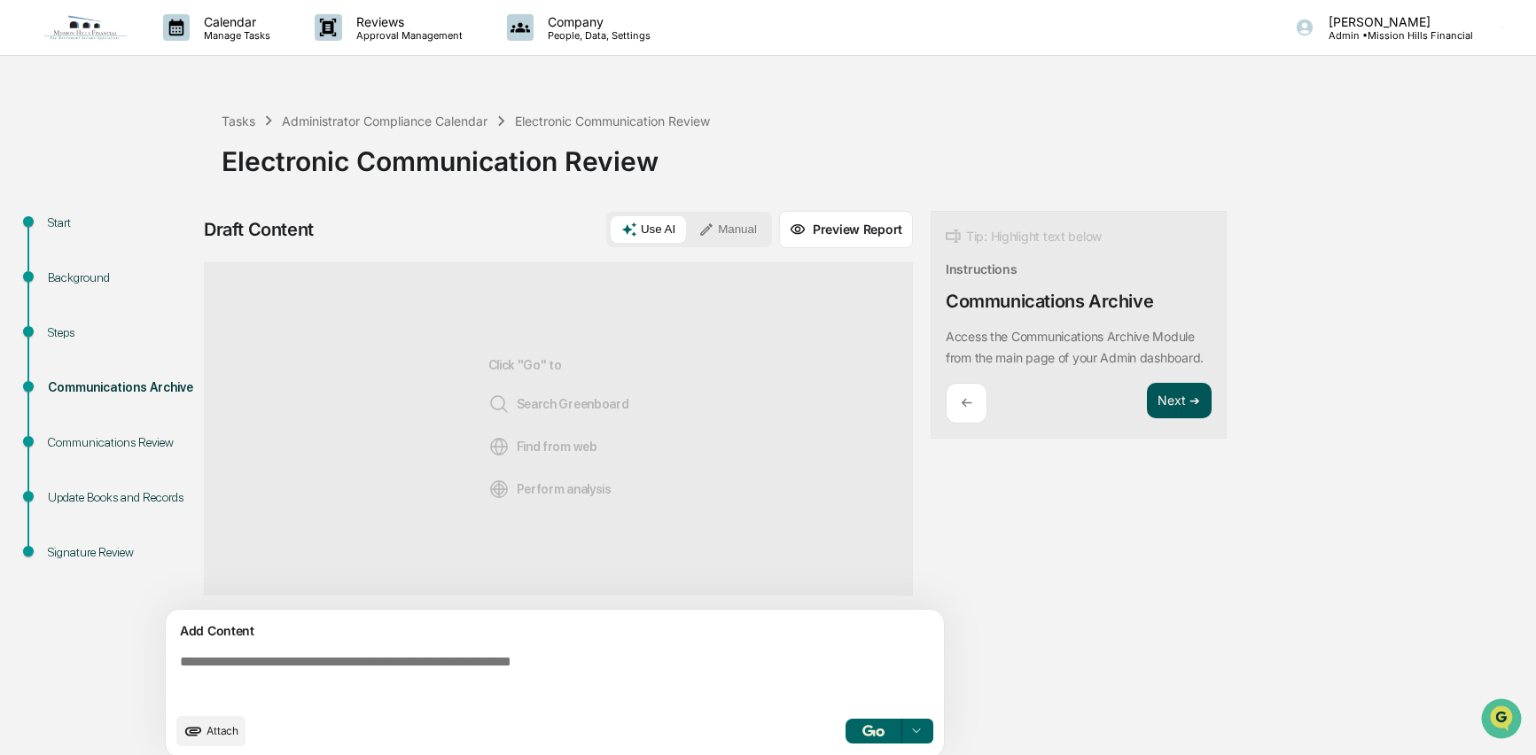
click at [1181, 419] on button "Next ➔" at bounding box center [1179, 401] width 65 height 36
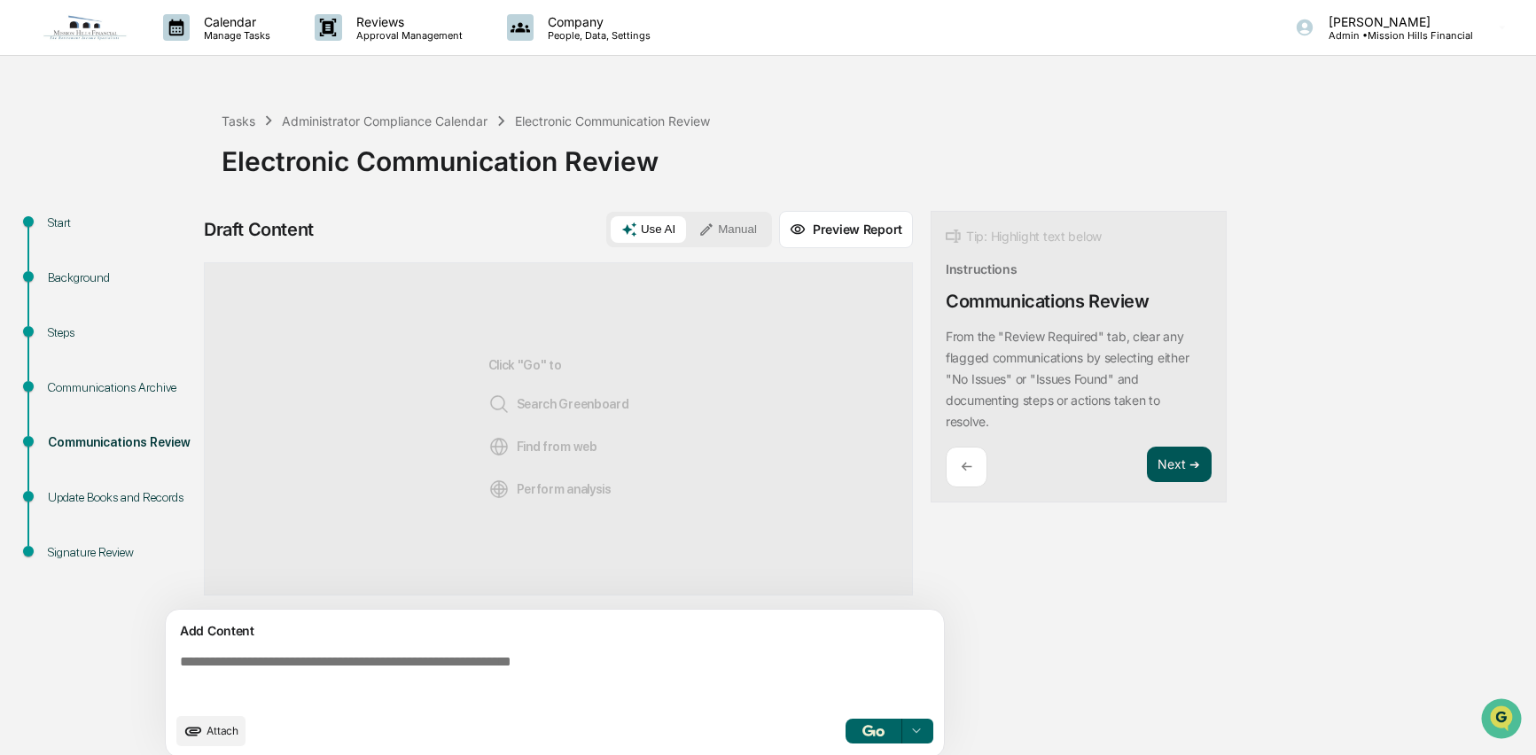
click at [1176, 459] on button "Next ➔" at bounding box center [1179, 465] width 65 height 36
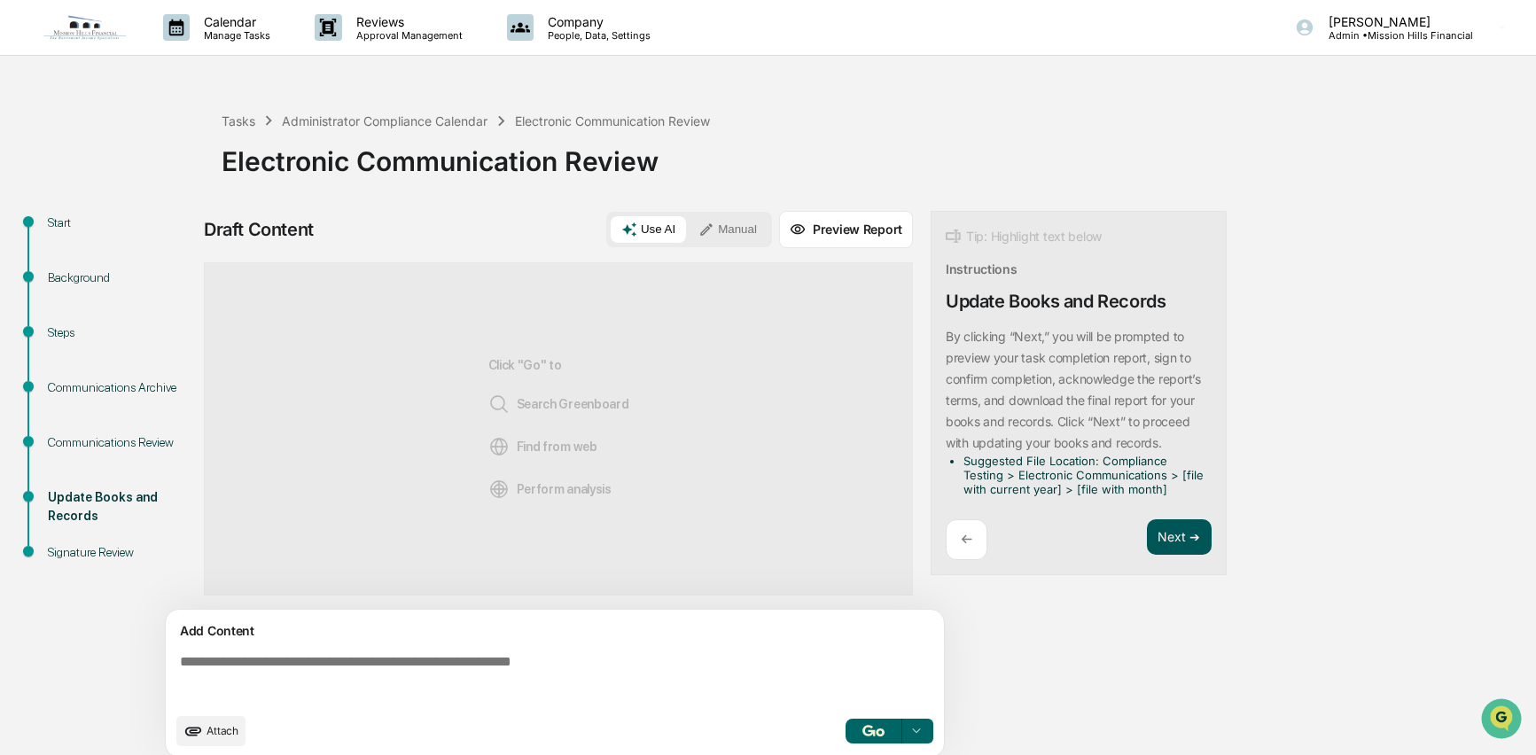
click at [1182, 533] on button "Next ➔" at bounding box center [1179, 537] width 65 height 36
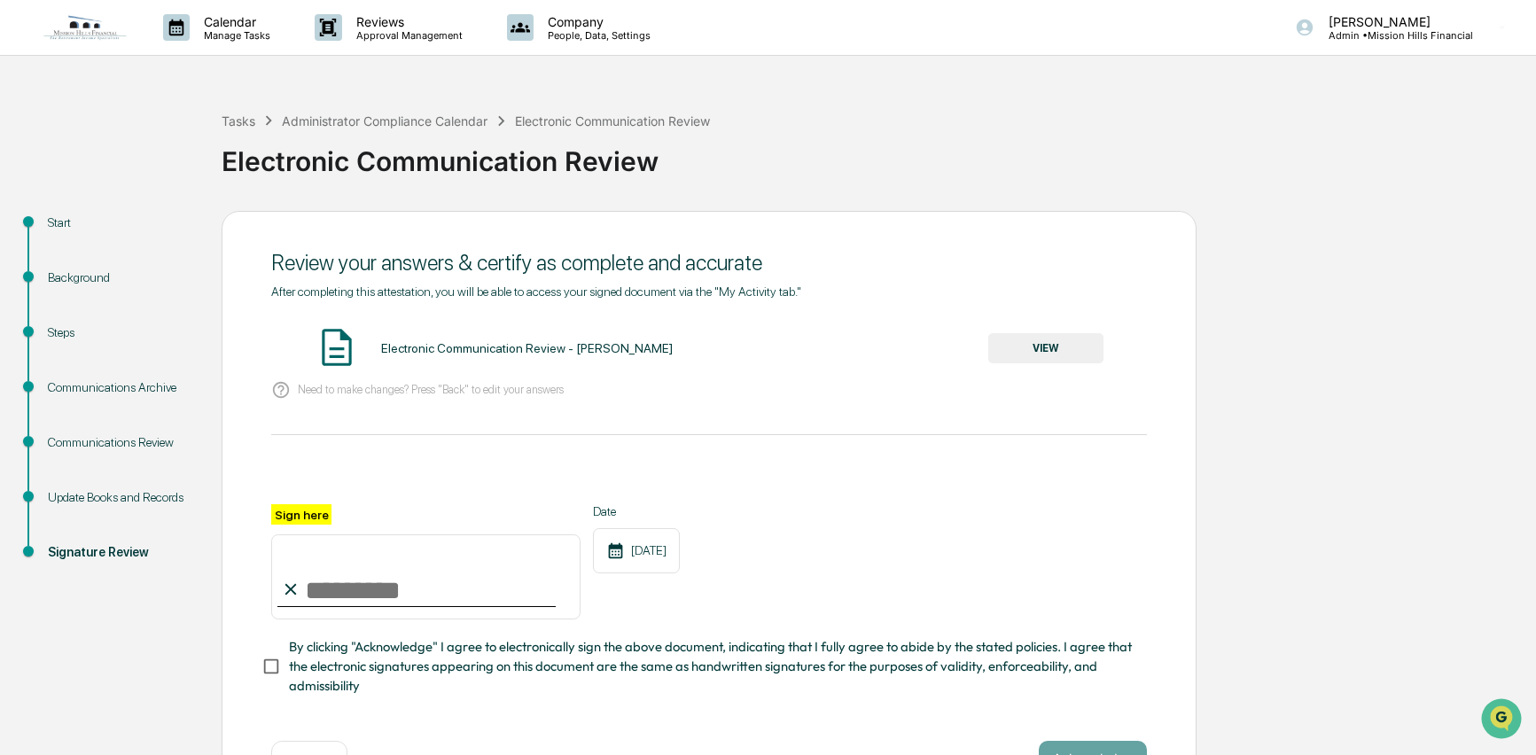
click at [1016, 346] on button "VIEW" at bounding box center [1045, 348] width 115 height 30
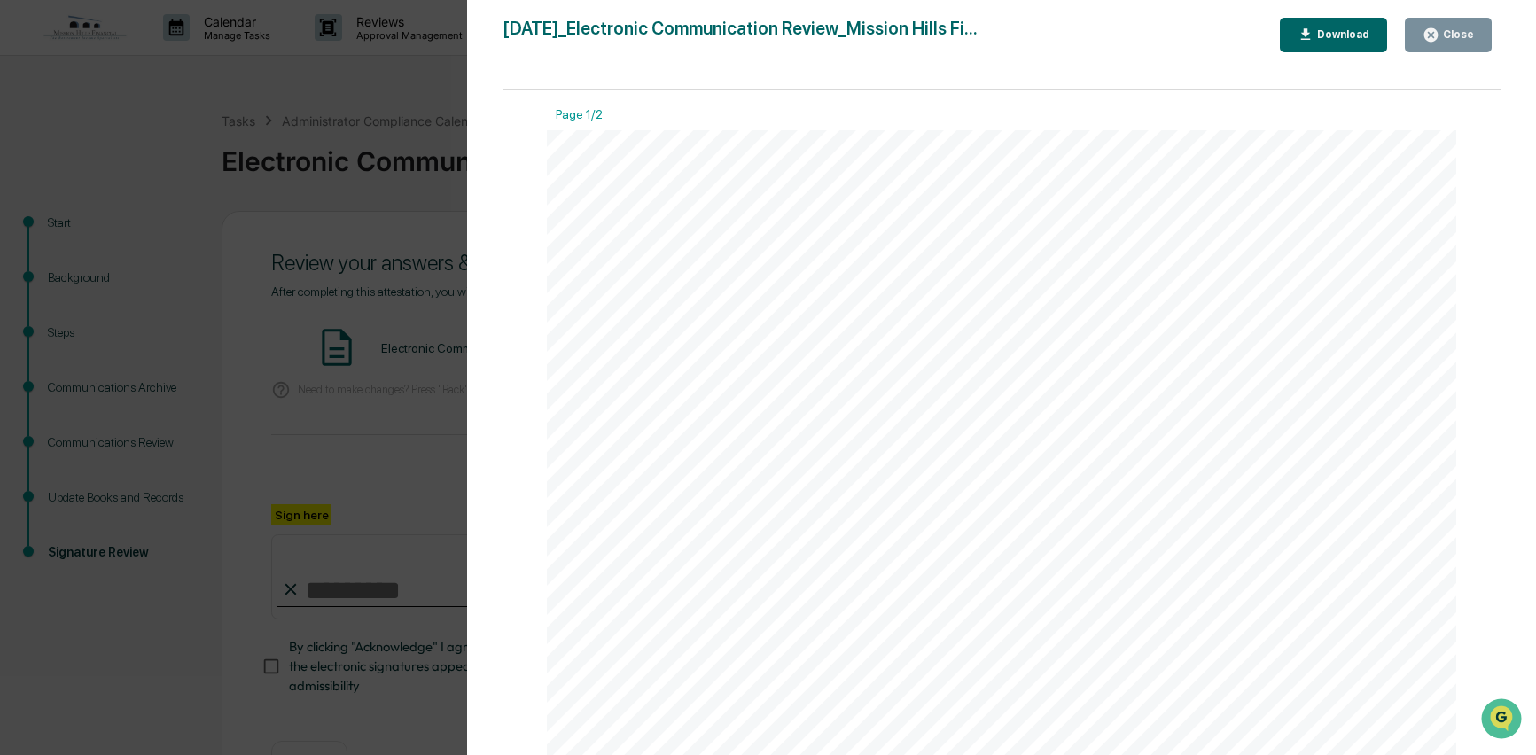
click at [1465, 25] on button "Close" at bounding box center [1448, 35] width 87 height 35
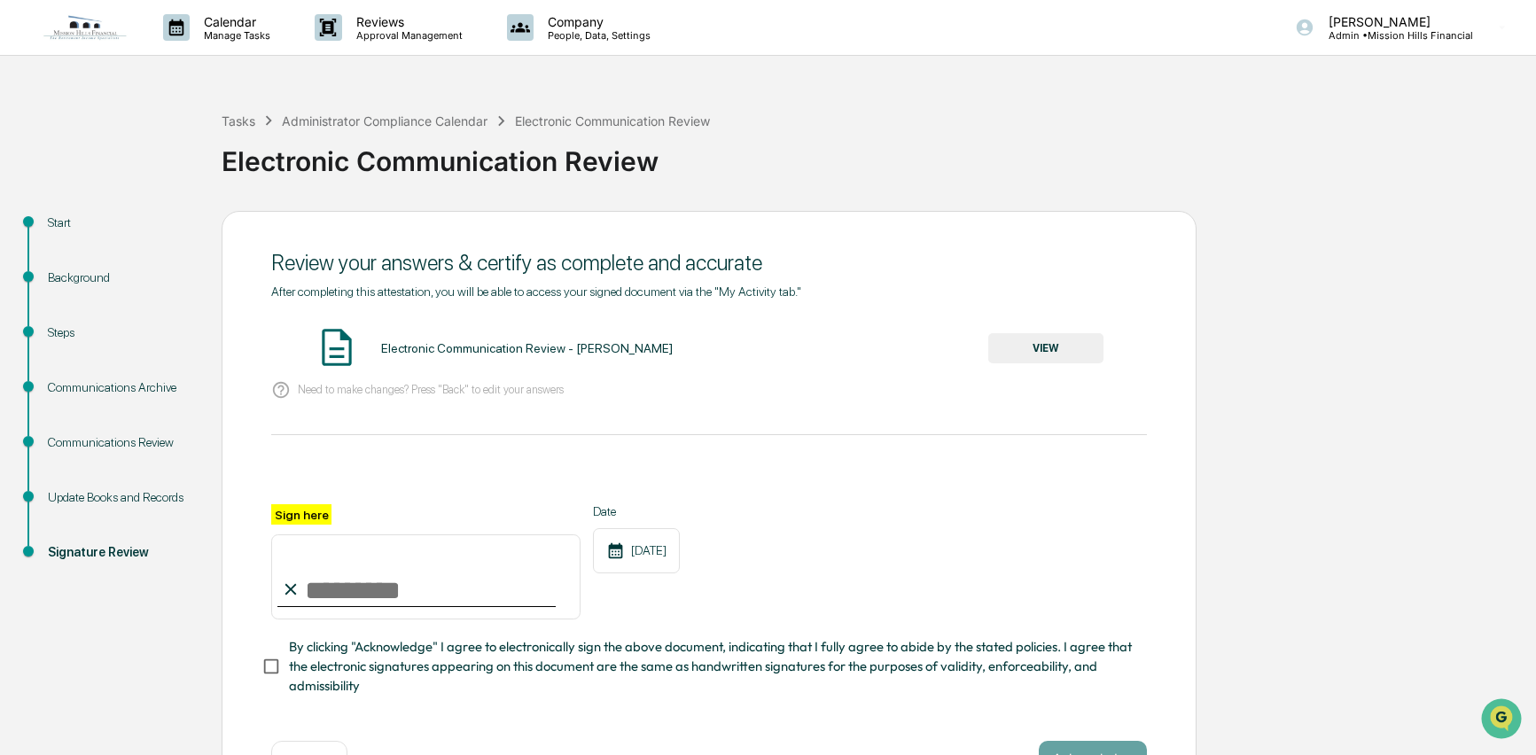
click at [323, 585] on input "Sign here" at bounding box center [425, 576] width 309 height 85
type input "**********"
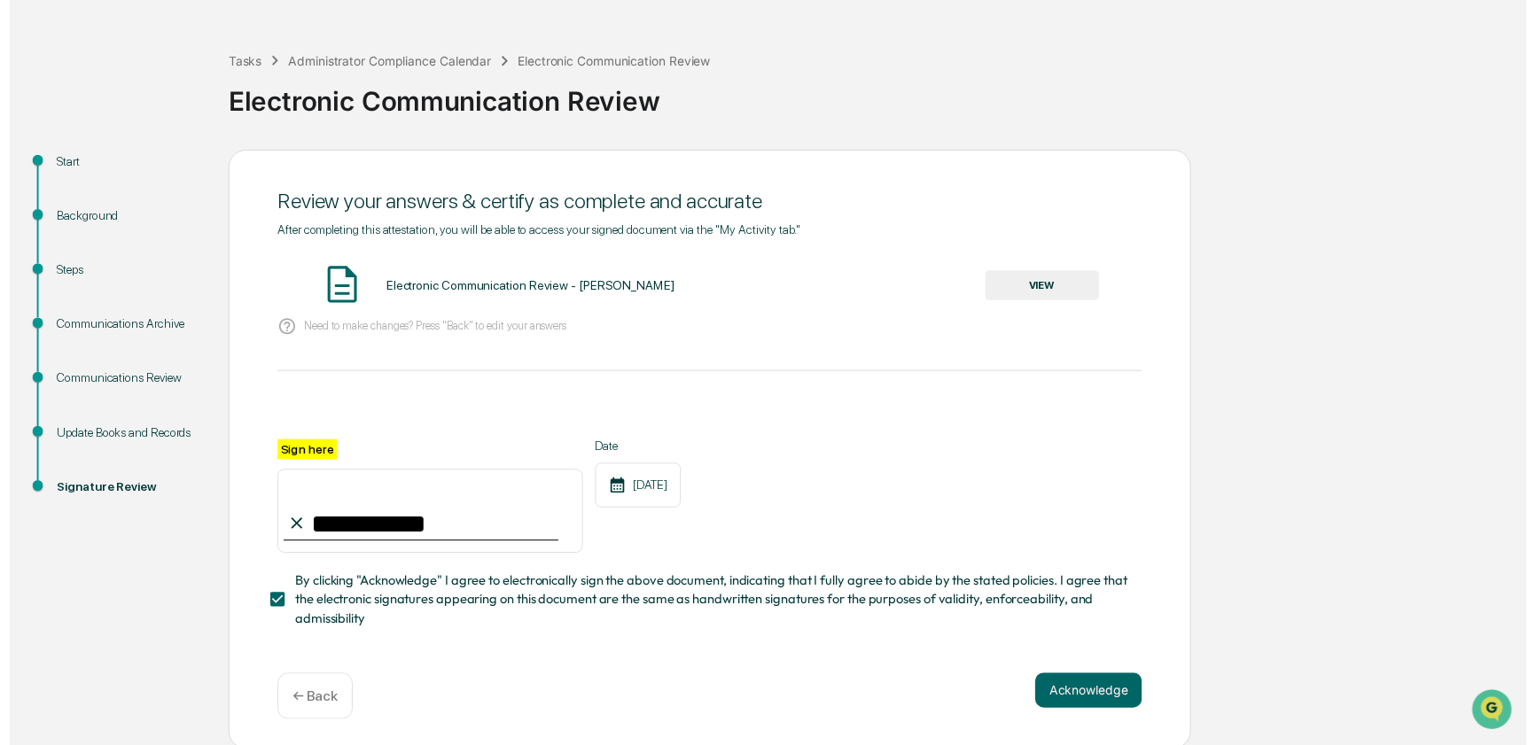
scroll to position [61, 0]
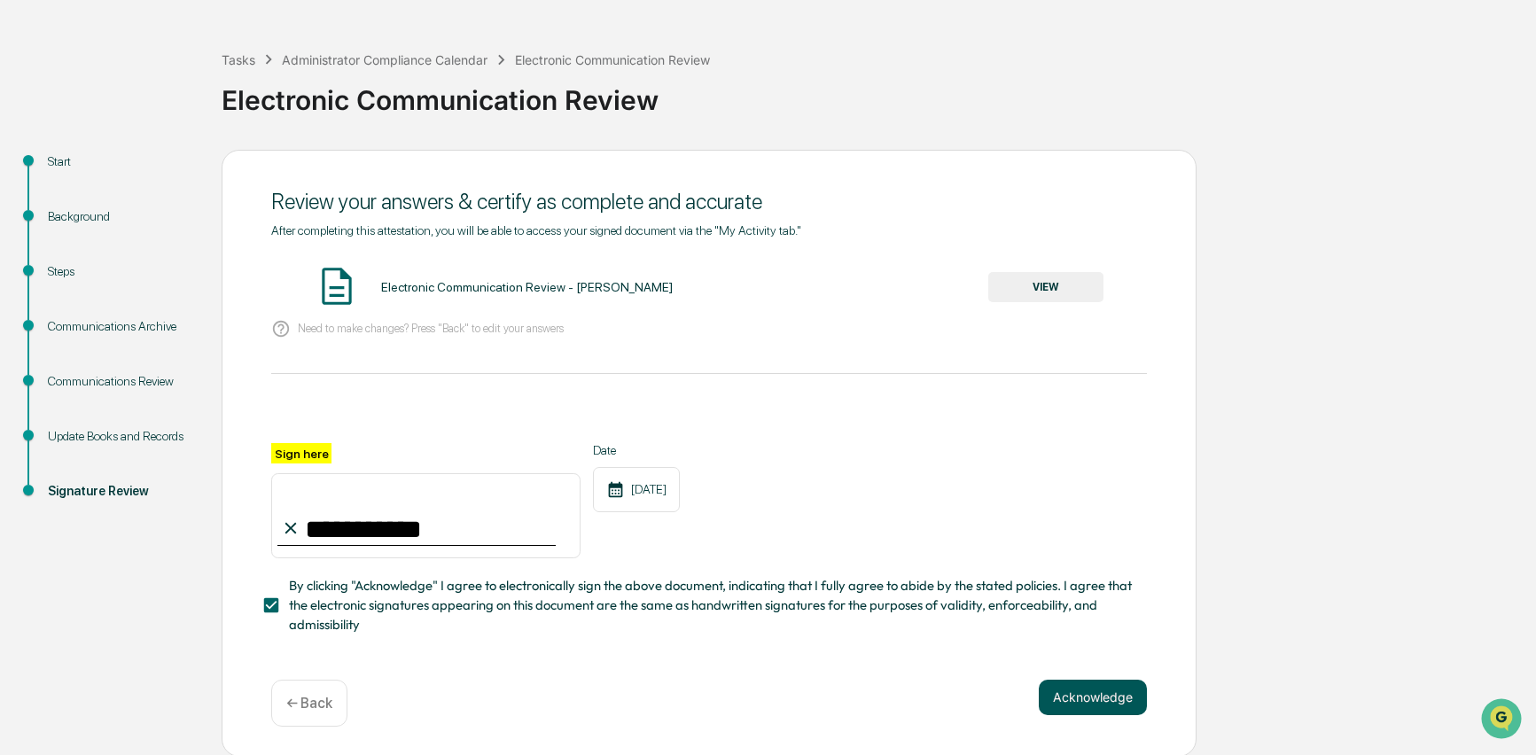
click at [1075, 697] on button "Acknowledge" at bounding box center [1093, 697] width 108 height 35
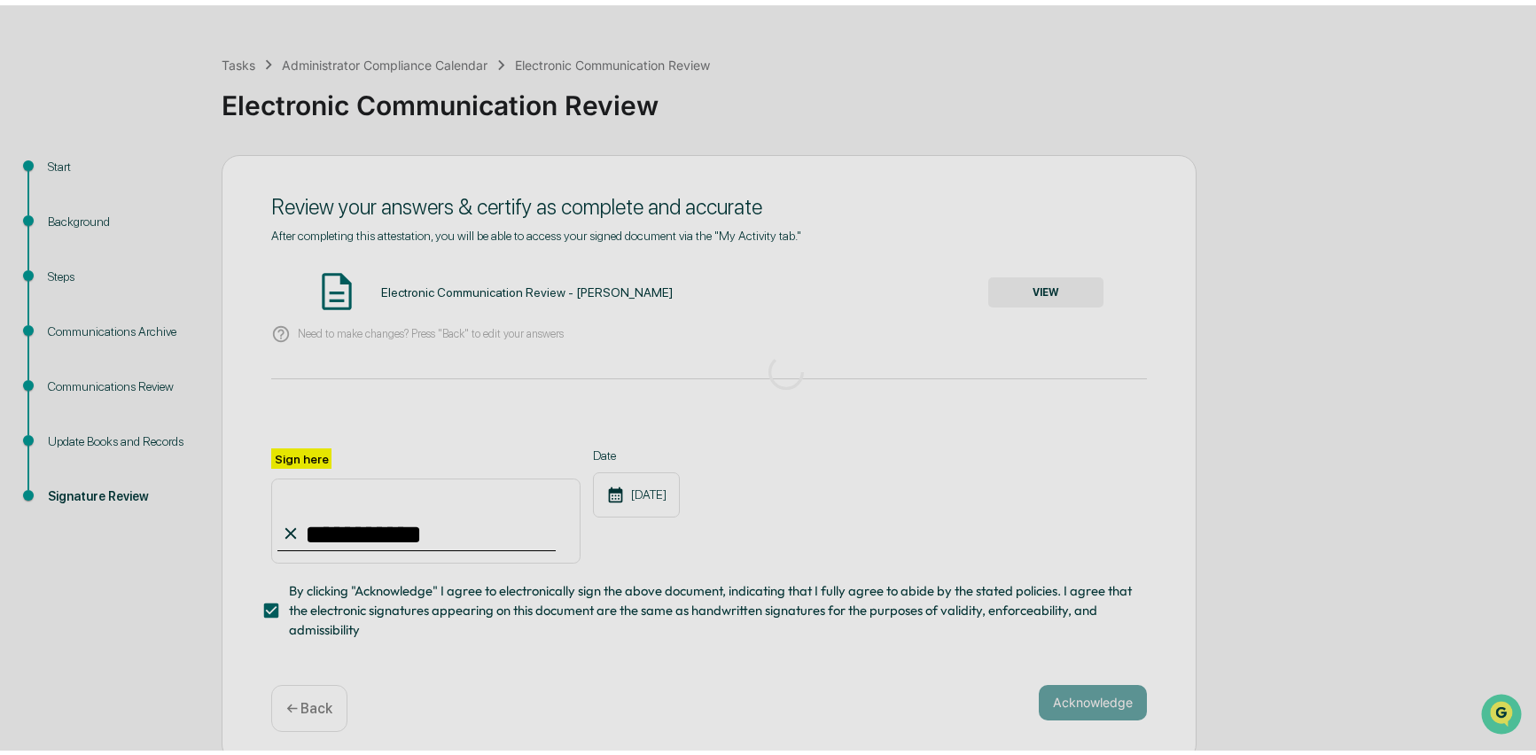
scroll to position [0, 0]
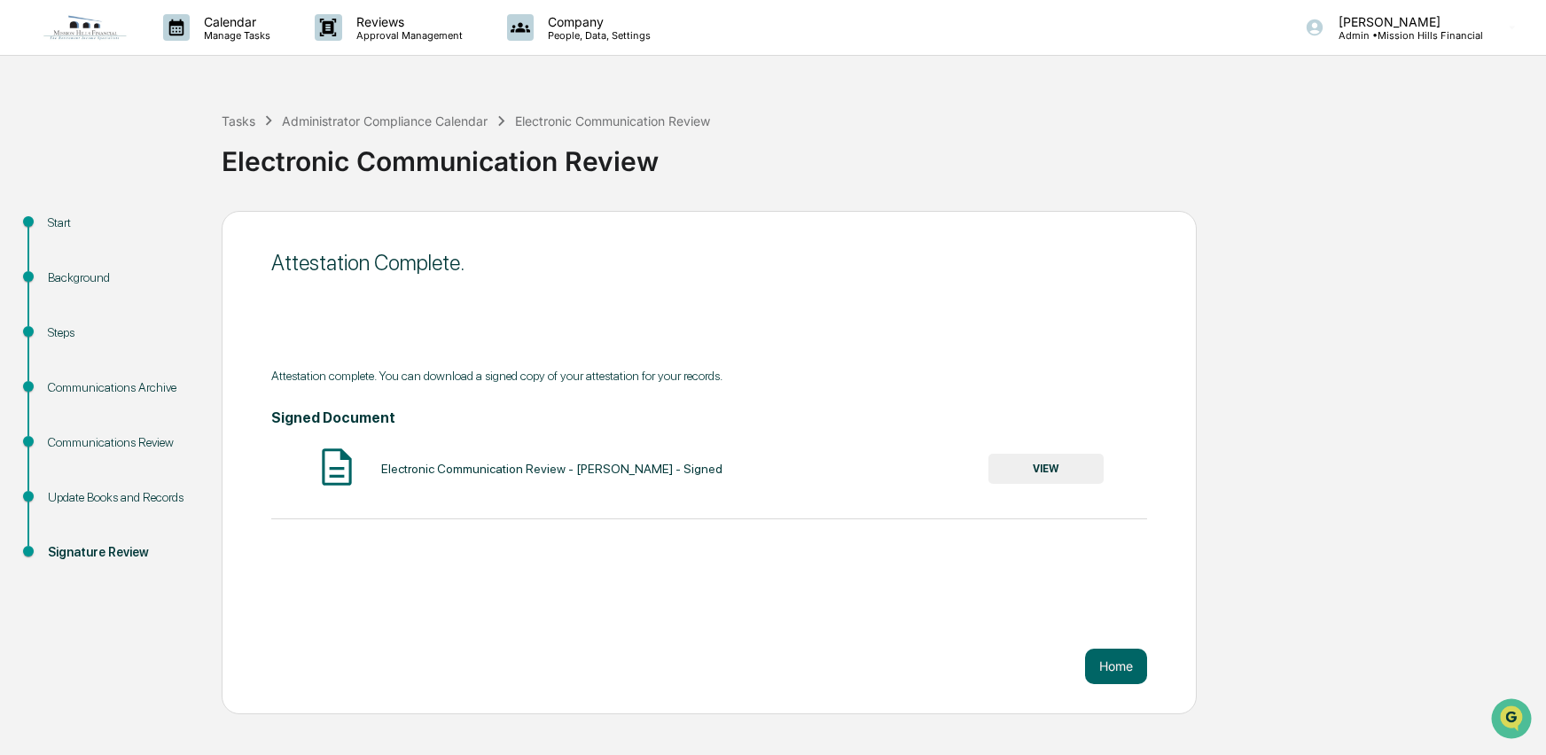
click at [1034, 472] on button "VIEW" at bounding box center [1045, 469] width 115 height 30
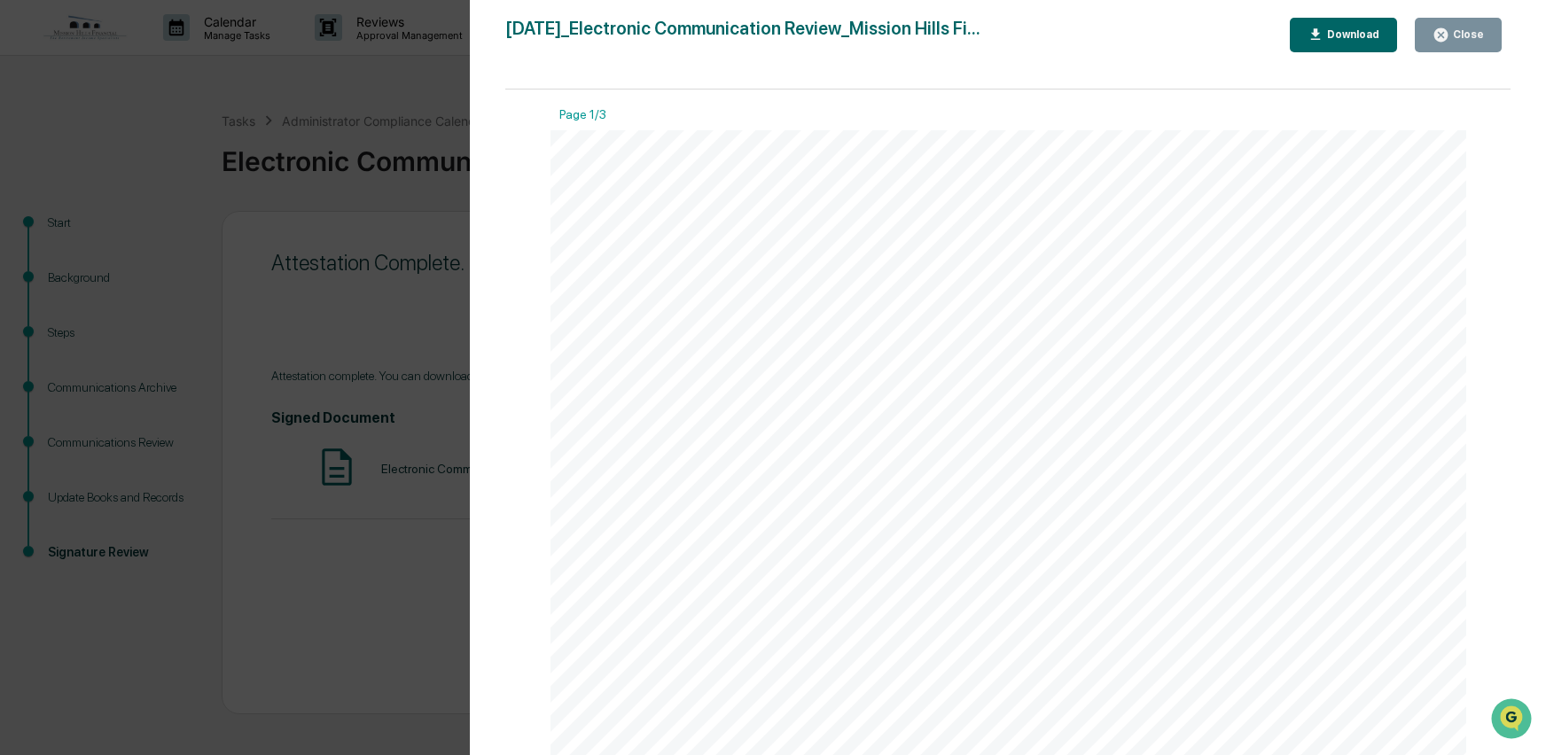
click at [1357, 28] on div "Download" at bounding box center [1351, 34] width 56 height 12
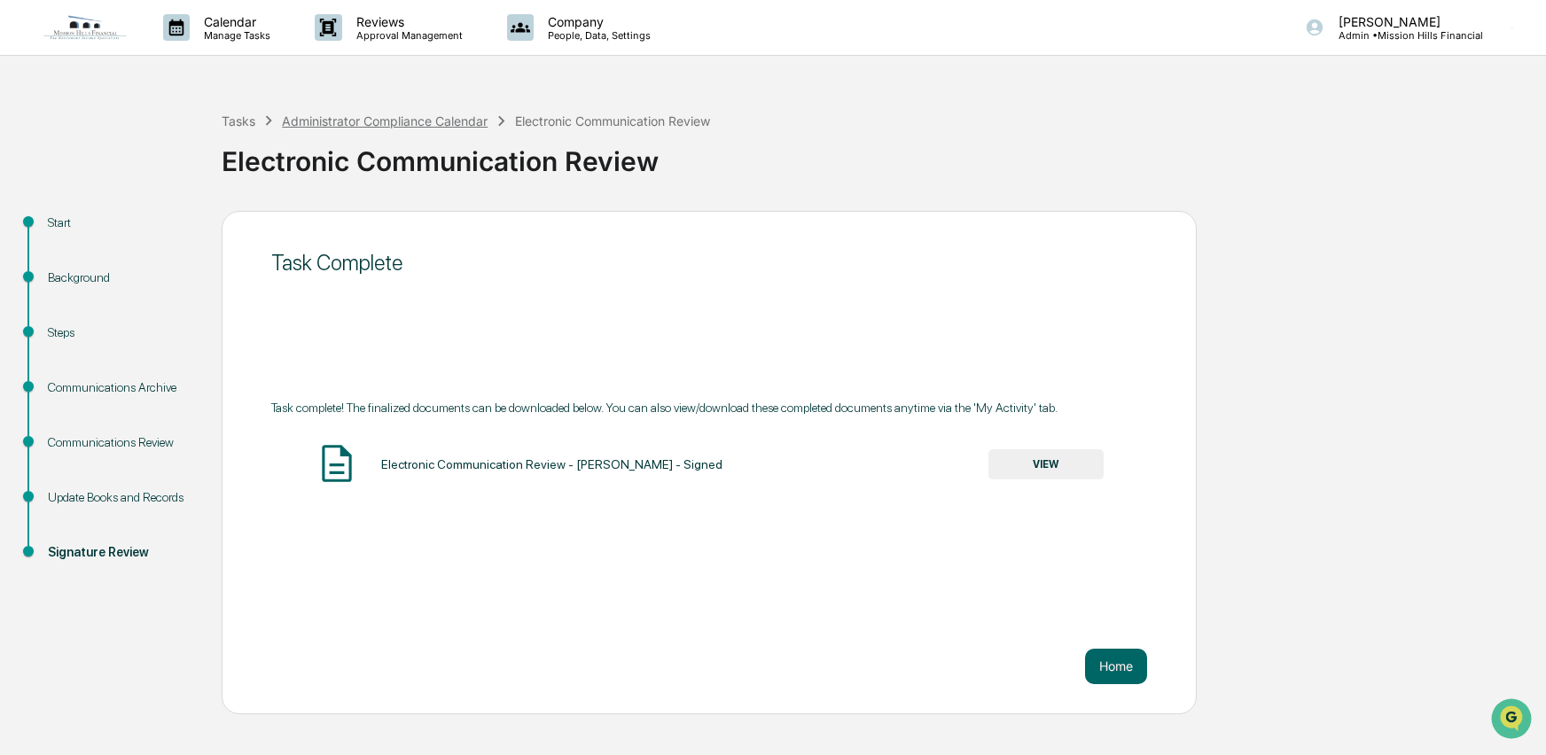
click at [370, 124] on div "Administrator Compliance Calendar" at bounding box center [385, 120] width 206 height 15
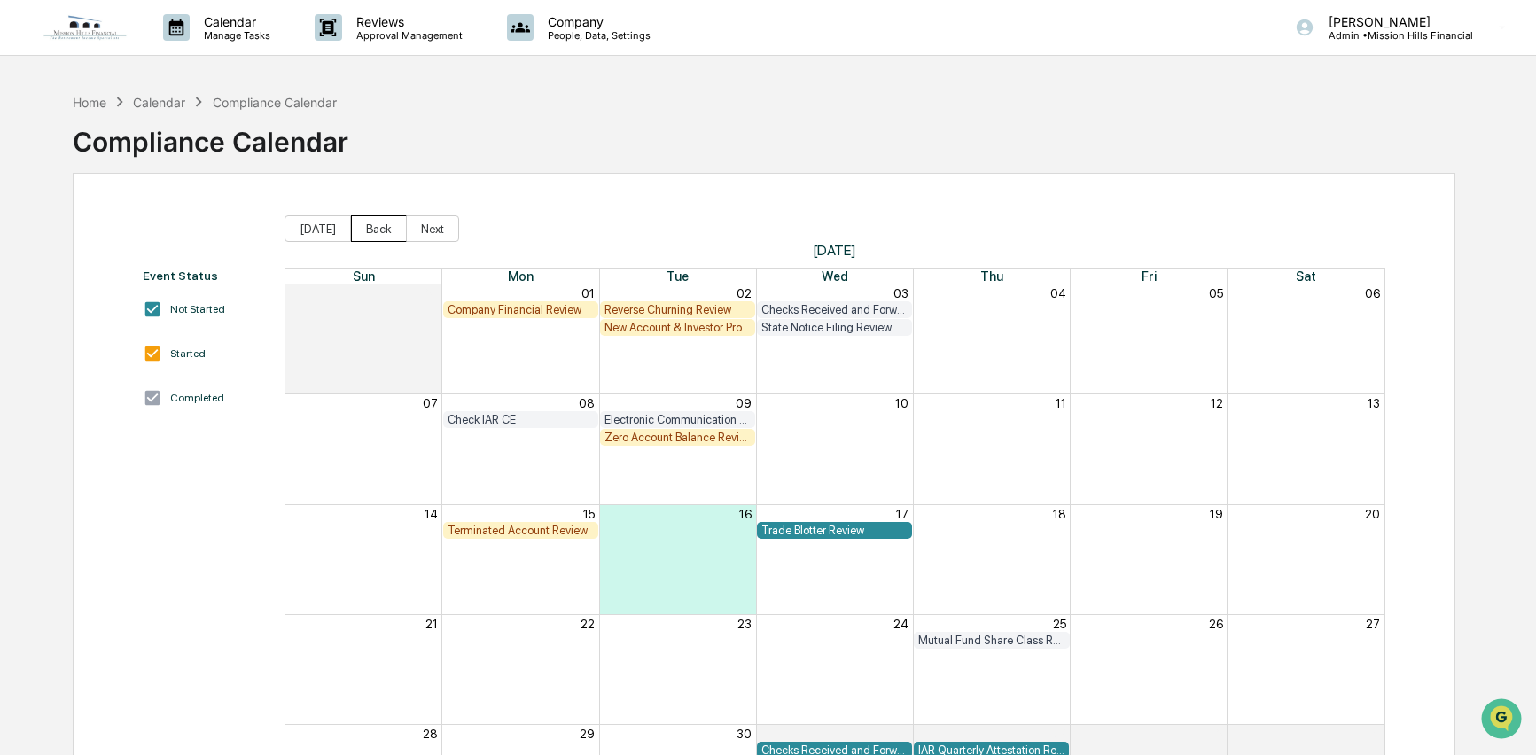
click at [381, 236] on button "Back" at bounding box center [379, 228] width 56 height 27
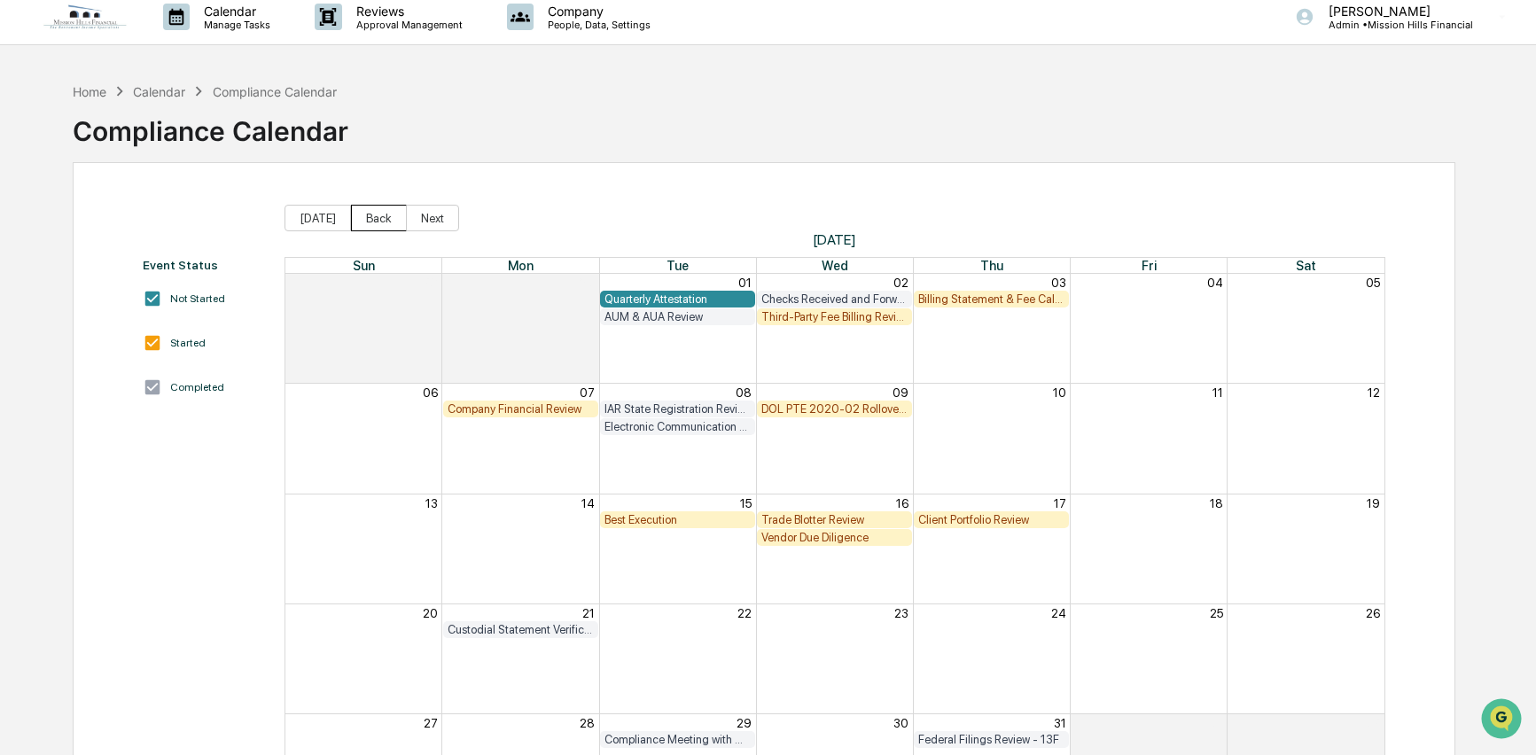
scroll to position [10, 0]
click at [393, 217] on button "Back" at bounding box center [379, 219] width 56 height 27
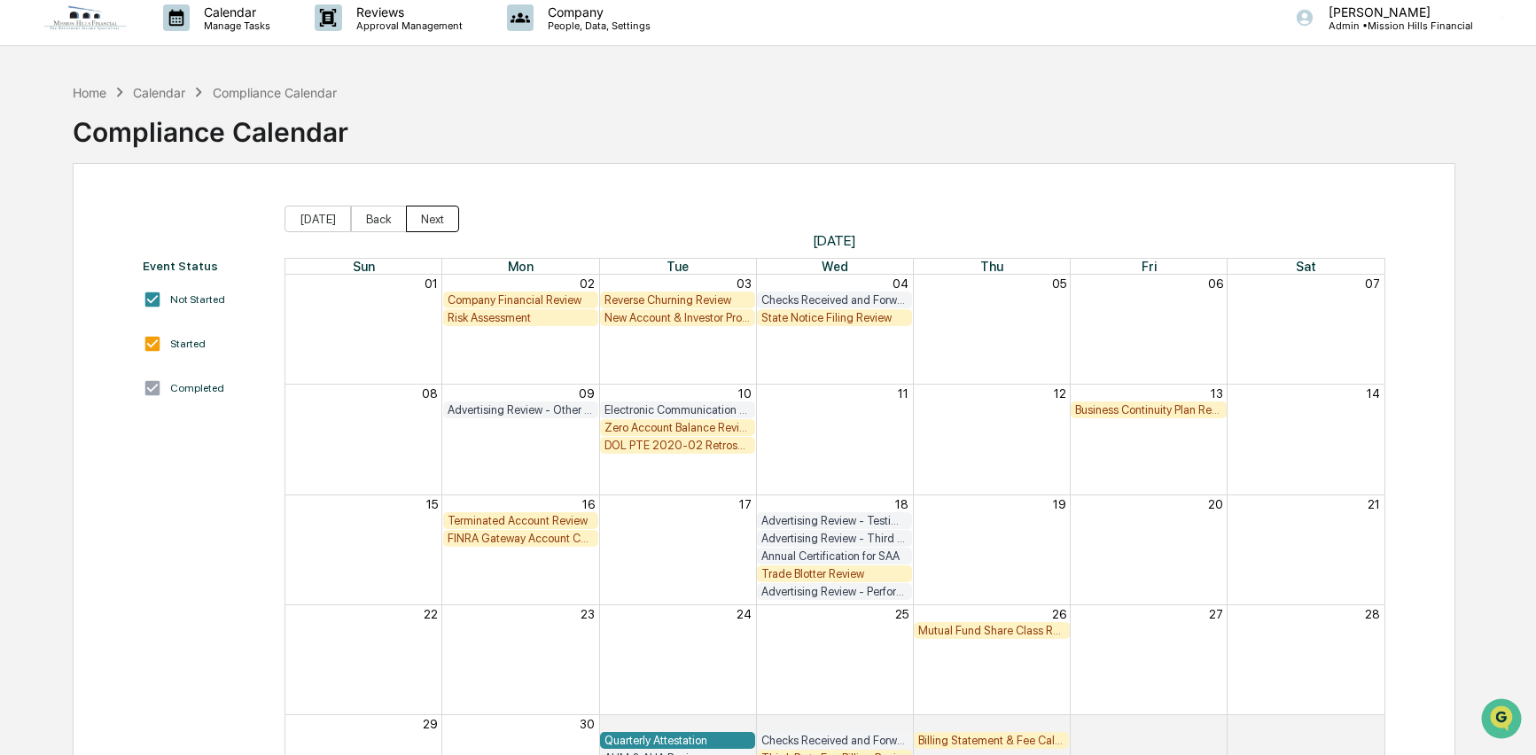
click at [429, 222] on button "Next" at bounding box center [432, 219] width 53 height 27
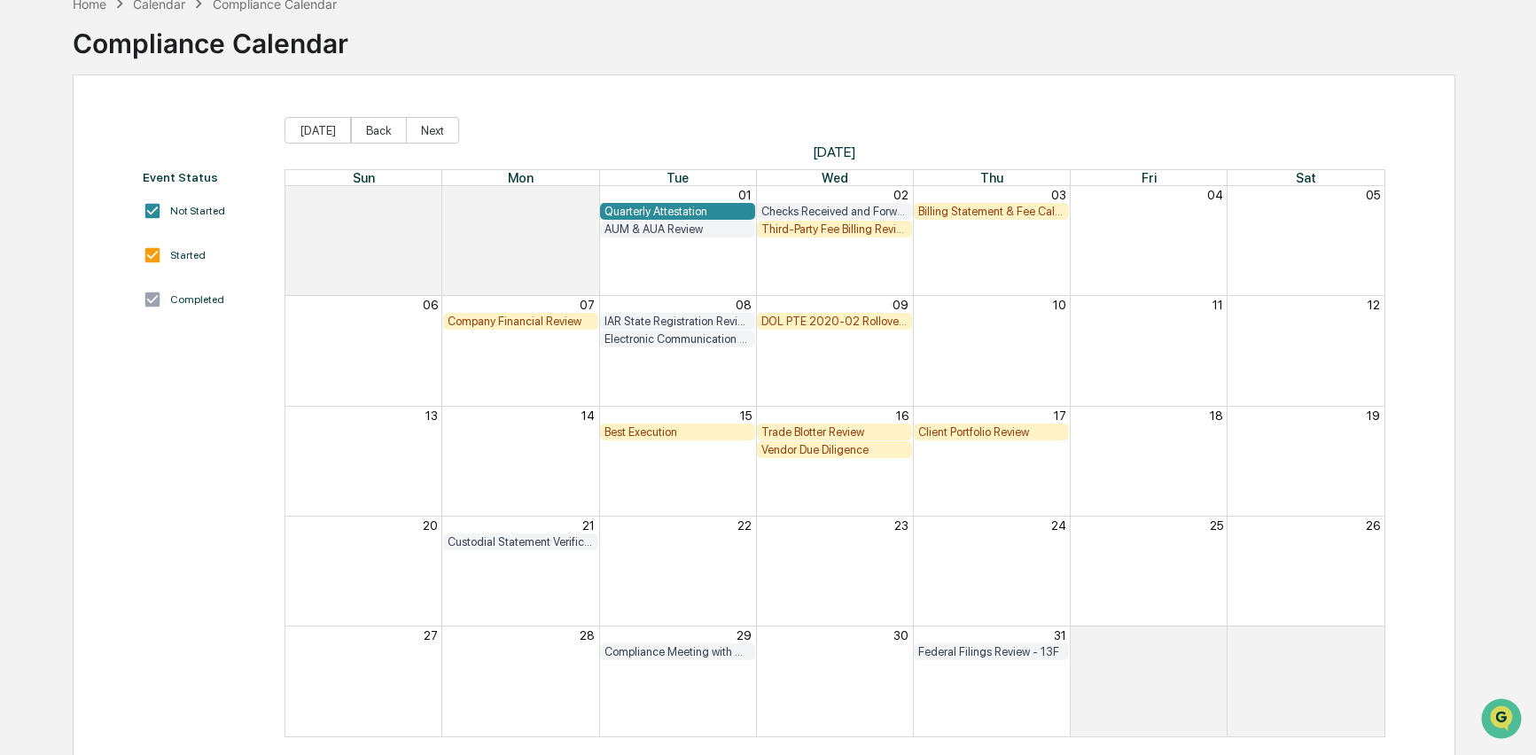
scroll to position [121, 0]
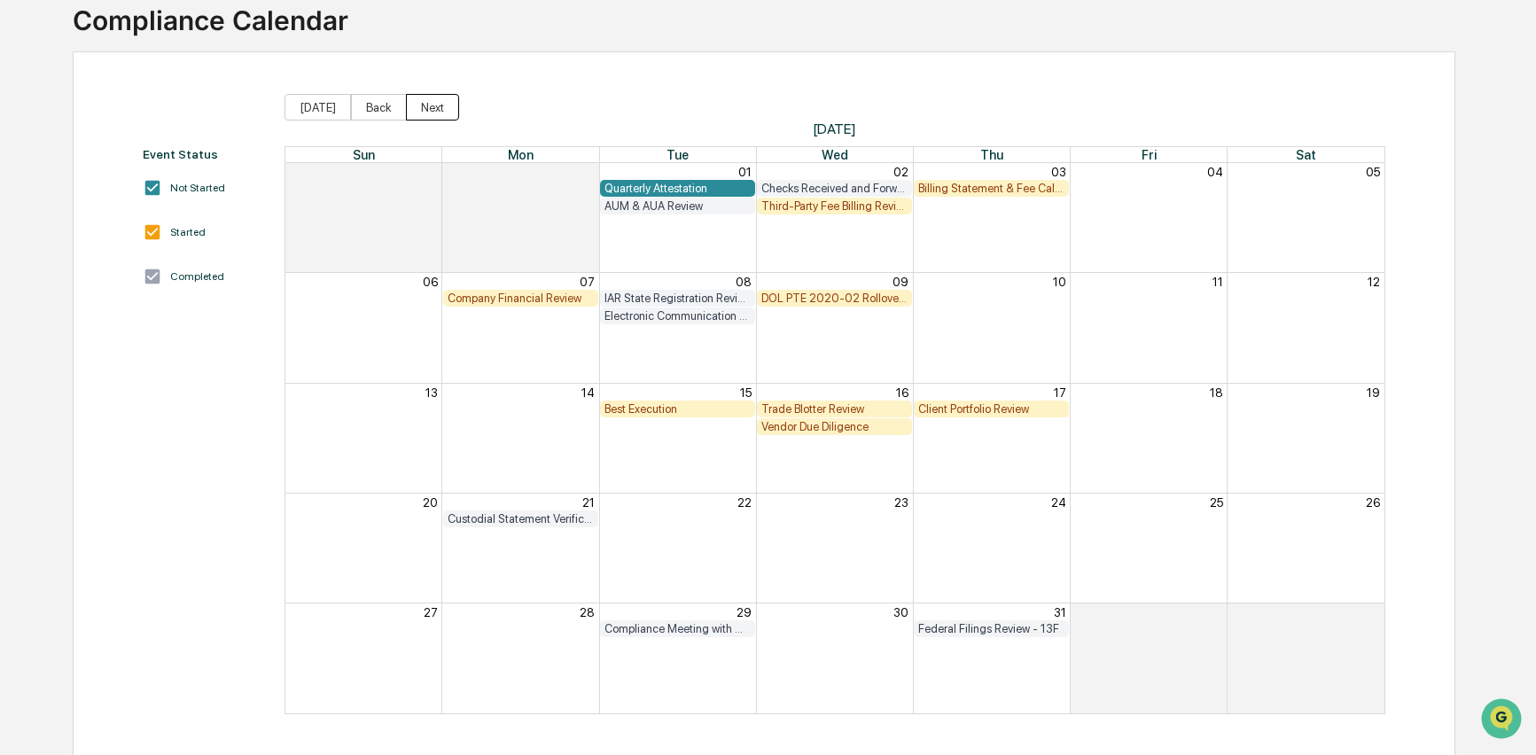
click at [434, 108] on button "Next" at bounding box center [432, 107] width 53 height 27
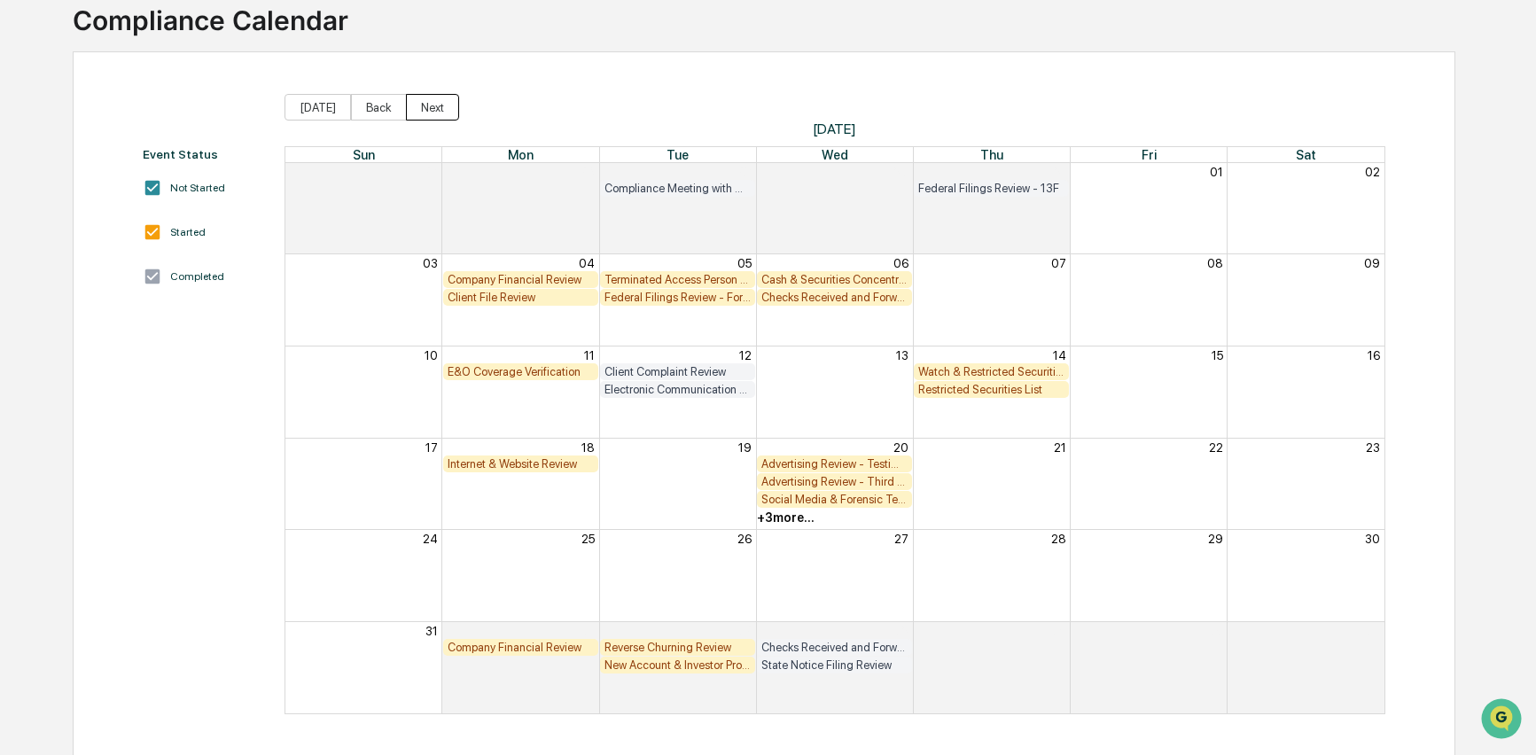
click at [441, 106] on button "Next" at bounding box center [432, 107] width 53 height 27
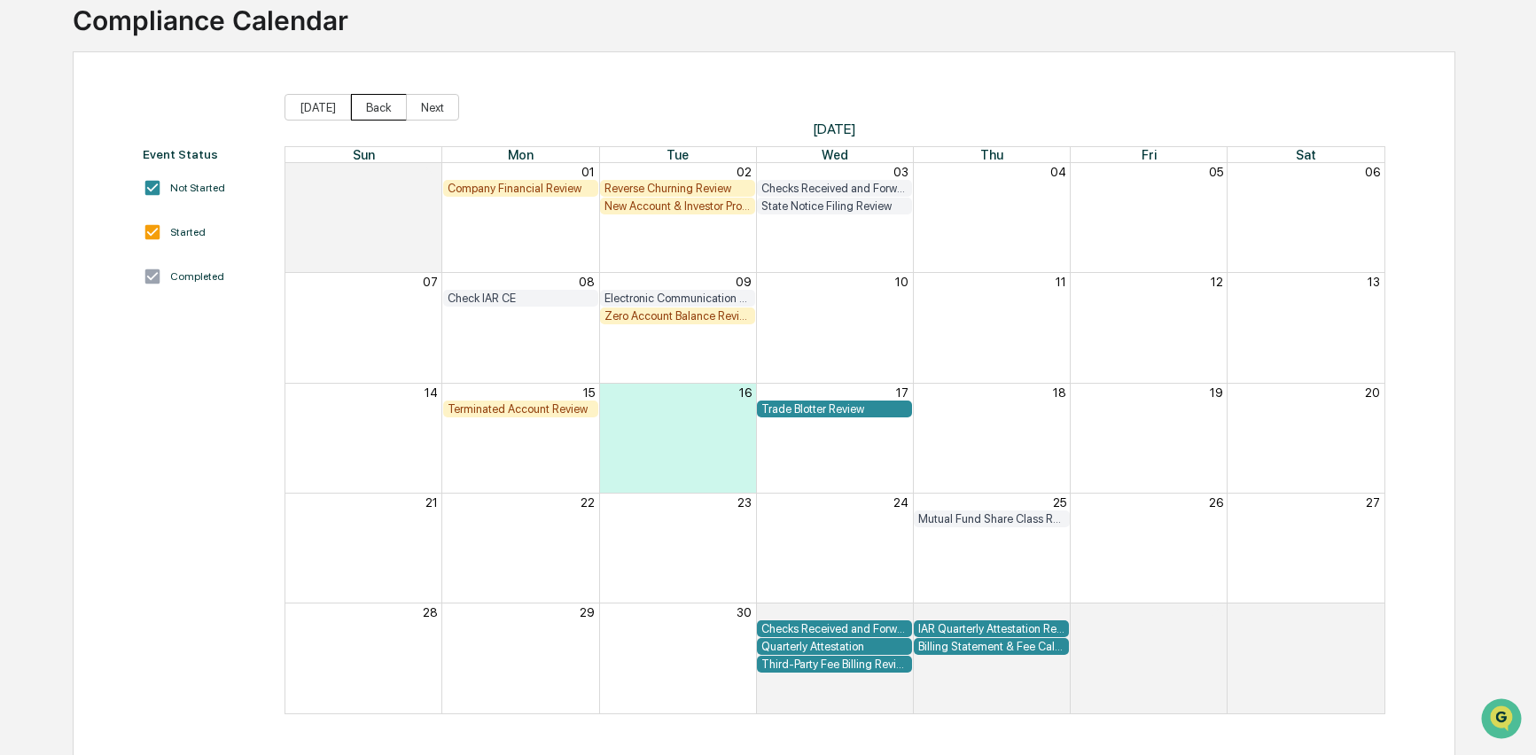
click at [381, 101] on button "Back" at bounding box center [379, 107] width 56 height 27
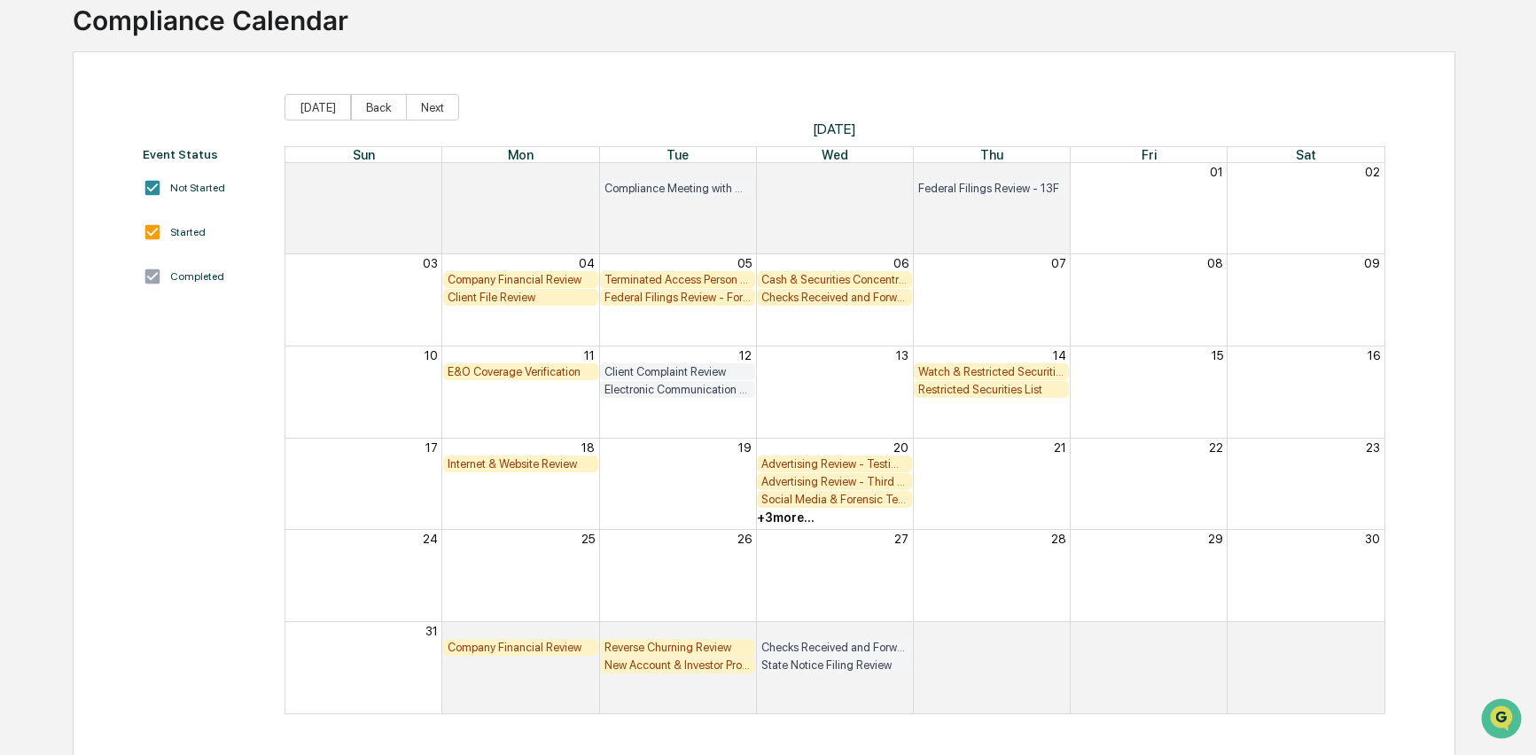
click at [534, 369] on div "E&O Coverage Verification" at bounding box center [521, 371] width 146 height 13
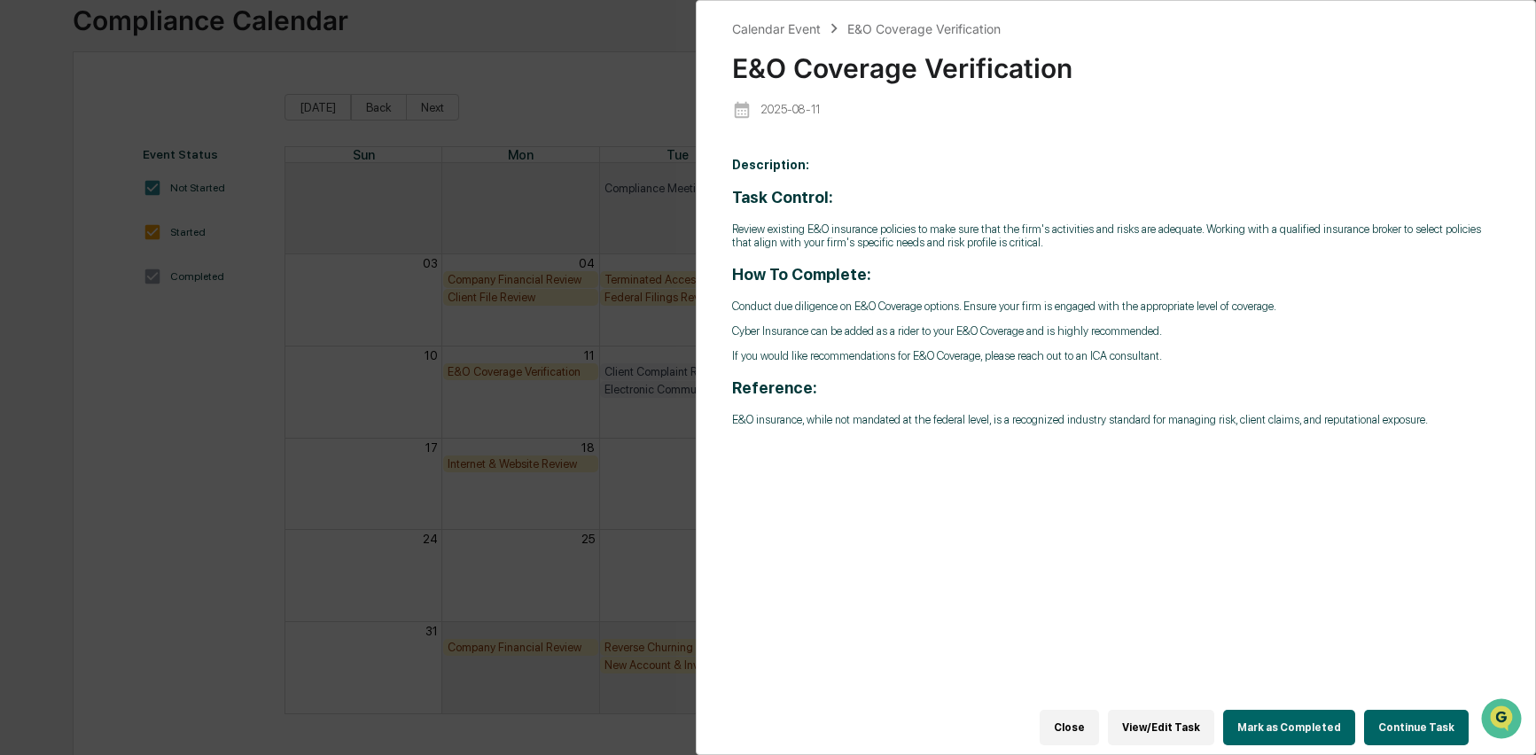
click at [1420, 721] on button "Continue Task" at bounding box center [1416, 727] width 105 height 35
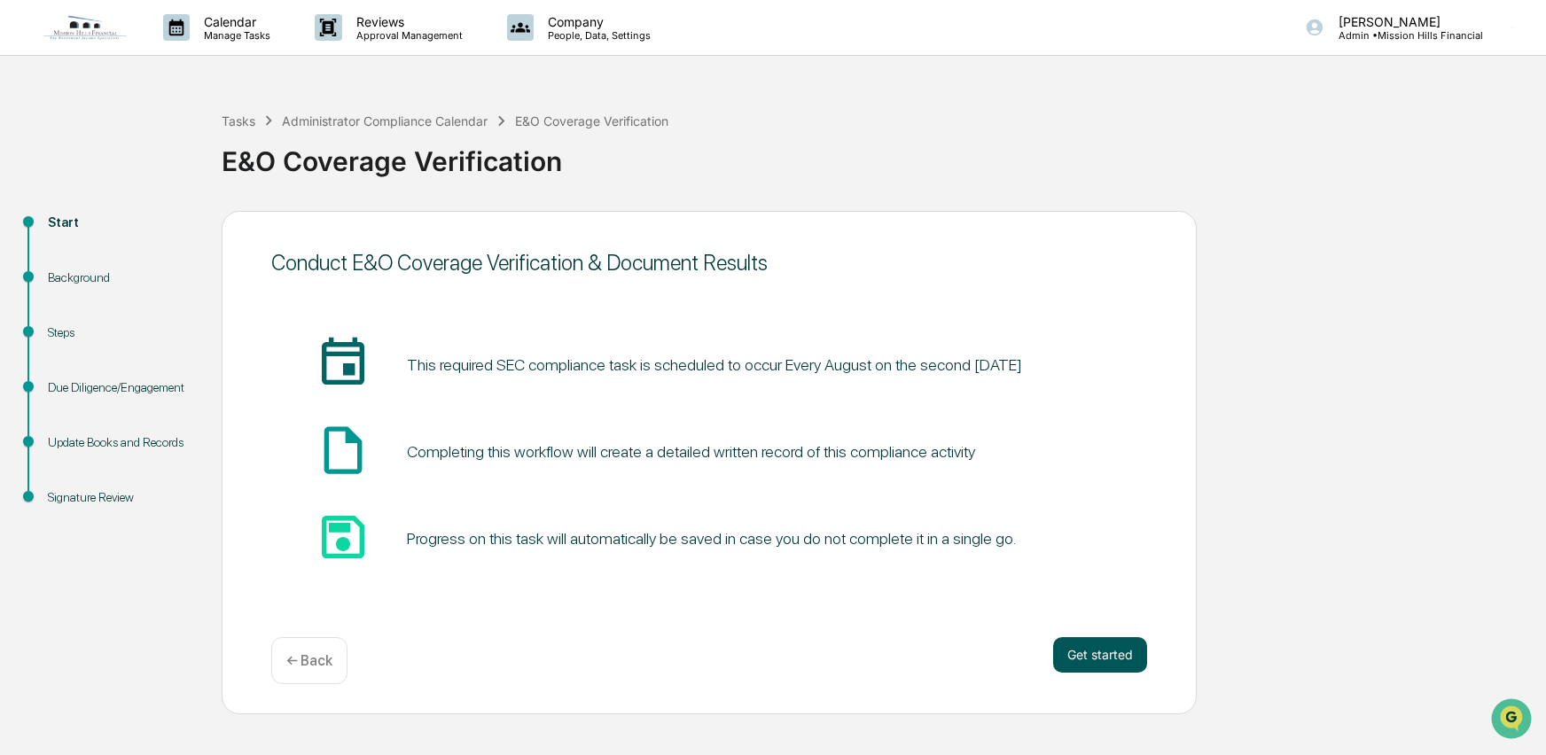
click at [1125, 665] on button "Get started" at bounding box center [1100, 654] width 94 height 35
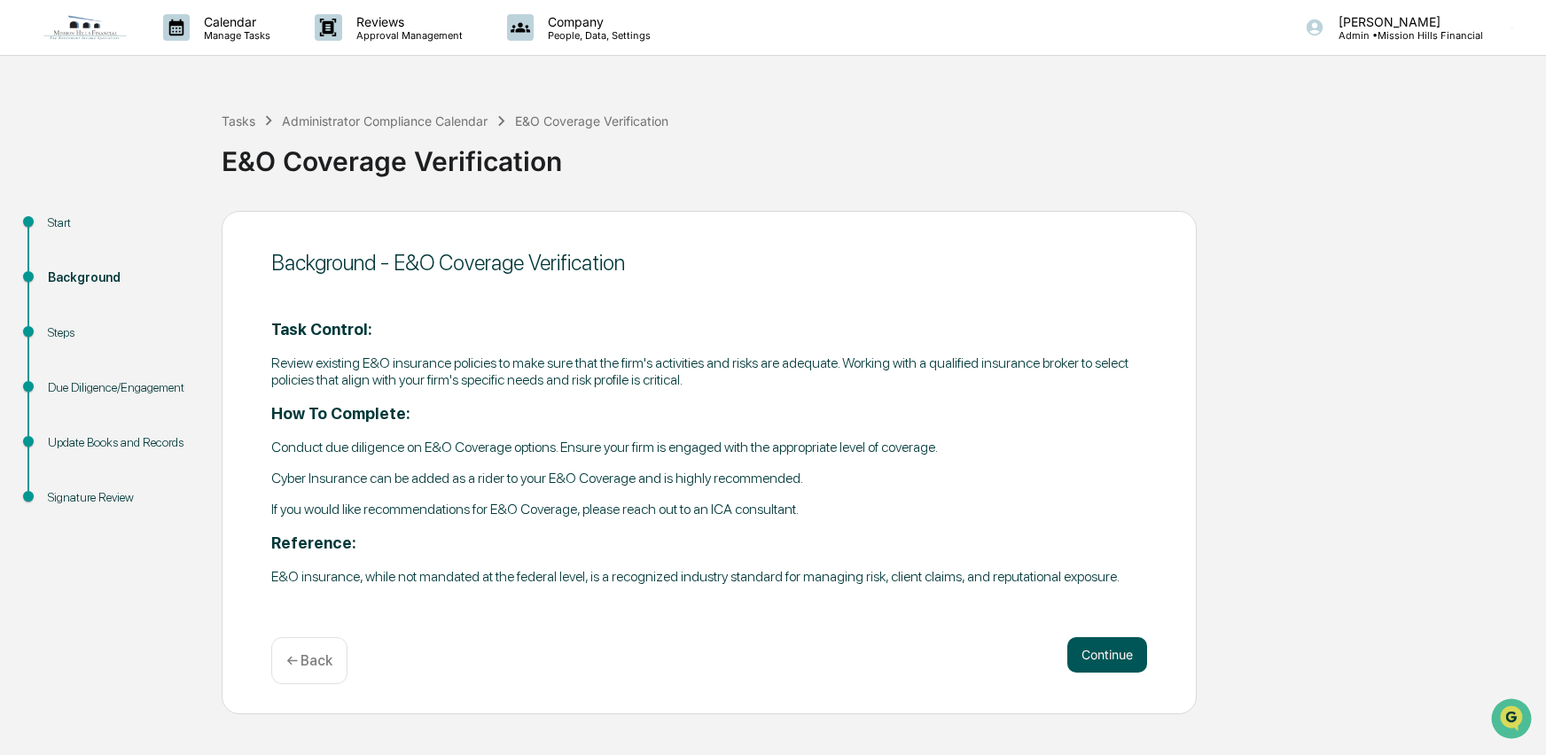
click at [1124, 660] on button "Continue" at bounding box center [1107, 654] width 80 height 35
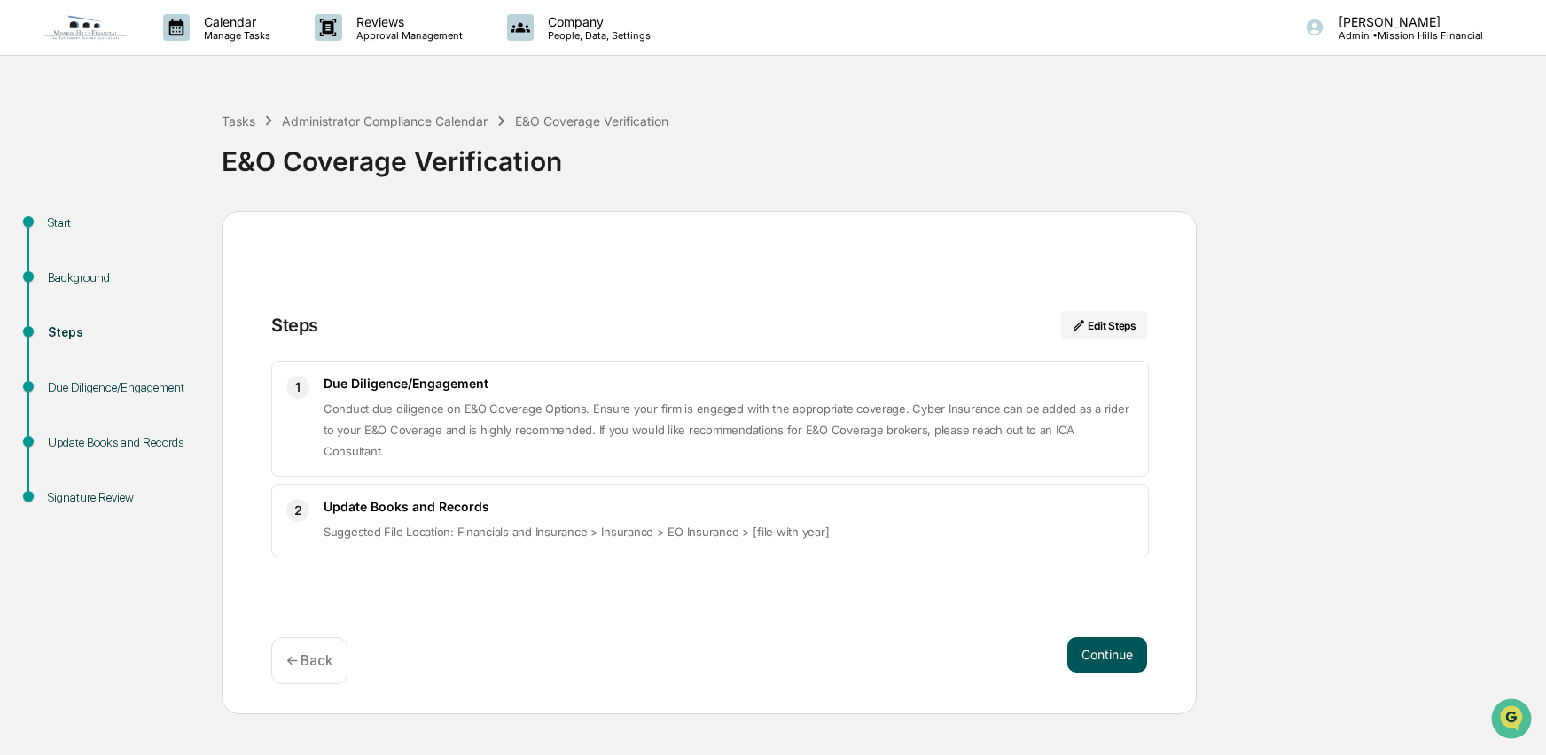
click at [1119, 659] on button "Continue" at bounding box center [1107, 654] width 80 height 35
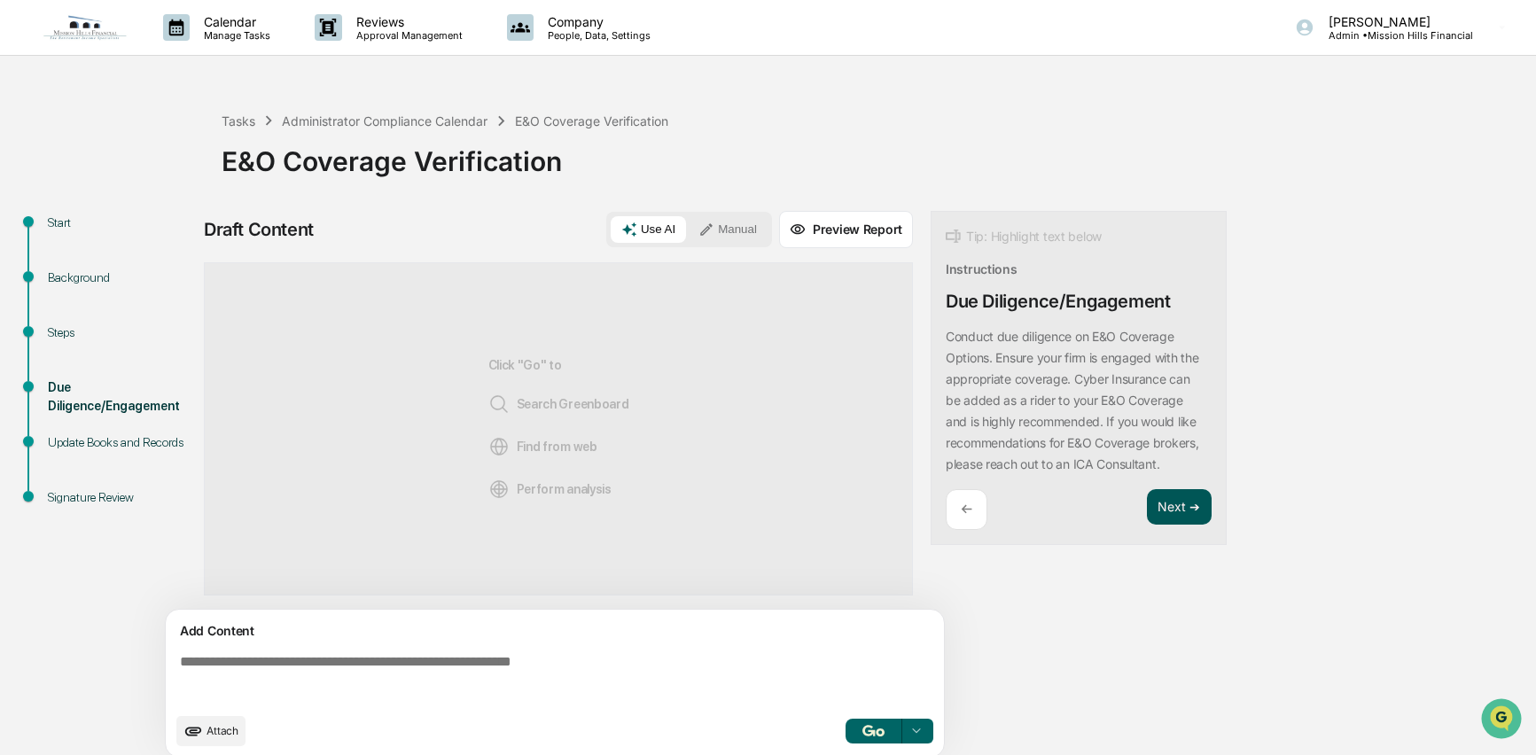
click at [1184, 505] on button "Next ➔" at bounding box center [1179, 507] width 65 height 36
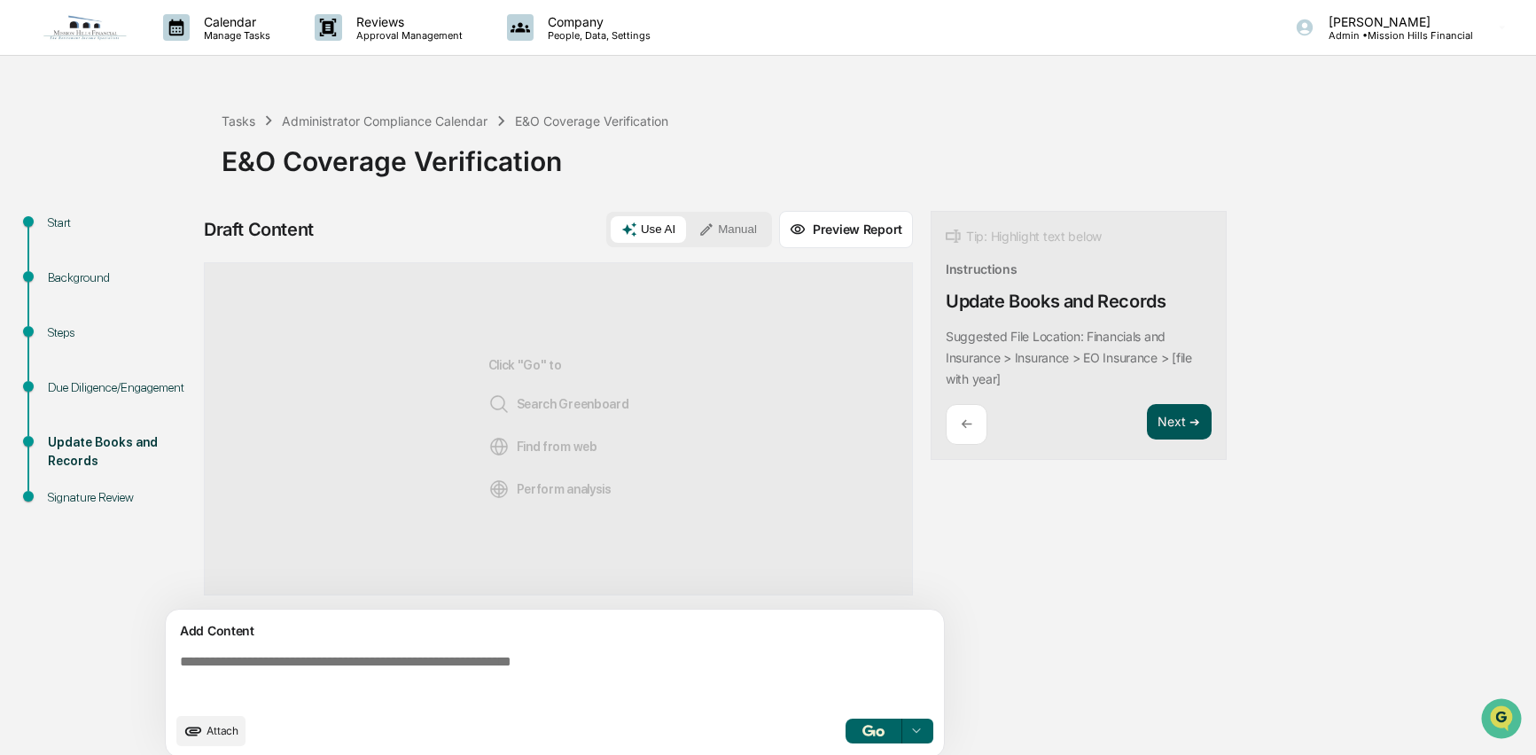
click at [1176, 425] on button "Next ➔" at bounding box center [1179, 422] width 65 height 36
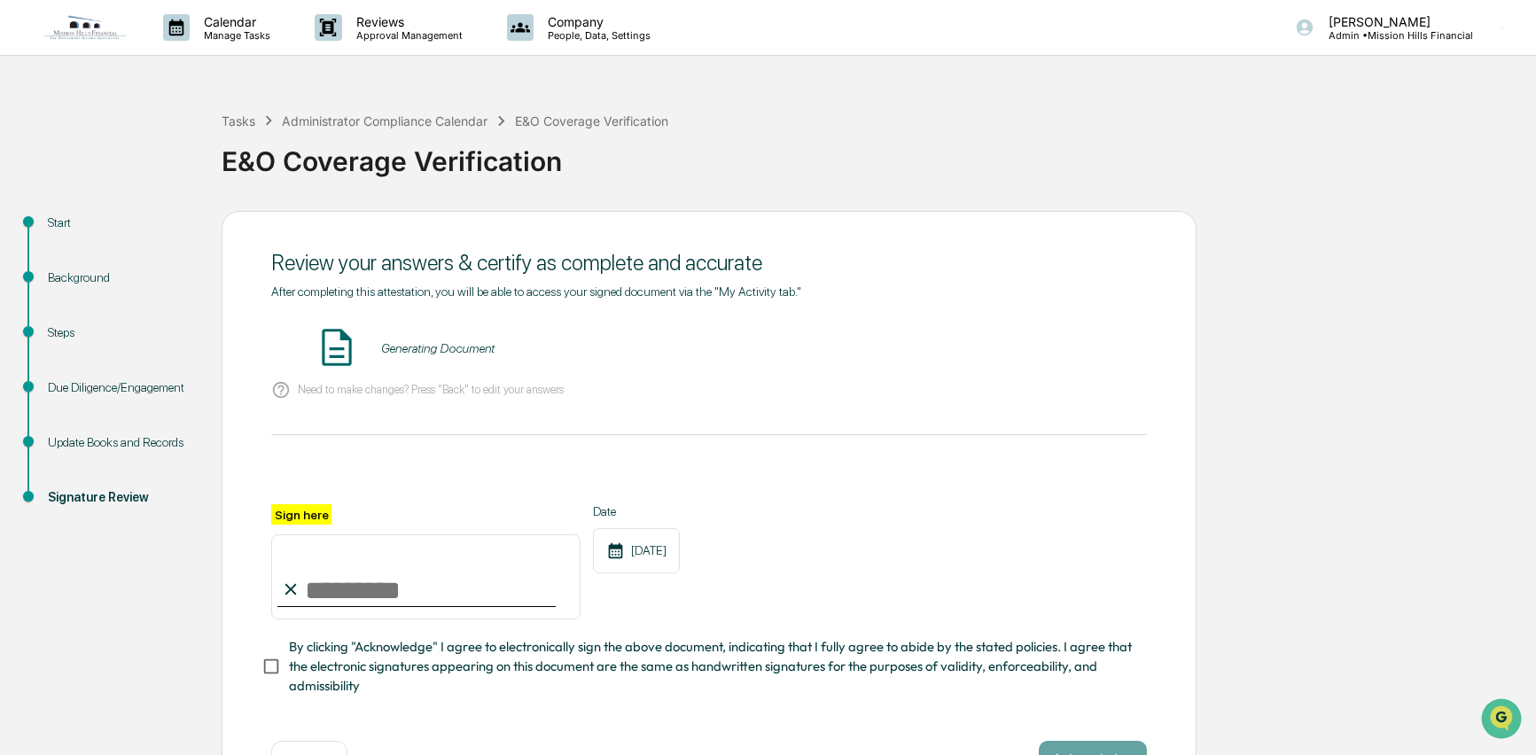
click at [1178, 426] on div "Review your answers & certify as complete and accurate After completing this at…" at bounding box center [709, 514] width 975 height 607
click at [1048, 352] on button "VIEW" at bounding box center [1045, 348] width 115 height 30
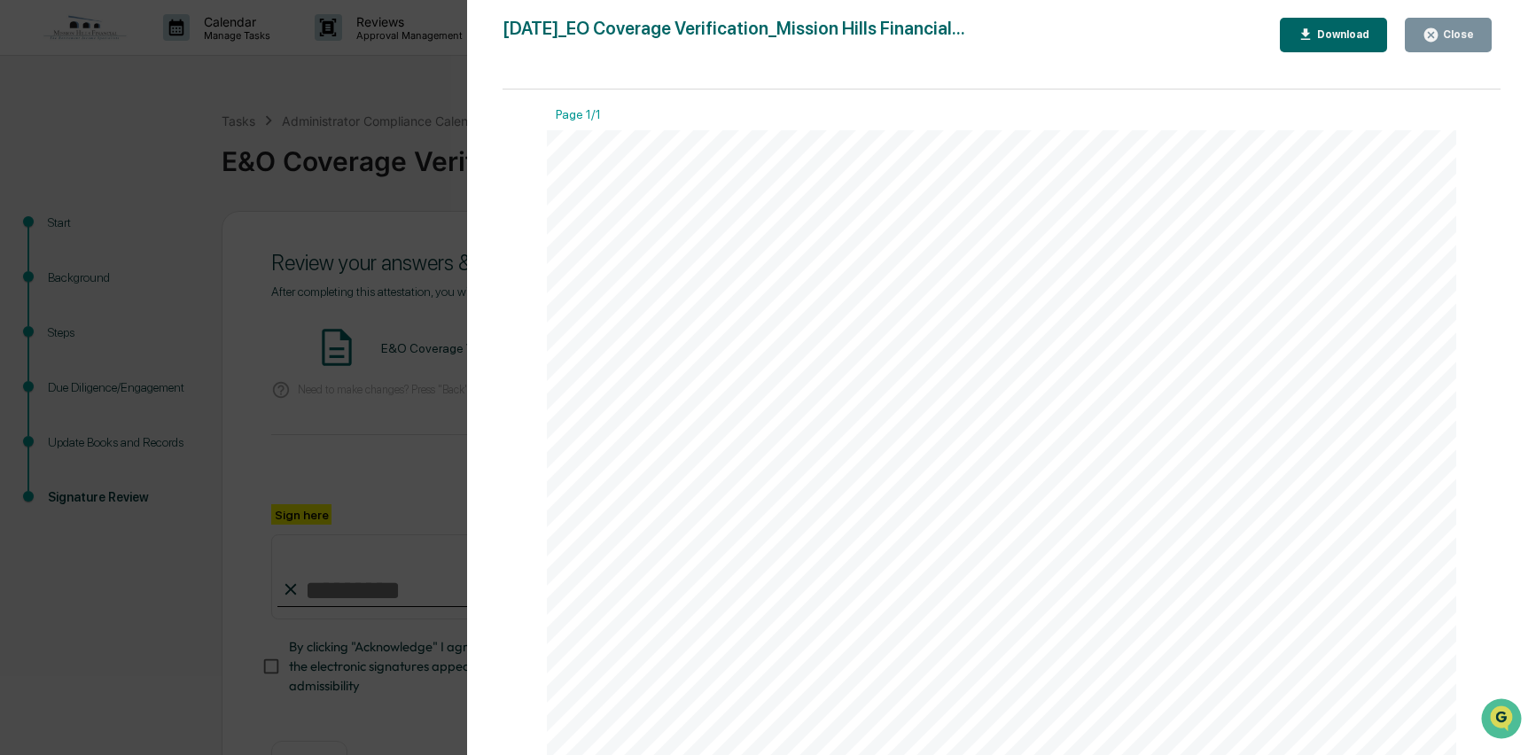
click at [1428, 35] on icon "button" at bounding box center [1430, 34] width 13 height 13
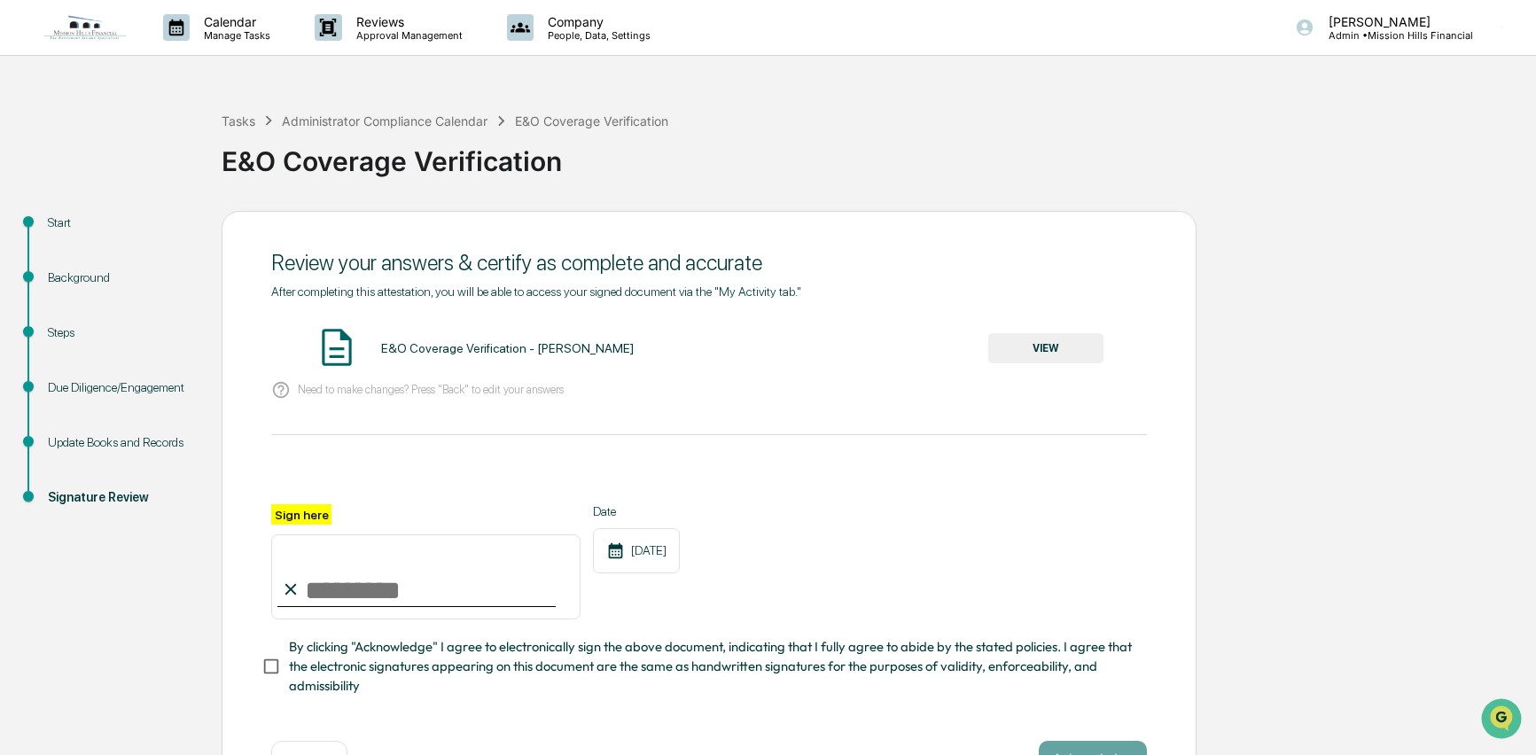
click at [363, 582] on input "Sign here" at bounding box center [425, 576] width 309 height 85
type input "**********"
click at [1090, 745] on button "Acknowledge" at bounding box center [1093, 758] width 108 height 35
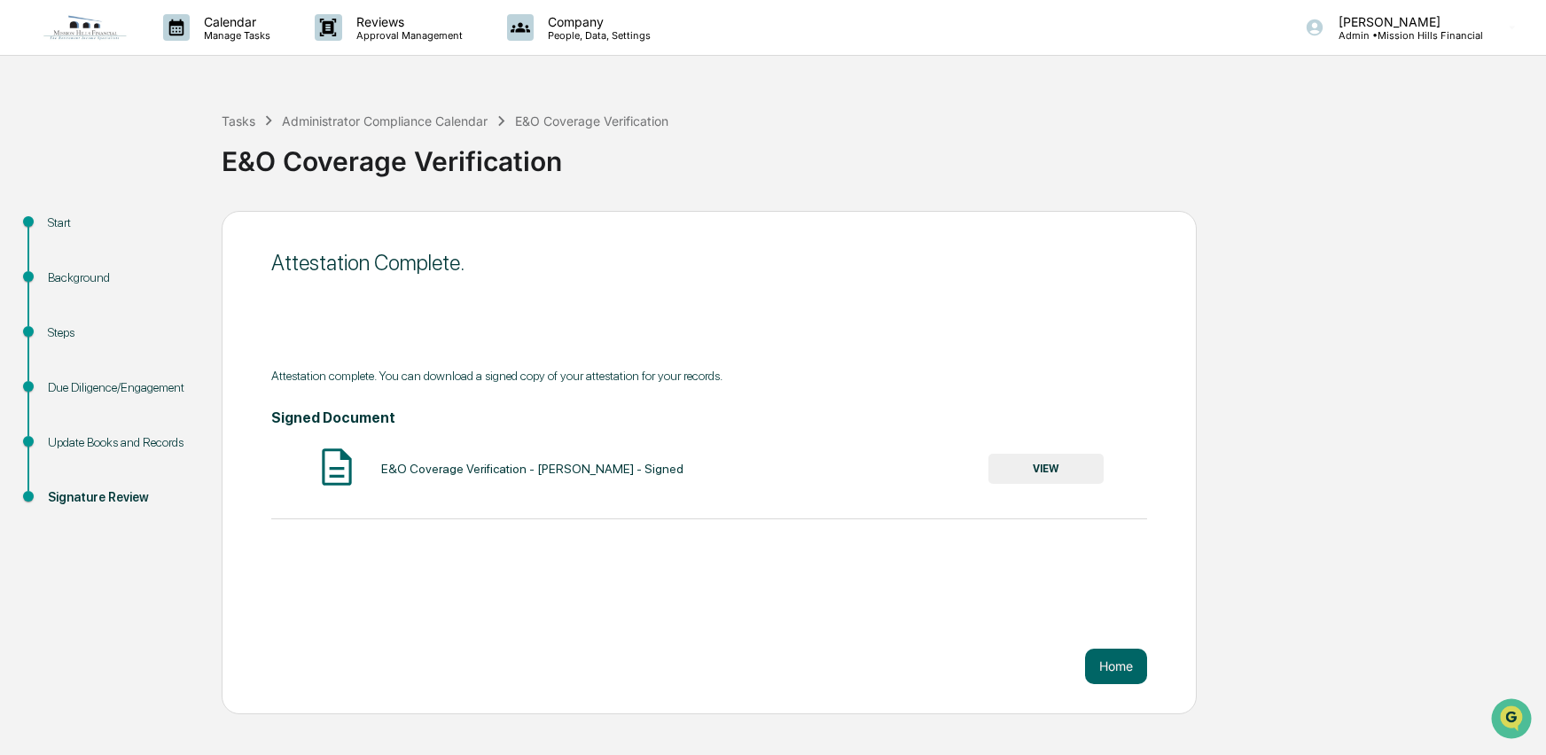
click at [1033, 477] on button "VIEW" at bounding box center [1045, 469] width 115 height 30
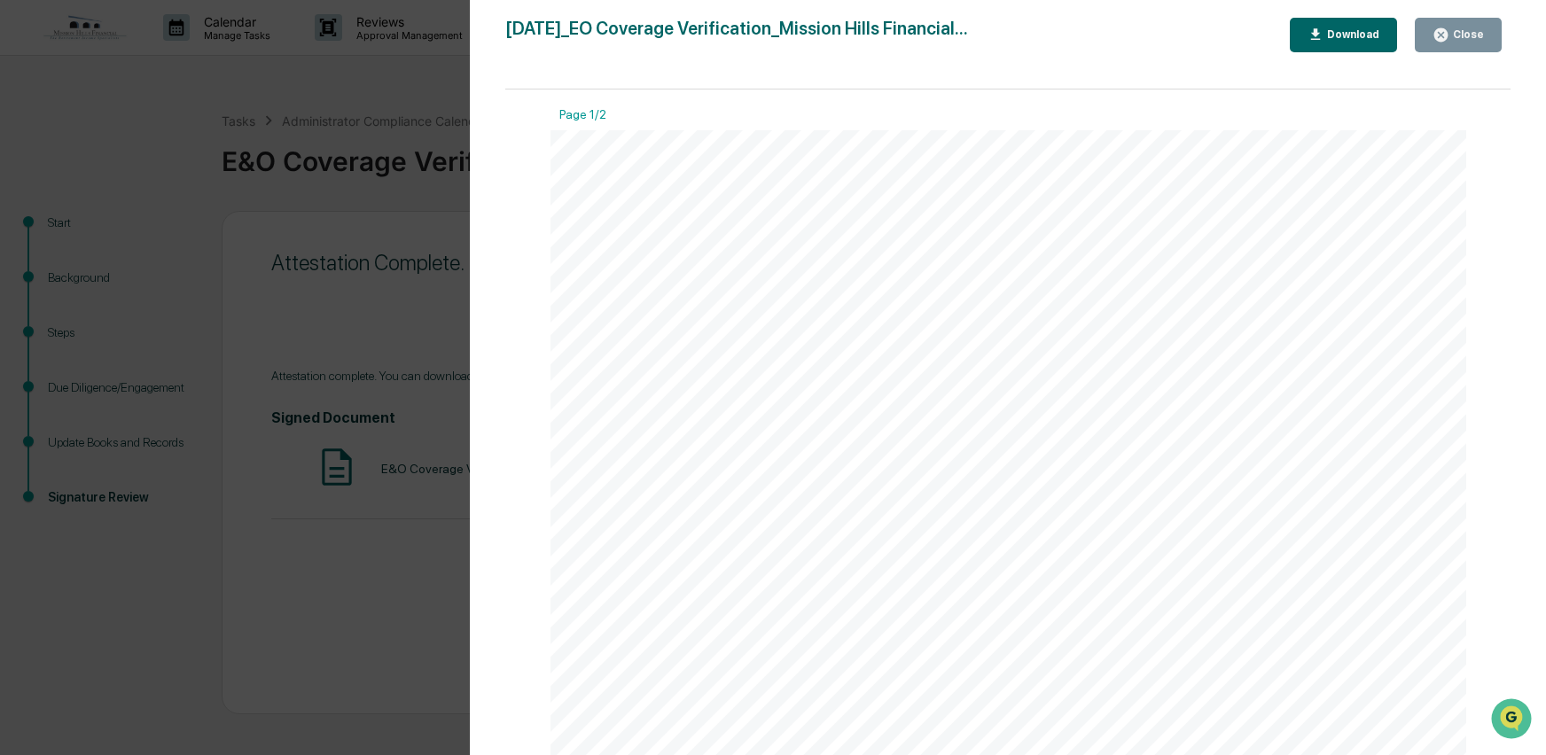
click at [1359, 34] on div "Download" at bounding box center [1351, 34] width 56 height 12
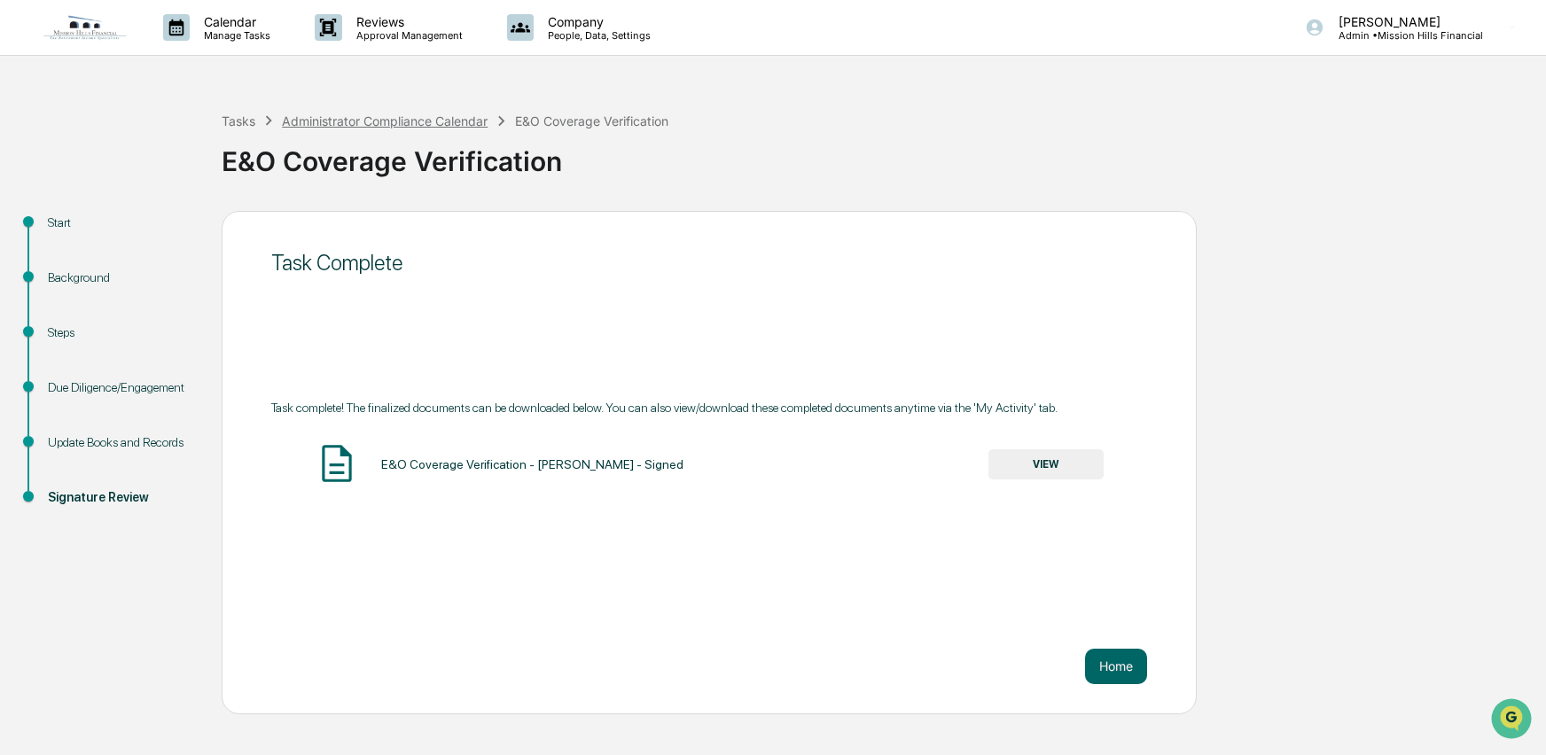
click at [434, 119] on div "Administrator Compliance Calendar" at bounding box center [385, 120] width 206 height 15
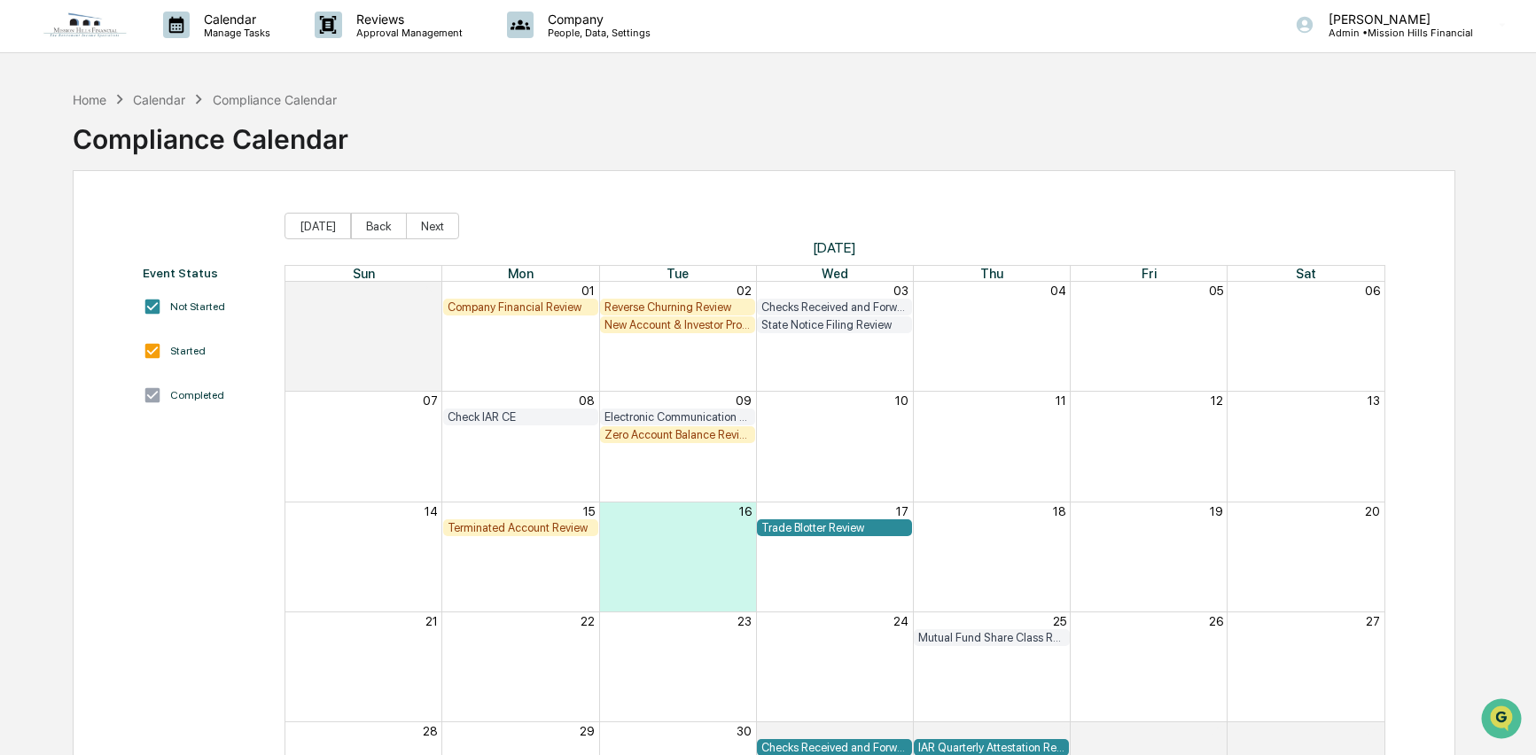
scroll to position [4, 0]
